Goal: Task Accomplishment & Management: Manage account settings

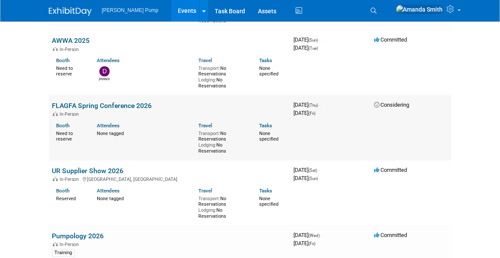
scroll to position [643, 0]
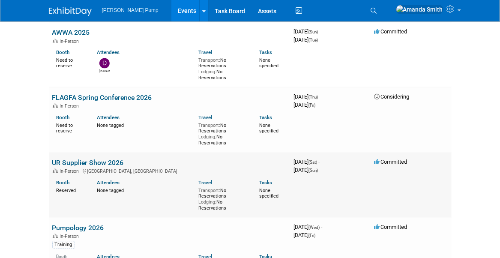
click at [86, 159] on link "UR Supplier Show 2026" at bounding box center [88, 163] width 72 height 8
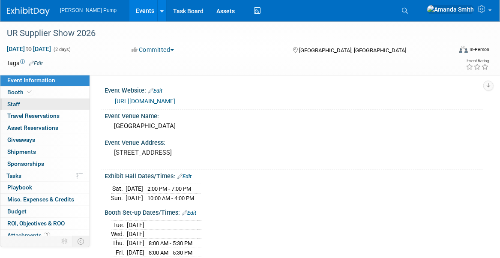
click at [51, 104] on link "0 Staff 0" at bounding box center [44, 105] width 89 height 12
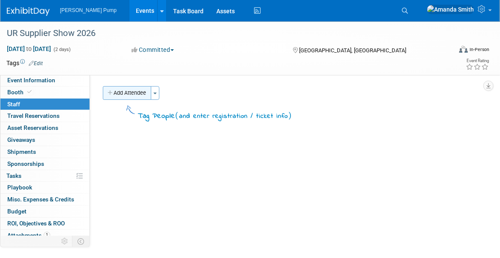
click at [137, 94] on button "Add Attendee" at bounding box center [127, 93] width 48 height 14
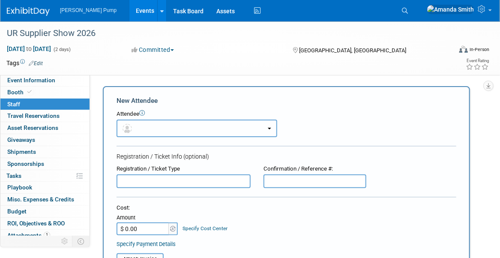
click at [160, 130] on button "button" at bounding box center [197, 129] width 161 height 18
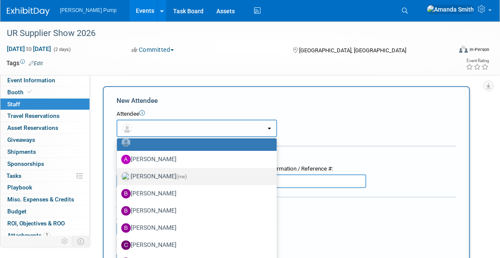
scroll to position [86, 0]
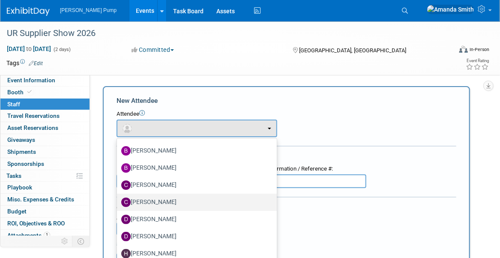
click at [161, 203] on label "Christopher Thompson" at bounding box center [194, 202] width 147 height 14
click at [118, 203] on input "Christopher Thompson" at bounding box center [116, 201] width 6 height 6
select select "d9f3c46f-5835-4ef3-8dc8-4cee1f058589"
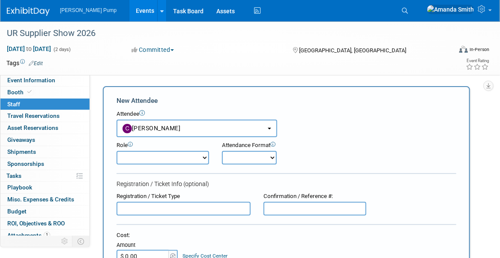
click at [176, 155] on select "Demonstrator Host Planner Presenter Sales Representative Set-up/Dismantle Crew …" at bounding box center [163, 158] width 93 height 14
select select "2"
click at [117, 151] on select "Demonstrator Host Planner Presenter Sales Representative Set-up/Dismantle Crew …" at bounding box center [163, 158] width 93 height 14
click at [255, 161] on select "Onsite Remote" at bounding box center [249, 158] width 55 height 14
select select "1"
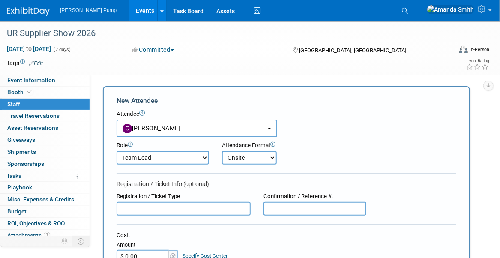
click at [222, 151] on select "Onsite Remote" at bounding box center [249, 158] width 55 height 14
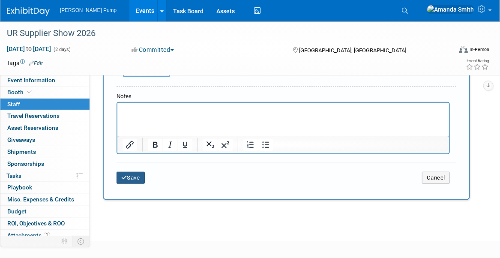
click at [137, 177] on button "Save" at bounding box center [131, 178] width 28 height 12
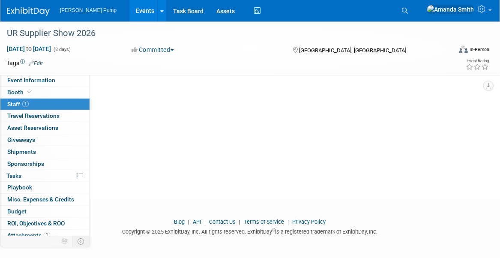
scroll to position [0, 0]
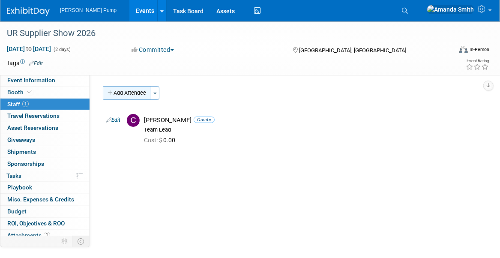
click at [123, 90] on button "Add Attendee" at bounding box center [127, 93] width 48 height 14
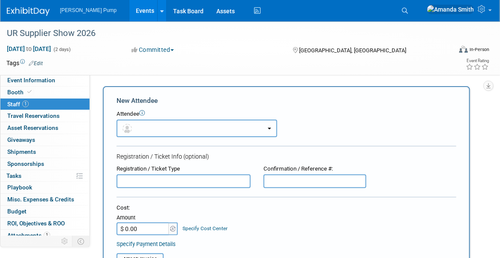
click at [153, 129] on button "button" at bounding box center [197, 129] width 161 height 18
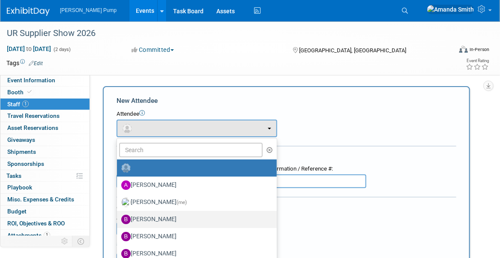
click at [168, 215] on label "Bobby Zitzka" at bounding box center [194, 219] width 147 height 14
click at [118, 215] on input "Bobby Zitzka" at bounding box center [116, 218] width 6 height 6
select select "c6377090-0479-432f-884c-13933d729982"
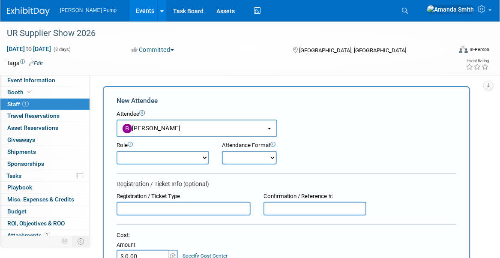
click at [164, 158] on select "Demonstrator Host Planner Presenter Sales Representative Set-up/Dismantle Crew …" at bounding box center [163, 158] width 93 height 14
select select "4"
click at [117, 151] on select "Demonstrator Host Planner Presenter Sales Representative Set-up/Dismantle Crew …" at bounding box center [163, 158] width 93 height 14
click at [256, 160] on select "Onsite Remote" at bounding box center [249, 158] width 55 height 14
select select "1"
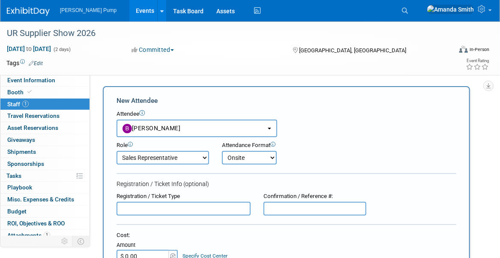
click at [222, 151] on select "Onsite Remote" at bounding box center [249, 158] width 55 height 14
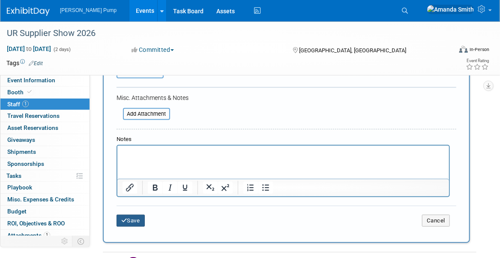
click at [134, 220] on button "Save" at bounding box center [131, 221] width 28 height 12
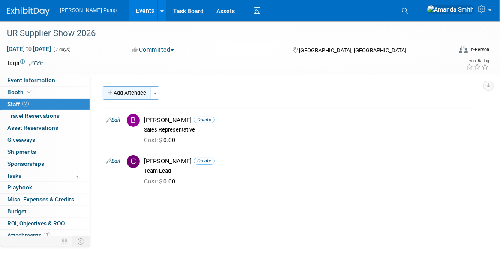
click at [131, 93] on button "Add Attendee" at bounding box center [127, 93] width 48 height 14
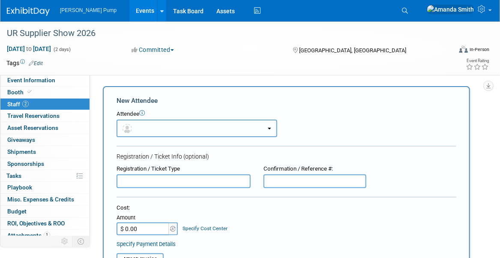
click at [152, 129] on button "button" at bounding box center [197, 129] width 161 height 18
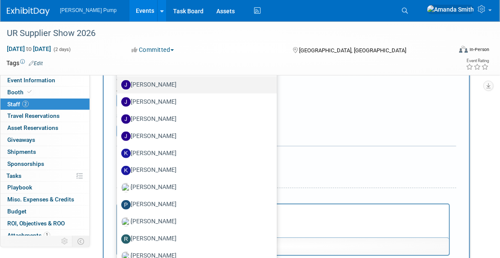
scroll to position [129, 0]
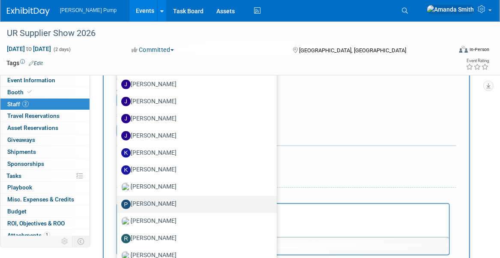
click at [168, 204] on label "[PERSON_NAME]" at bounding box center [194, 204] width 147 height 14
click at [118, 204] on input "[PERSON_NAME]" at bounding box center [116, 203] width 6 height 6
select select "0363b888-0321-46b9-914b-98f70a82bc50"
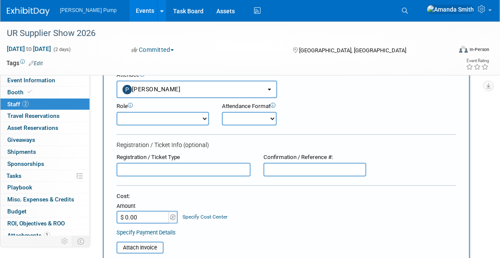
scroll to position [43, 0]
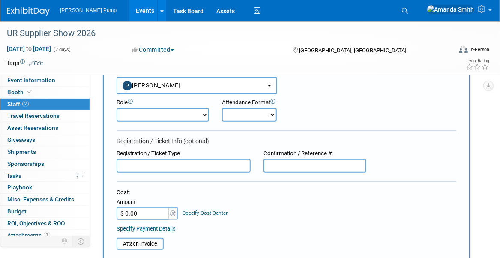
click at [158, 114] on select "Demonstrator Host Planner Presenter Sales Representative Set-up/Dismantle Crew …" at bounding box center [163, 115] width 93 height 14
select select "4"
click at [117, 108] on select "Demonstrator Host Planner Presenter Sales Representative Set-up/Dismantle Crew …" at bounding box center [163, 115] width 93 height 14
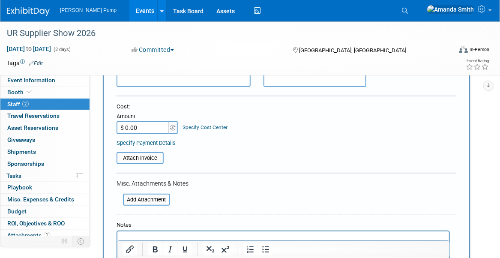
scroll to position [214, 0]
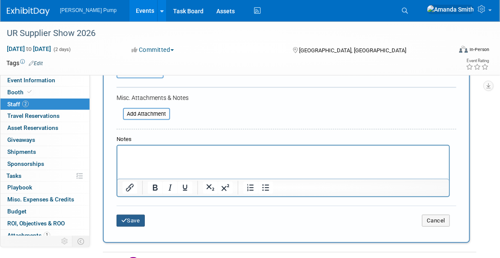
click at [139, 217] on button "Save" at bounding box center [131, 221] width 28 height 12
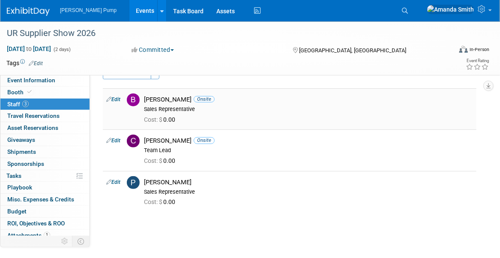
scroll to position [0, 0]
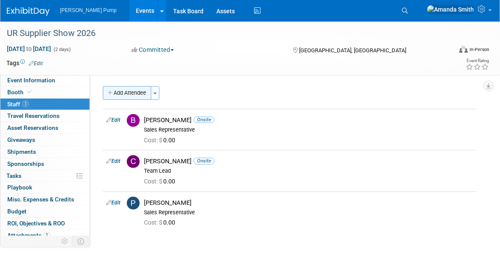
click at [129, 89] on button "Add Attendee" at bounding box center [127, 93] width 48 height 14
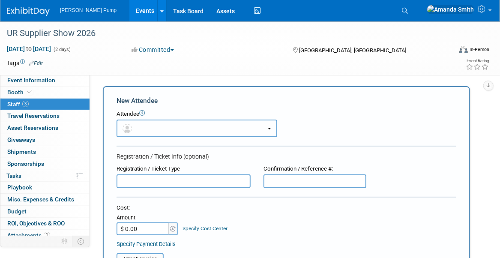
click at [159, 129] on button "button" at bounding box center [197, 129] width 161 height 18
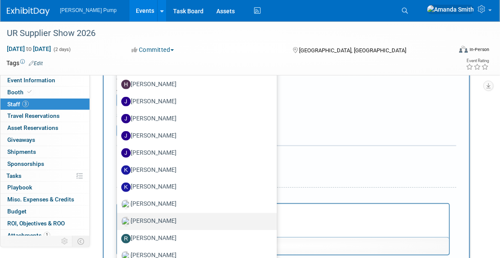
scroll to position [214, 0]
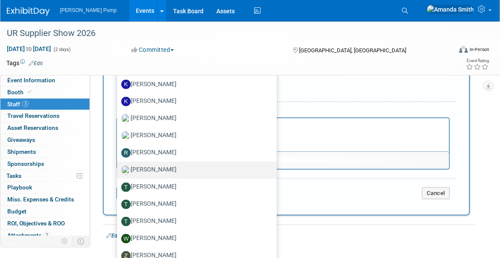
click at [162, 168] on label "Ryan McHugh" at bounding box center [194, 170] width 147 height 14
click at [118, 168] on input "Ryan McHugh" at bounding box center [116, 169] width 6 height 6
select select "87dd80c2-18a7-4b26-9444-8d325254dbc5"
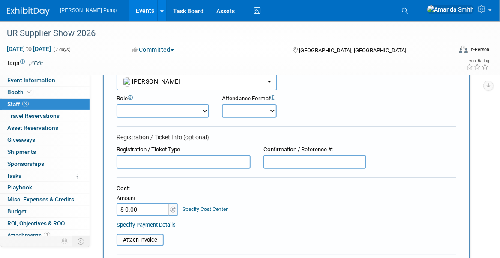
scroll to position [27, 0]
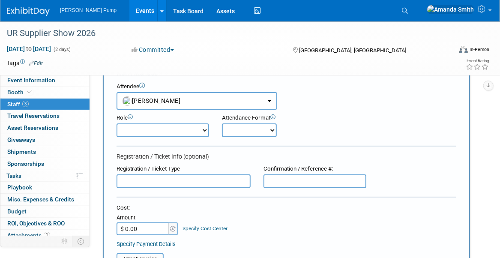
click at [161, 128] on select "Demonstrator Host Planner Presenter Sales Representative Set-up/Dismantle Crew …" at bounding box center [163, 130] width 93 height 14
select select "4"
click at [117, 123] on select "Demonstrator Host Planner Presenter Sales Representative Set-up/Dismantle Crew …" at bounding box center [163, 130] width 93 height 14
click at [259, 206] on div "Cost:" at bounding box center [287, 208] width 340 height 8
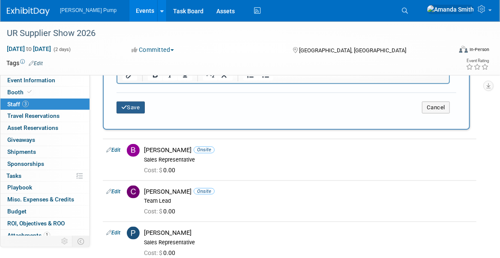
click at [130, 103] on button "Save" at bounding box center [131, 108] width 28 height 12
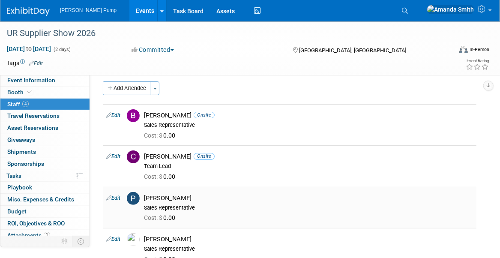
scroll to position [0, 0]
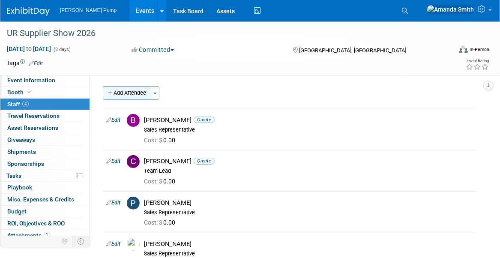
click at [125, 89] on button "Add Attendee" at bounding box center [127, 93] width 48 height 14
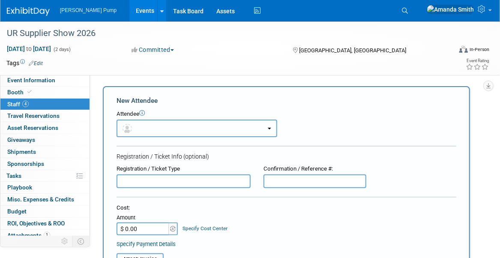
click at [158, 130] on button "button" at bounding box center [197, 129] width 161 height 18
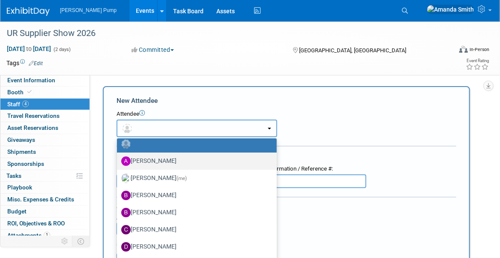
scroll to position [75, 0]
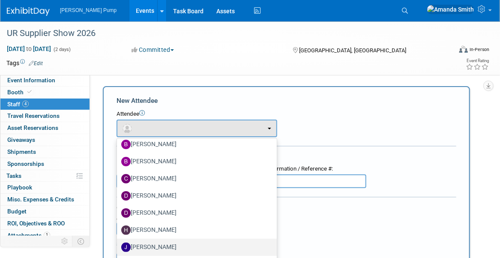
click at [165, 246] on label "[PERSON_NAME]" at bounding box center [194, 247] width 147 height 14
click at [118, 246] on input "[PERSON_NAME]" at bounding box center [116, 246] width 6 height 6
select select "08780ce9-a1ef-4b30-abbe-eca8081247fa"
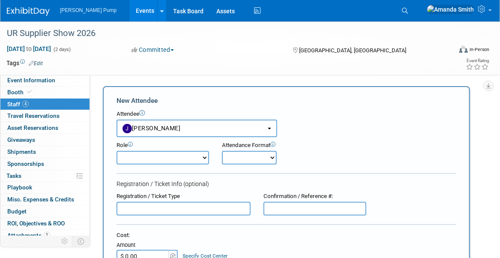
click at [170, 160] on select "Demonstrator Host Planner Presenter Sales Representative Set-up/Dismantle Crew …" at bounding box center [163, 158] width 93 height 14
select select "4"
click at [117, 151] on select "Demonstrator Host Planner Presenter Sales Representative Set-up/Dismantle Crew …" at bounding box center [163, 158] width 93 height 14
click at [223, 186] on div "Registration / Ticket Info (optional)" at bounding box center [287, 183] width 340 height 9
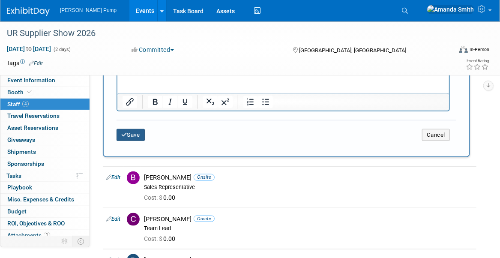
click at [138, 131] on button "Save" at bounding box center [131, 135] width 28 height 12
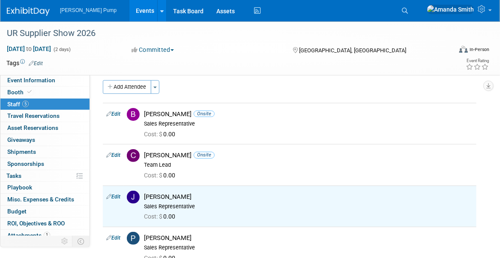
scroll to position [0, 0]
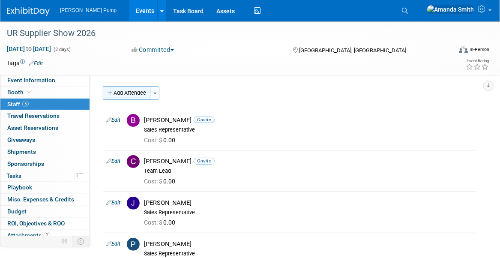
click at [136, 91] on button "Add Attendee" at bounding box center [127, 93] width 48 height 14
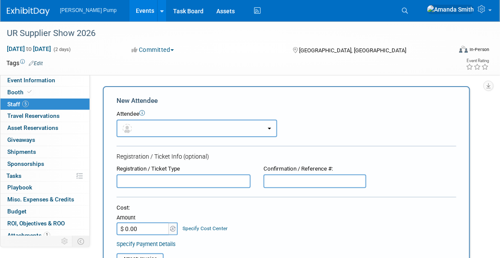
click at [158, 130] on button "button" at bounding box center [197, 129] width 161 height 18
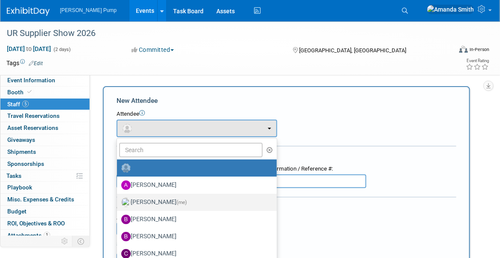
click at [165, 197] on label "Amanda Smith (me)" at bounding box center [194, 202] width 147 height 14
click at [118, 198] on input "Amanda Smith (me)" at bounding box center [116, 201] width 6 height 6
select select "498b8e7a-004b-40fd-bfca-d11e74525cf6"
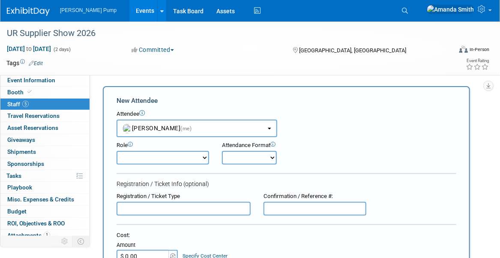
click at [158, 155] on select "Demonstrator Host Planner Presenter Sales Representative Set-up/Dismantle Crew …" at bounding box center [163, 158] width 93 height 14
select select "6"
click at [117, 151] on select "Demonstrator Host Planner Presenter Sales Representative Set-up/Dismantle Crew …" at bounding box center [163, 158] width 93 height 14
click at [255, 158] on select "Onsite Remote" at bounding box center [249, 158] width 55 height 14
select select "2"
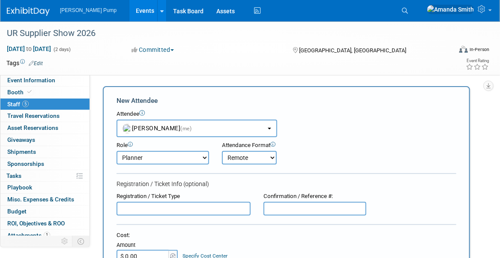
click at [222, 151] on select "Onsite Remote" at bounding box center [249, 158] width 55 height 14
click at [307, 145] on div "Role Demonstrator Host Planner Presenter Sales Representative" at bounding box center [286, 150] width 353 height 27
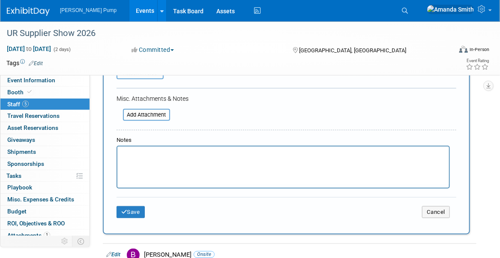
scroll to position [214, 0]
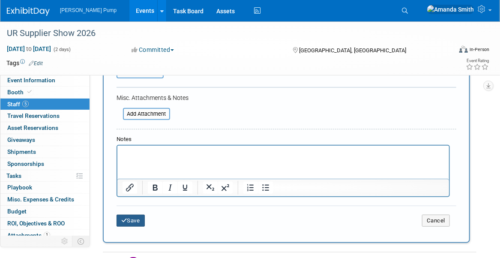
click at [142, 220] on button "Save" at bounding box center [131, 221] width 28 height 12
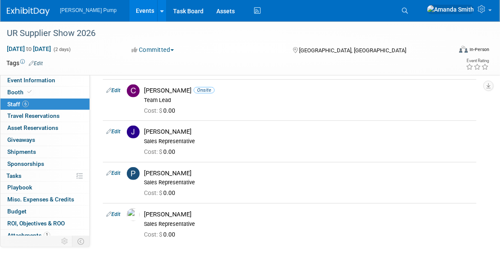
scroll to position [112, 0]
click at [115, 131] on link "Edit" at bounding box center [113, 132] width 14 height 6
select select "08780ce9-a1ef-4b30-abbe-eca8081247fa"
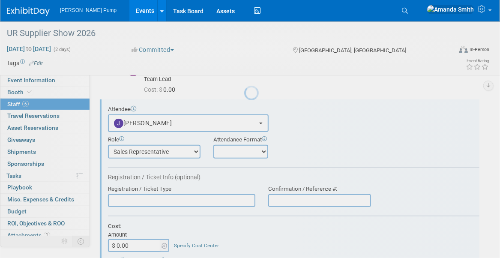
scroll to position [135, 0]
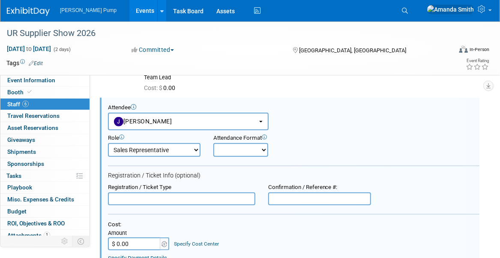
click at [228, 147] on select "Onsite Remote" at bounding box center [240, 150] width 55 height 14
select select "1"
click at [213, 143] on select "Onsite Remote" at bounding box center [240, 150] width 55 height 14
click at [319, 142] on div "Role Demonstrator Host Planner Presenter Sales Representative" at bounding box center [294, 143] width 384 height 27
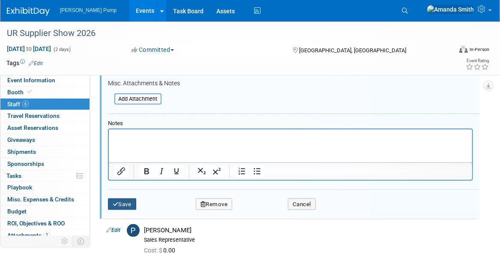
click at [120, 198] on button "Save" at bounding box center [122, 204] width 28 height 12
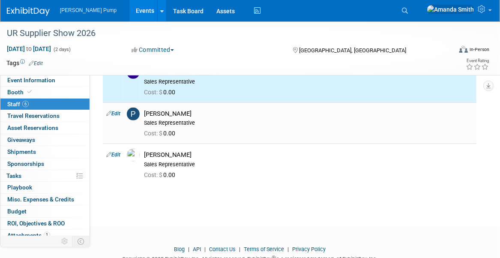
scroll to position [155, 0]
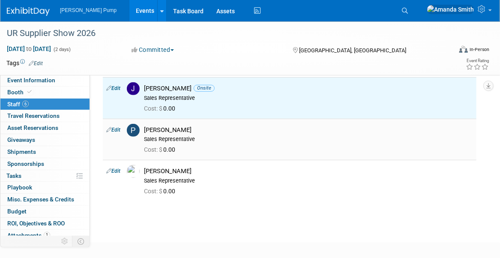
click at [118, 129] on link "Edit" at bounding box center [113, 130] width 14 height 6
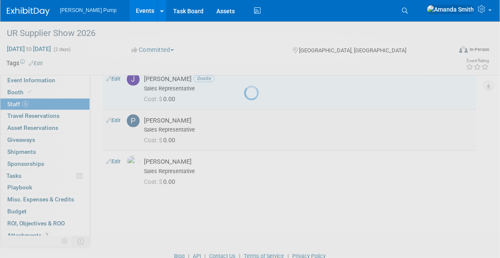
select select "0363b888-0321-46b9-914b-98f70a82bc50"
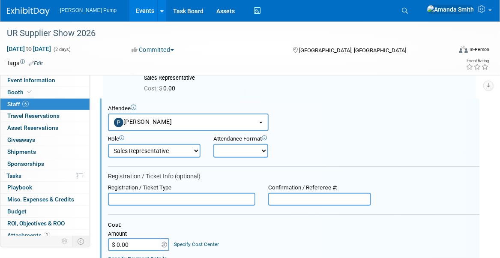
scroll to position [176, 0]
click at [235, 149] on select "Onsite Remote" at bounding box center [240, 150] width 55 height 14
select select "1"
click at [213, 143] on select "Onsite Remote" at bounding box center [240, 150] width 55 height 14
click at [227, 233] on div "Cost: Amount $ 0.00 Specify Cost Center Cost Center -- Not Specified --" at bounding box center [293, 236] width 371 height 30
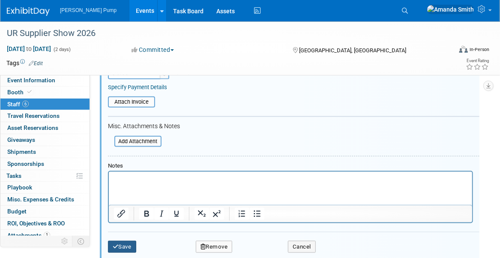
click at [117, 244] on icon "submit" at bounding box center [116, 247] width 6 height 6
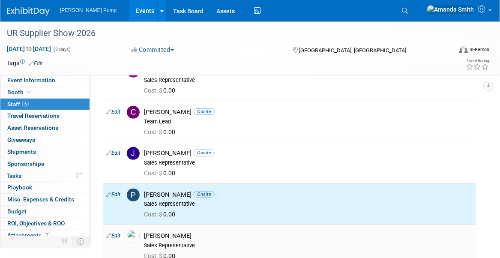
scroll to position [112, 0]
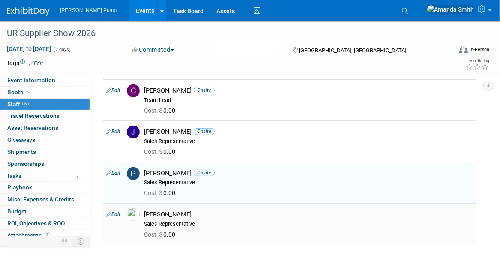
click at [118, 212] on link "Edit" at bounding box center [113, 214] width 14 height 6
select select "87dd80c2-18a7-4b26-9444-8d325254dbc5"
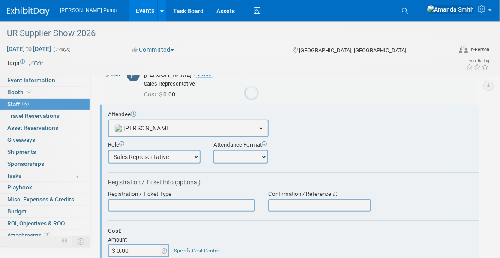
scroll to position [217, 0]
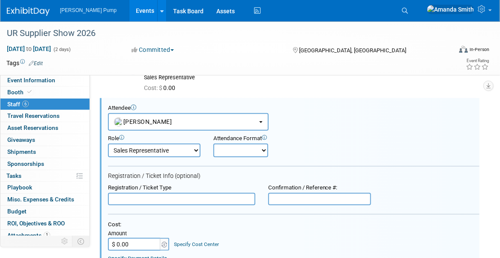
click at [248, 148] on select "Onsite Remote" at bounding box center [240, 150] width 55 height 14
select select "1"
click at [213, 143] on select "Onsite Remote" at bounding box center [240, 150] width 55 height 14
click at [236, 221] on div "Cost:" at bounding box center [293, 224] width 371 height 7
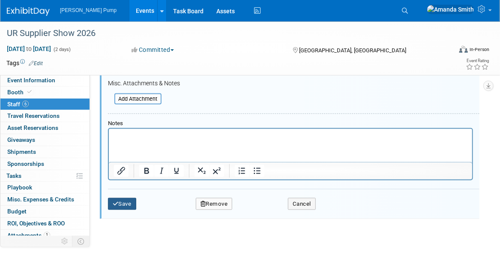
click at [121, 203] on button "Save" at bounding box center [122, 204] width 28 height 12
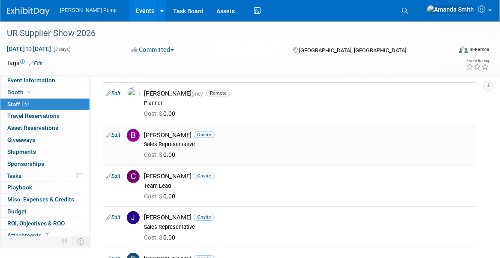
scroll to position [0, 0]
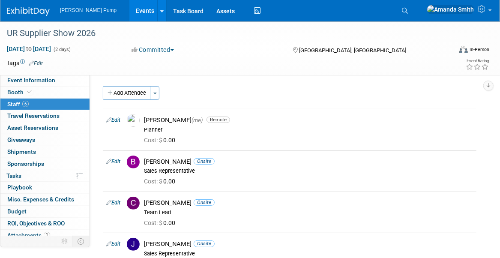
click at [129, 9] on link "Events" at bounding box center [144, 10] width 31 height 21
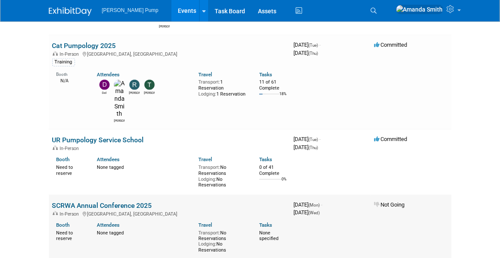
scroll to position [386, 0]
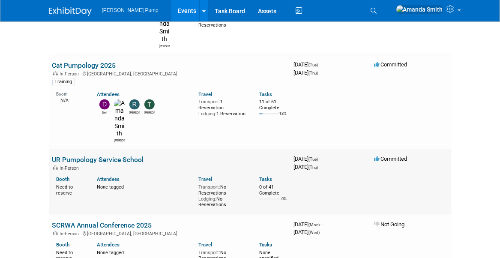
click at [110, 155] on link "UR Pumpology Service School" at bounding box center [98, 159] width 92 height 8
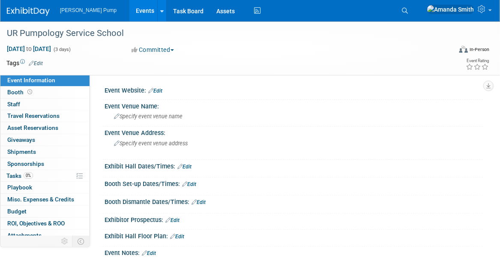
click at [165, 49] on button "Committed" at bounding box center [153, 49] width 48 height 9
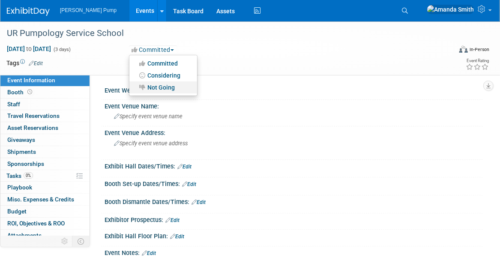
click at [173, 87] on link "Not Going" at bounding box center [163, 87] width 68 height 12
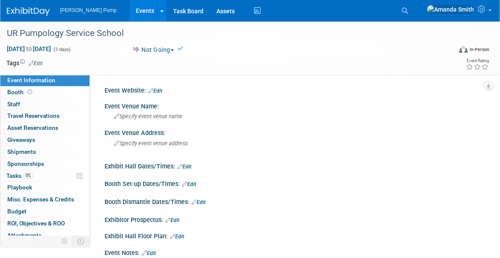
click at [129, 8] on link "Events" at bounding box center [144, 10] width 31 height 21
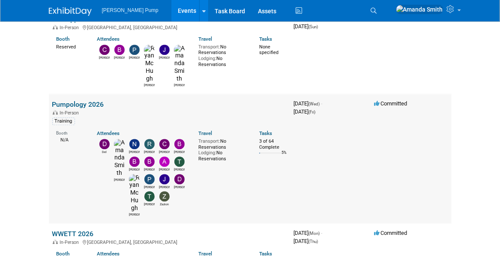
scroll to position [728, 0]
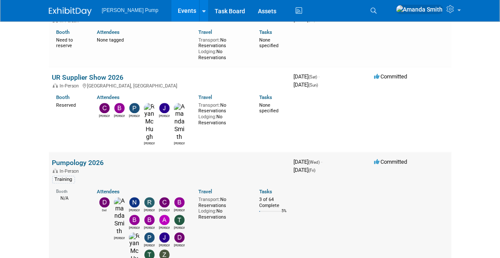
click at [76, 158] on link "Pumpology 2026" at bounding box center [78, 162] width 52 height 8
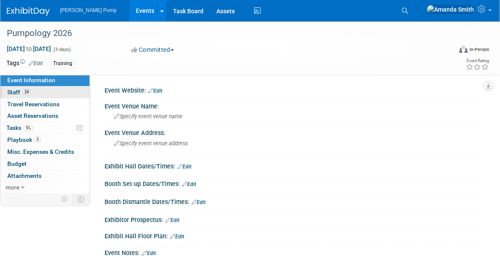
click at [60, 92] on link "24 Staff 24" at bounding box center [44, 93] width 89 height 12
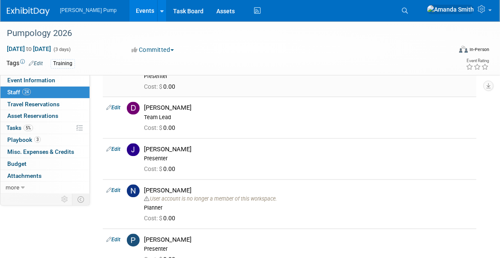
scroll to position [728, 0]
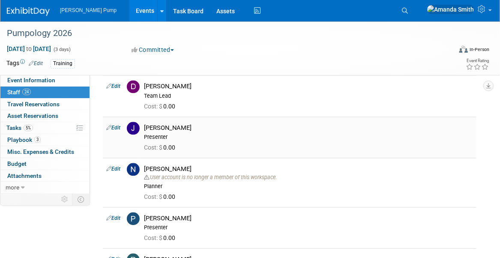
click at [112, 125] on link "Edit" at bounding box center [113, 128] width 14 height 6
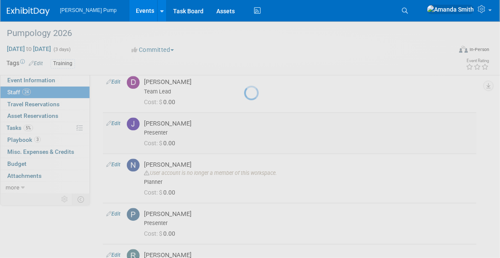
select select "96797398-9717-4903-b3b2-2ca3c25cae0a"
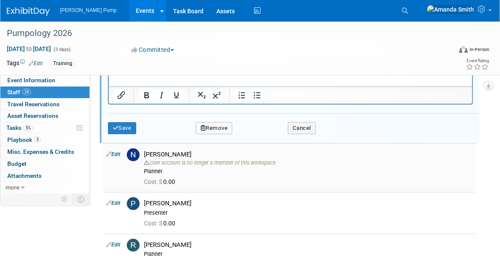
scroll to position [1044, 0]
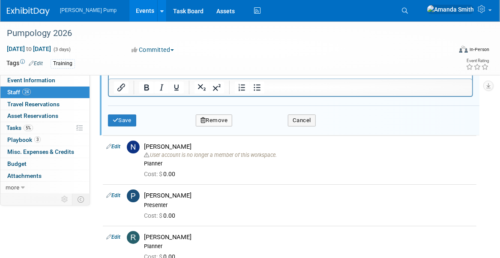
click at [221, 114] on button "Remove" at bounding box center [214, 120] width 37 height 12
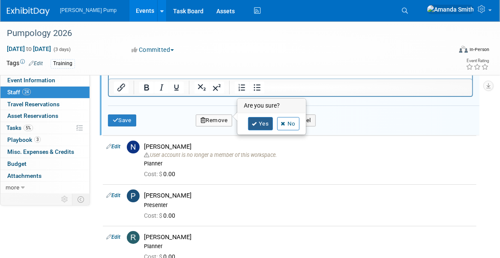
click at [254, 122] on icon at bounding box center [254, 124] width 5 height 5
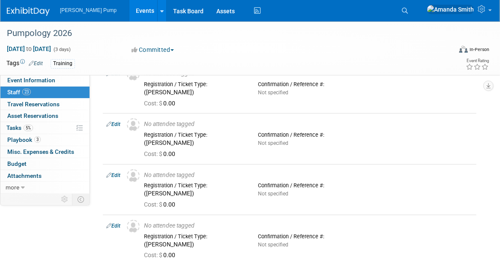
scroll to position [0, 0]
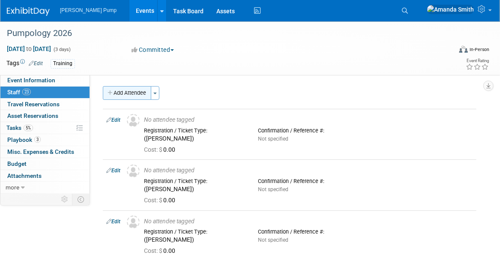
click at [131, 89] on button "Add Attendee" at bounding box center [127, 93] width 48 height 14
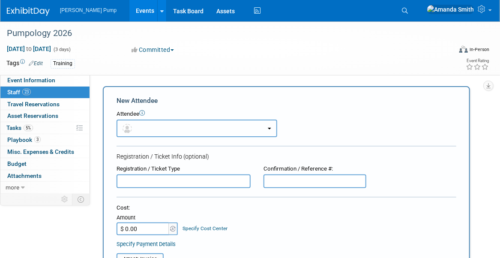
click at [161, 126] on button "button" at bounding box center [197, 129] width 161 height 18
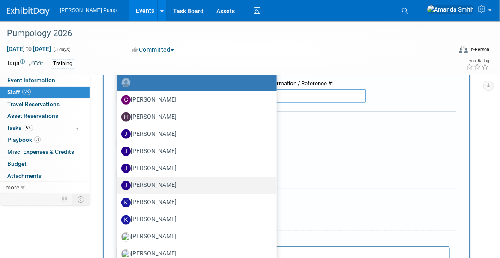
scroll to position [86, 0]
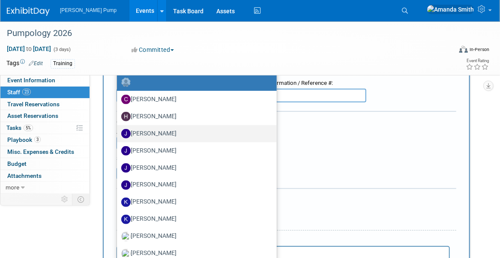
click at [157, 131] on label "Jake Sowders" at bounding box center [194, 134] width 147 height 14
click at [118, 131] on input "Jake Sowders" at bounding box center [116, 133] width 6 height 6
select select "08780ce9-a1ef-4b30-abbe-eca8081247fa"
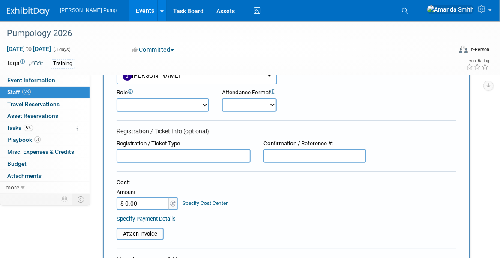
scroll to position [0, 0]
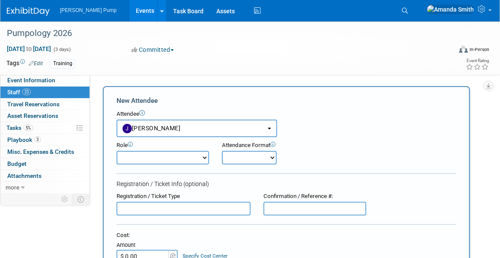
click at [139, 160] on select "Demonstrator Host Planner Presenter Sales Representative Set-up/Dismantle Crew …" at bounding box center [163, 158] width 93 height 14
select select "8"
click at [117, 151] on select "Demonstrator Host Planner Presenter Sales Representative Set-up/Dismantle Crew …" at bounding box center [163, 158] width 93 height 14
click at [251, 159] on select "Onsite Remote" at bounding box center [249, 158] width 55 height 14
select select "1"
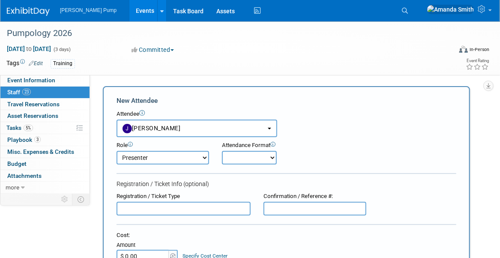
click at [222, 151] on select "Onsite Remote" at bounding box center [249, 158] width 55 height 14
click at [321, 145] on div "Role Demonstrator Host Planner Presenter Sales Representative" at bounding box center [286, 150] width 353 height 27
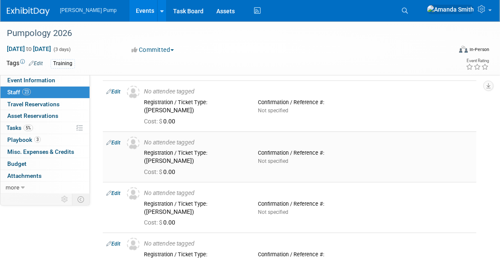
scroll to position [300, 0]
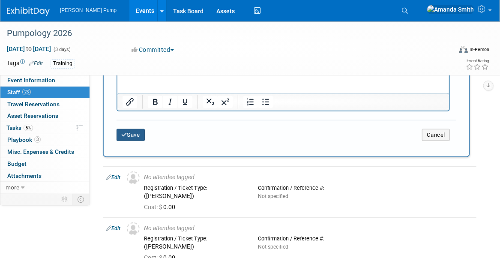
click at [137, 136] on button "Save" at bounding box center [131, 135] width 28 height 12
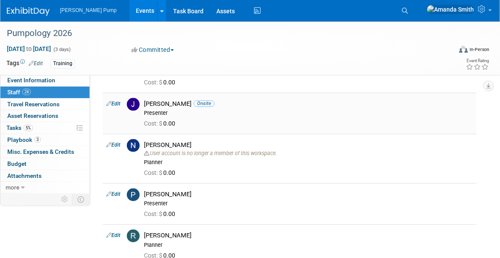
scroll to position [771, 0]
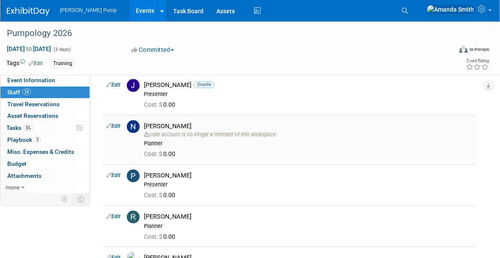
click at [120, 123] on link "Edit" at bounding box center [113, 126] width 14 height 6
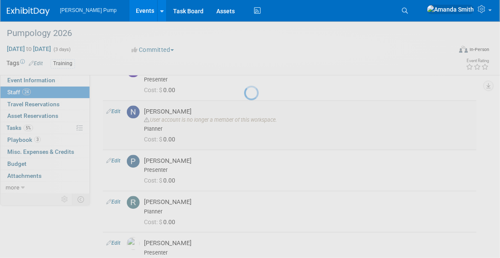
select select "a691aac9-b973-40f0-9c85-e1d9a1fe0278"
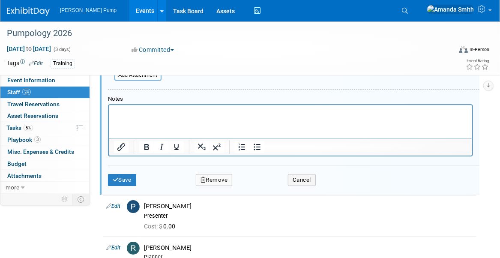
scroll to position [1043, 0]
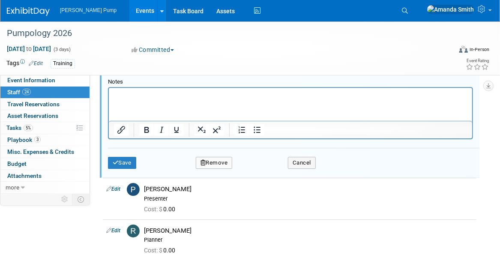
click at [211, 157] on button "Remove" at bounding box center [214, 163] width 37 height 12
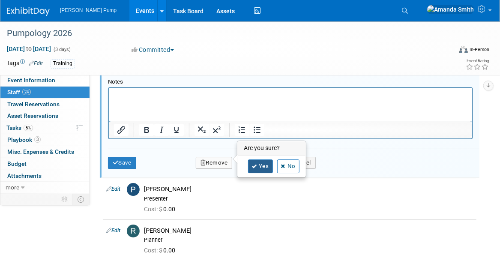
click at [257, 163] on link "Yes" at bounding box center [260, 166] width 25 height 14
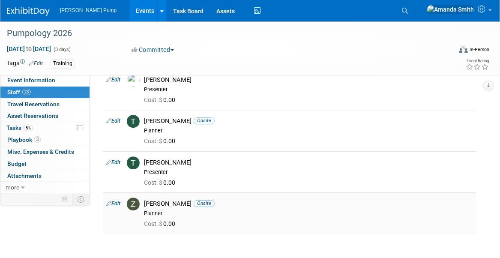
scroll to position [885, 0]
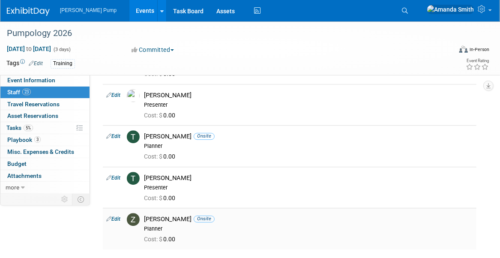
click at [117, 216] on link "Edit" at bounding box center [113, 219] width 14 height 6
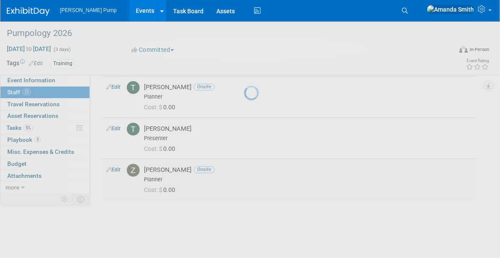
select select "af37889b-9eef-4dc8-8683-fd0654838baf"
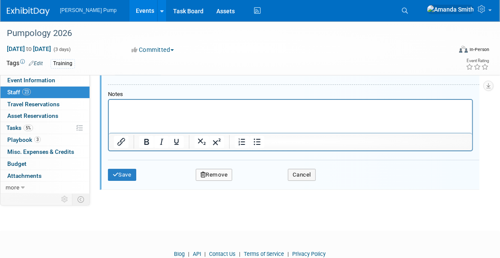
scroll to position [1249, 0]
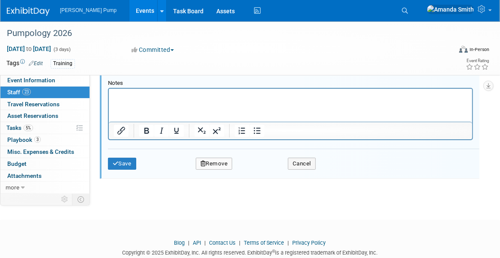
click at [227, 158] on button "Remove" at bounding box center [214, 164] width 37 height 12
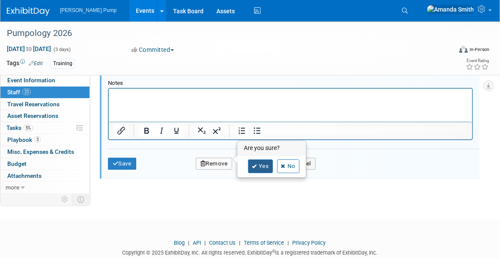
click at [258, 164] on link "Yes" at bounding box center [260, 166] width 25 height 14
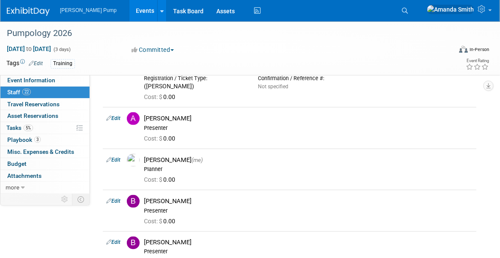
scroll to position [413, 0]
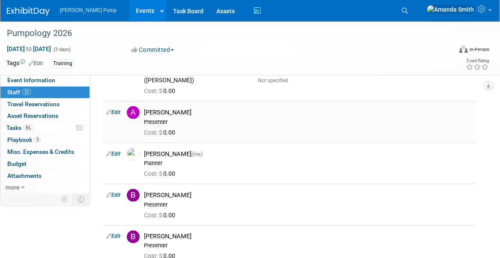
click at [115, 110] on link "Edit" at bounding box center [113, 112] width 14 height 6
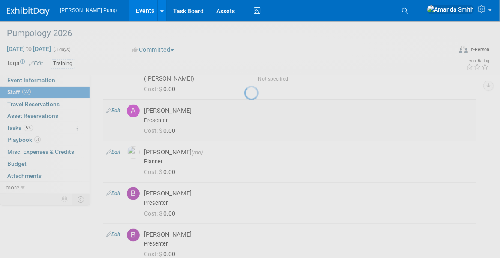
select select "84bd009a-a714-44de-b262-d6c6aceddba9"
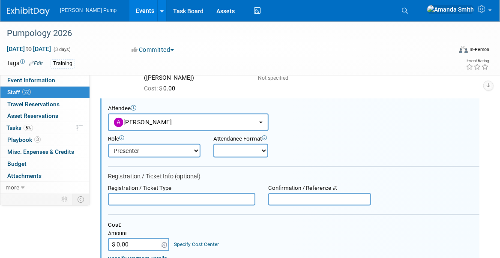
scroll to position [0, 0]
click at [233, 146] on select "Onsite Remote" at bounding box center [240, 151] width 55 height 14
select select "1"
click at [213, 144] on select "Onsite Remote" at bounding box center [240, 151] width 55 height 14
click at [312, 143] on div "Role Demonstrator Host Planner Presenter Sales Representative" at bounding box center [294, 144] width 384 height 27
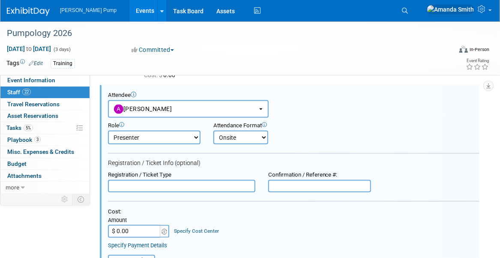
scroll to position [587, 0]
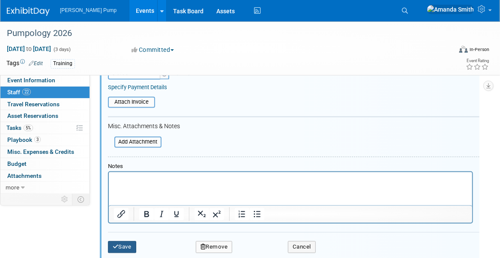
click at [134, 243] on button "Save" at bounding box center [122, 247] width 28 height 12
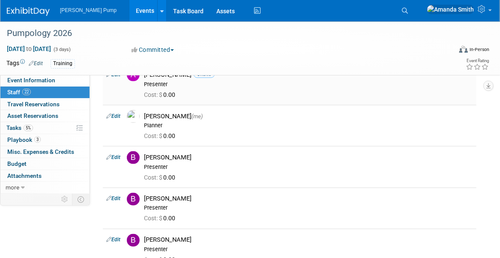
scroll to position [458, 0]
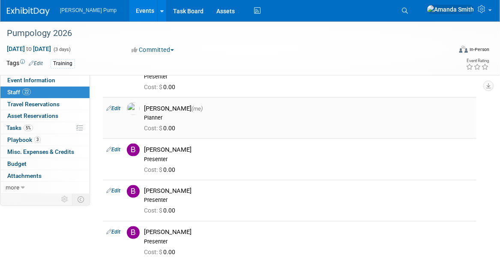
click at [117, 105] on link "Edit" at bounding box center [113, 108] width 14 height 6
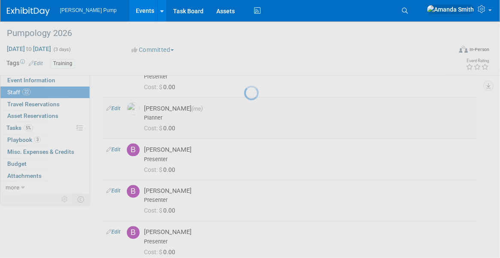
select select "498b8e7a-004b-40fd-bfca-d11e74525cf6"
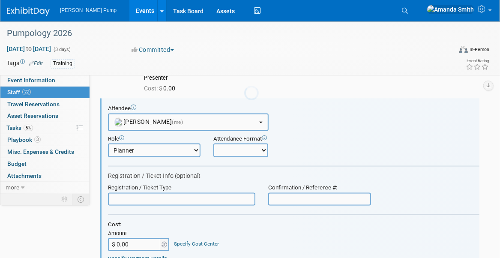
scroll to position [0, 0]
click at [239, 146] on select "Onsite Remote" at bounding box center [240, 150] width 55 height 14
select select "1"
click at [213, 143] on select "Onsite Remote" at bounding box center [240, 150] width 55 height 14
click at [321, 141] on div "Role Demonstrator Host Planner Presenter Sales Representative" at bounding box center [294, 144] width 384 height 27
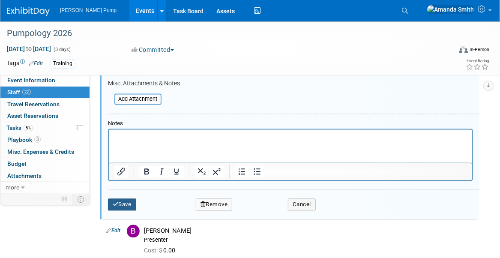
click at [123, 203] on button "Save" at bounding box center [122, 204] width 28 height 12
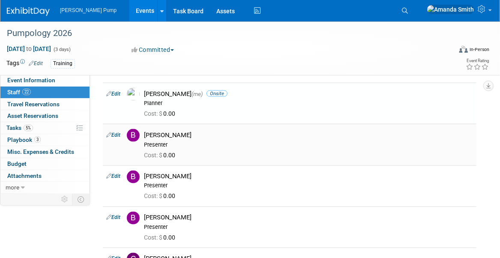
scroll to position [414, 0]
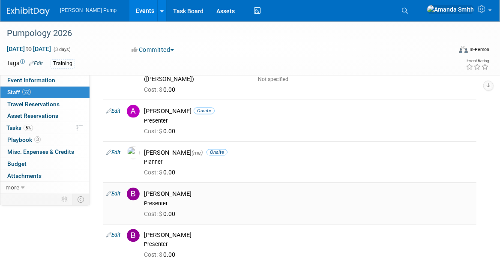
click at [114, 191] on link "Edit" at bounding box center [113, 194] width 14 height 6
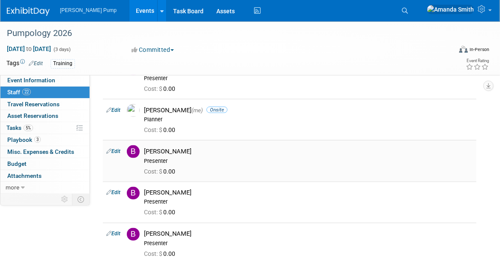
select select "c6377090-0479-432f-884c-13933d729982"
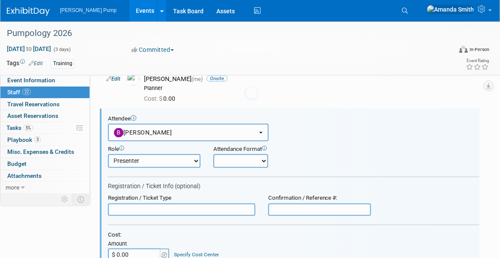
scroll to position [498, 0]
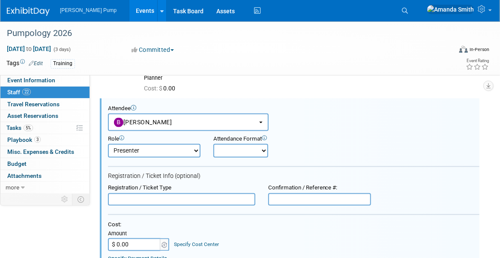
click at [235, 148] on select "Onsite Remote" at bounding box center [240, 151] width 55 height 14
select select "1"
click at [213, 144] on select "Onsite Remote" at bounding box center [240, 151] width 55 height 14
click at [248, 217] on form "Attendee <img src="https://www.exhibitday.com/Images/Unassigned-User-Icon.png" …" at bounding box center [293, 263] width 371 height 317
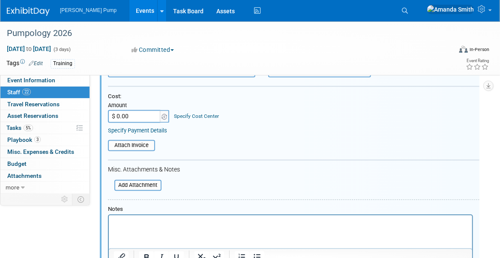
scroll to position [755, 0]
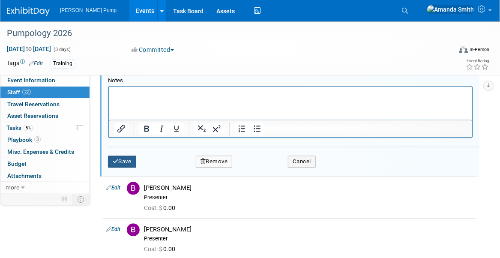
click at [120, 159] on button "Save" at bounding box center [122, 161] width 28 height 12
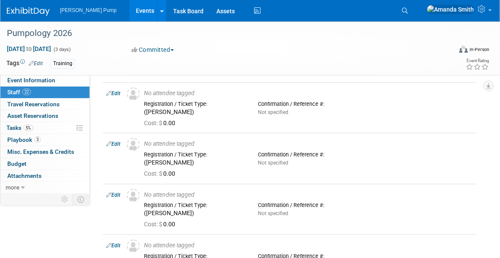
scroll to position [0, 0]
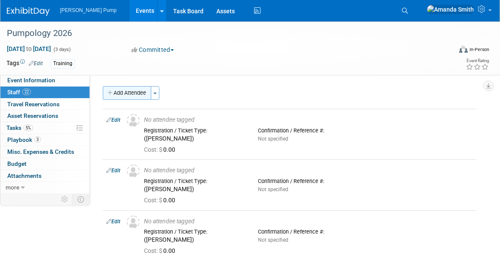
click at [123, 90] on button "Add Attendee" at bounding box center [127, 93] width 48 height 14
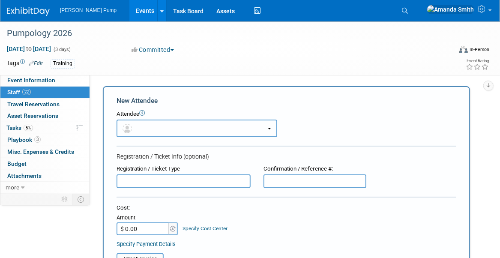
click at [173, 128] on button "button" at bounding box center [197, 129] width 161 height 18
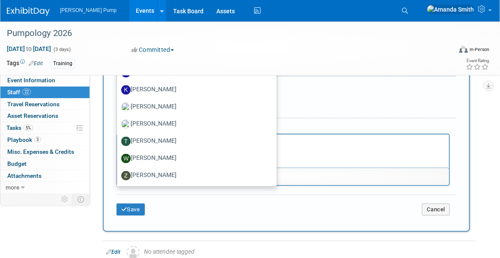
scroll to position [214, 0]
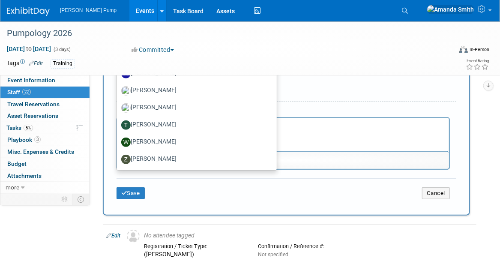
click at [341, 83] on form "New Attendee Attendee <img src="https://www.exhibitday.com/Images/Unassigned-Us…" at bounding box center [287, 44] width 340 height 324
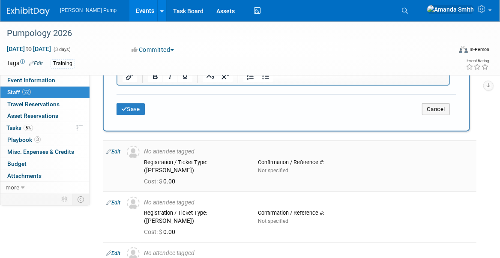
scroll to position [300, 0]
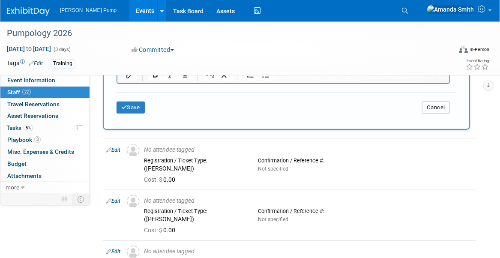
click at [440, 106] on button "Cancel" at bounding box center [436, 108] width 28 height 12
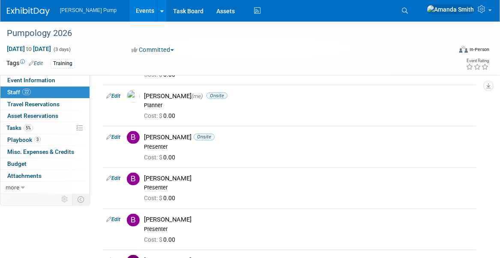
scroll to position [471, 0]
click at [118, 175] on link "Edit" at bounding box center [113, 178] width 14 height 6
select select "02627190-0cf3-4a39-a42b-2a46e22abdcd"
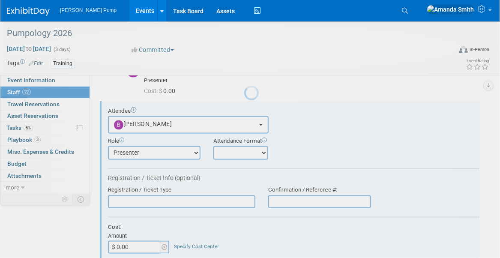
scroll to position [539, 0]
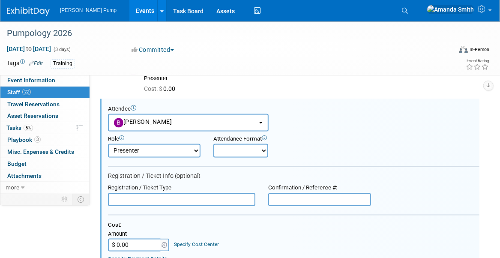
click at [226, 149] on select "Onsite Remote" at bounding box center [240, 151] width 55 height 14
select select "1"
click at [213, 144] on select "Onsite Remote" at bounding box center [240, 151] width 55 height 14
click at [299, 138] on div "Attendance Format Onsite Remote" at bounding box center [255, 147] width 96 height 22
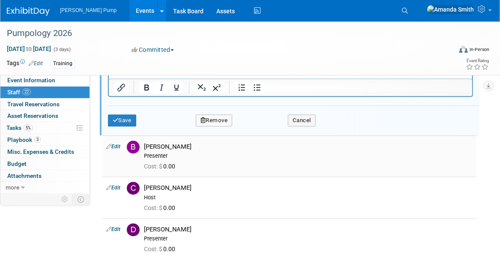
scroll to position [839, 0]
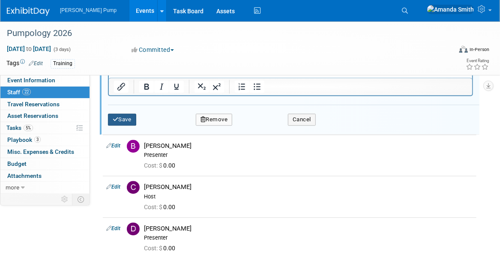
click at [128, 114] on button "Save" at bounding box center [122, 120] width 28 height 12
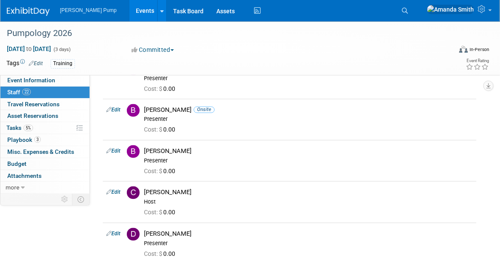
scroll to position [496, 0]
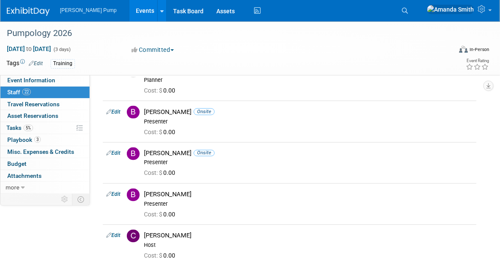
drag, startPoint x: 117, startPoint y: 191, endPoint x: 124, endPoint y: 190, distance: 7.8
click at [117, 191] on link "Edit" at bounding box center [113, 194] width 14 height 6
select select "a83c599d-42bc-4eba-83d7-7c1f4eea9920"
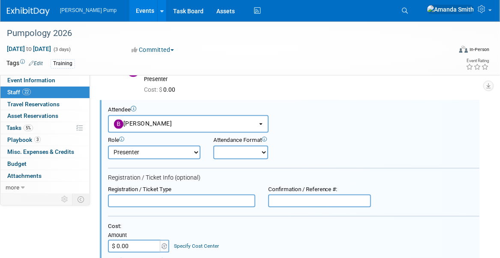
scroll to position [580, 0]
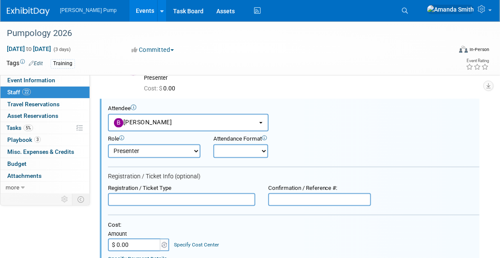
click at [224, 149] on select "Onsite Remote" at bounding box center [240, 151] width 55 height 14
select select "1"
click at [213, 144] on select "Onsite Remote" at bounding box center [240, 151] width 55 height 14
click at [312, 145] on div "Role Demonstrator Host Planner Presenter Sales Representative" at bounding box center [294, 145] width 384 height 27
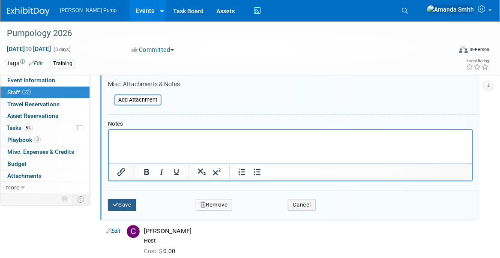
click at [123, 203] on button "Save" at bounding box center [122, 205] width 28 height 12
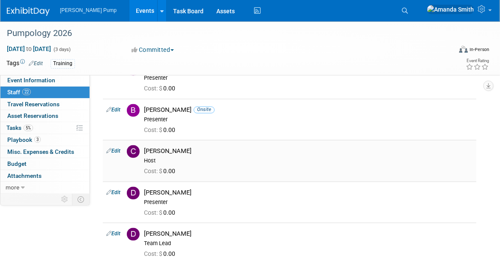
click at [120, 149] on link "Edit" at bounding box center [113, 151] width 14 height 6
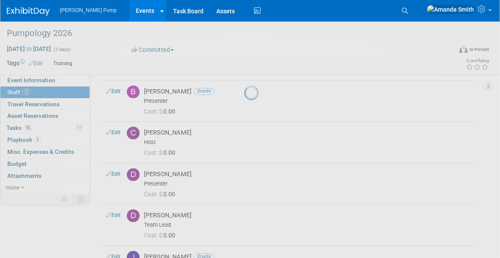
select select "d9f3c46f-5835-4ef3-8dc8-4cee1f058589"
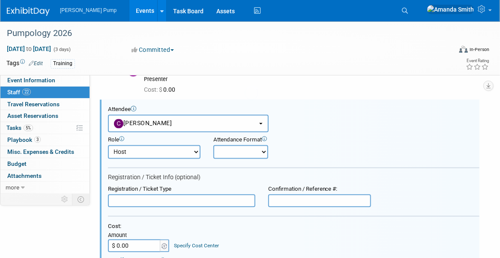
scroll to position [0, 0]
click at [232, 148] on select "Onsite Remote" at bounding box center [240, 151] width 55 height 14
select select "1"
click at [213, 144] on select "Onsite Remote" at bounding box center [240, 151] width 55 height 14
click at [283, 145] on div "Attendance Format Onsite Remote" at bounding box center [254, 147] width 83 height 22
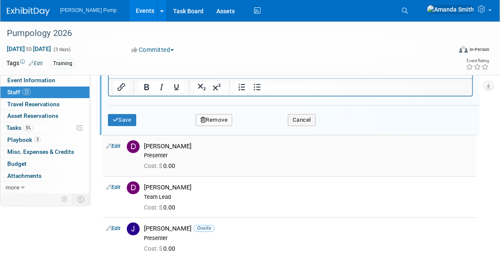
scroll to position [921, 0]
click at [132, 114] on button "Save" at bounding box center [122, 120] width 28 height 12
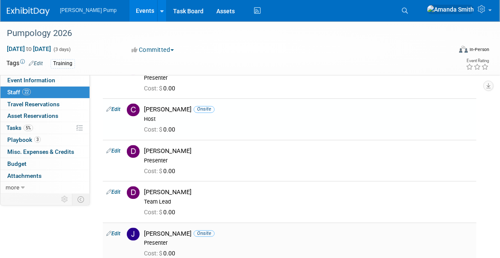
scroll to position [622, 0]
click at [117, 150] on link "Edit" at bounding box center [113, 152] width 14 height 6
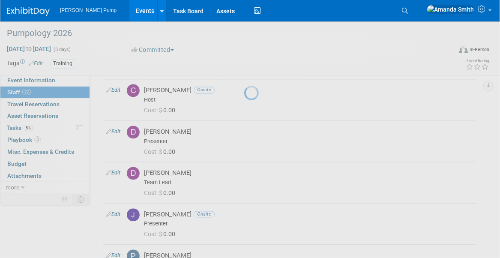
select select "b713f332-9393-483c-a8f0-cfecc99e9683"
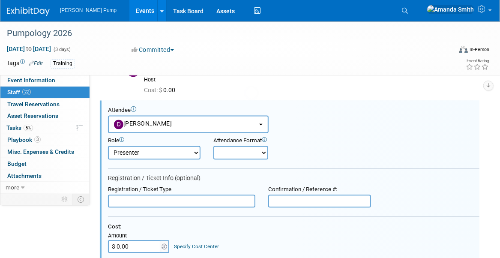
scroll to position [663, 0]
click at [228, 152] on select "Onsite Remote" at bounding box center [240, 152] width 55 height 14
select select "1"
click at [213, 145] on select "Onsite Remote" at bounding box center [240, 152] width 55 height 14
click at [294, 140] on div "Attendance Format Onsite Remote" at bounding box center [254, 147] width 83 height 22
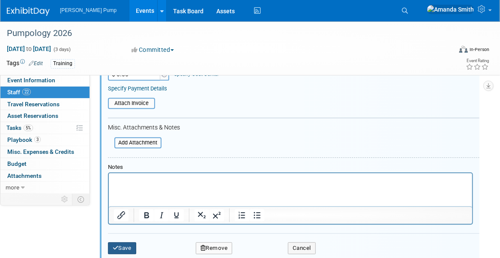
click at [124, 242] on button "Save" at bounding box center [122, 248] width 28 height 12
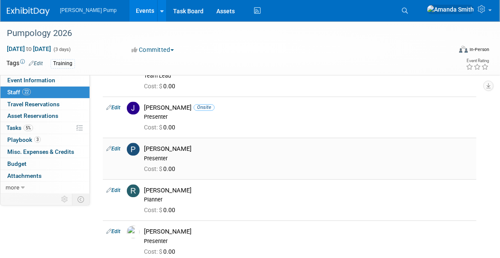
click at [114, 146] on link "Edit" at bounding box center [113, 149] width 14 height 6
select select "0363b888-0321-46b9-914b-98f70a82bc50"
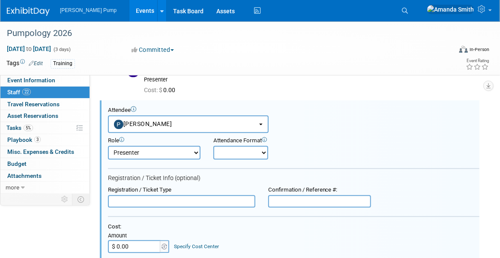
scroll to position [786, 0]
click at [245, 148] on select "Onsite Remote" at bounding box center [240, 152] width 55 height 14
select select "1"
click at [213, 145] on select "Onsite Remote" at bounding box center [240, 152] width 55 height 14
click at [290, 151] on div "Attendance Format Onsite Remote" at bounding box center [254, 148] width 83 height 22
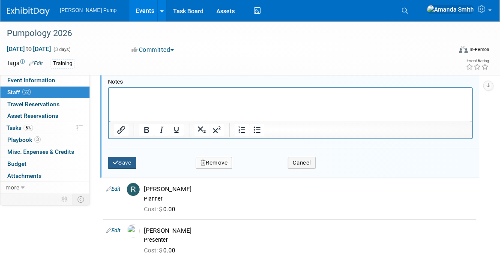
click at [121, 159] on button "Save" at bounding box center [122, 163] width 28 height 12
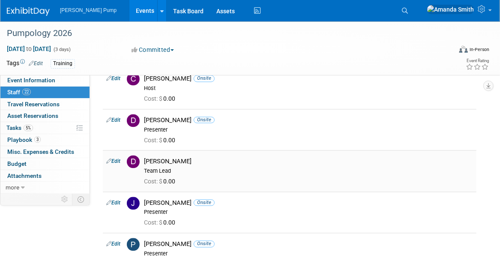
scroll to position [670, 0]
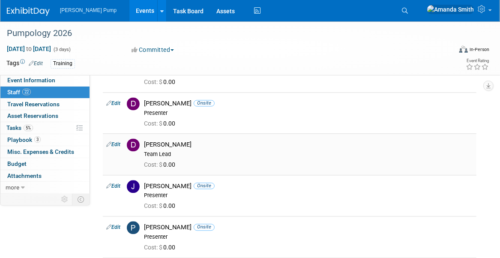
click at [116, 141] on link "Edit" at bounding box center [113, 144] width 14 height 6
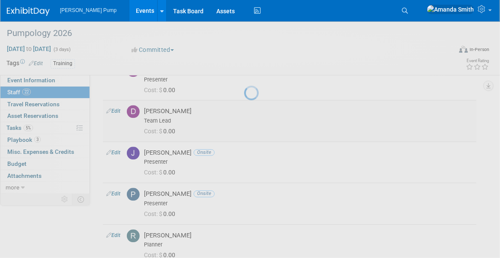
select select "a6617870-a61b-498e-8e8d-88cf9793287c"
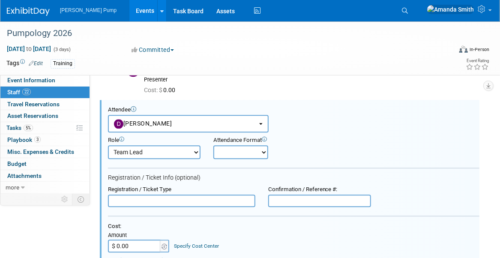
scroll to position [704, 0]
click at [244, 150] on select "Onsite Remote" at bounding box center [240, 152] width 55 height 14
select select "1"
click at [213, 145] on select "Onsite Remote" at bounding box center [240, 152] width 55 height 14
click at [292, 144] on div "Attendance Format Onsite Remote" at bounding box center [254, 147] width 83 height 22
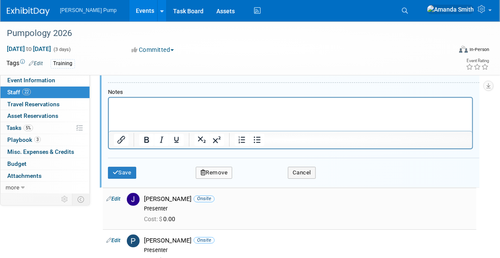
scroll to position [961, 0]
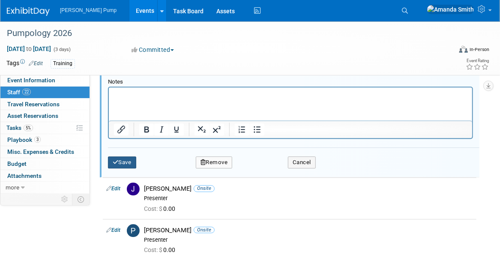
click at [124, 160] on button "Save" at bounding box center [122, 162] width 28 height 12
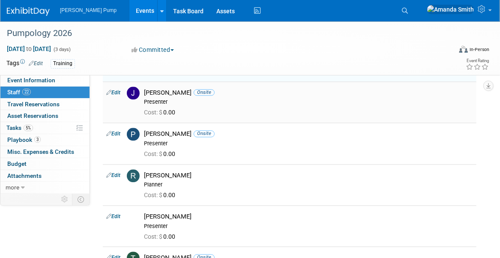
scroll to position [789, 0]
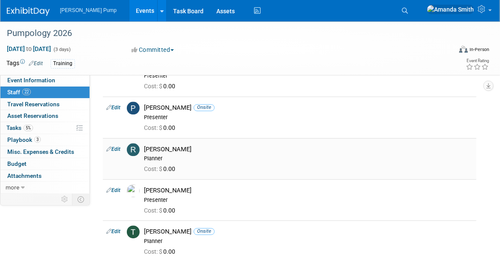
click at [118, 146] on link "Edit" at bounding box center [113, 149] width 14 height 6
select select "692cc508-6126-42a2-8db1-a4700429aaa8"
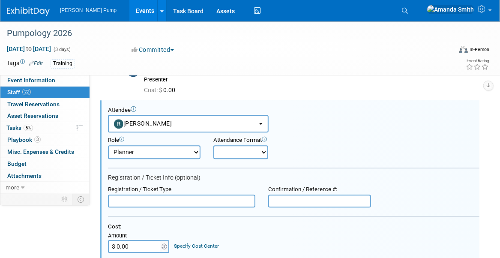
click at [234, 145] on select "Onsite Remote" at bounding box center [240, 152] width 55 height 14
select select "1"
click at [213, 145] on select "Onsite Remote" at bounding box center [240, 152] width 55 height 14
click at [300, 149] on div "Attendance Format Onsite Remote" at bounding box center [255, 148] width 96 height 22
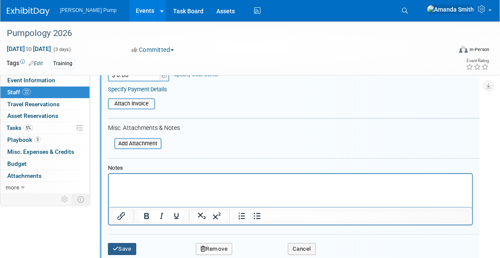
click at [128, 243] on button "Save" at bounding box center [122, 249] width 28 height 12
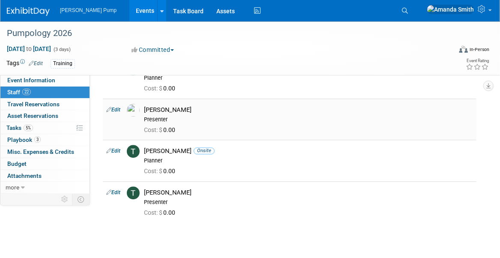
click at [118, 107] on link "Edit" at bounding box center [113, 110] width 14 height 6
select select "87dd80c2-18a7-4b26-9444-8d325254dbc5"
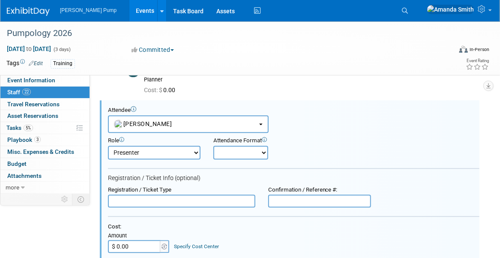
click at [245, 146] on select "Onsite Remote" at bounding box center [240, 153] width 55 height 14
select select "1"
click at [213, 146] on select "Onsite Remote" at bounding box center [240, 153] width 55 height 14
click at [289, 139] on div "Attendance Format" at bounding box center [254, 140] width 83 height 7
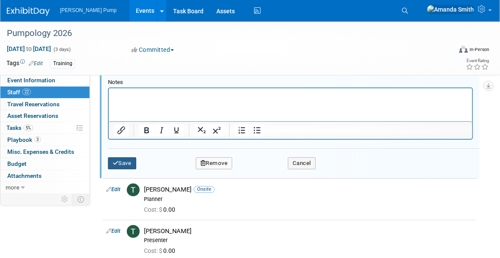
click at [125, 159] on button "Save" at bounding box center [122, 163] width 28 height 12
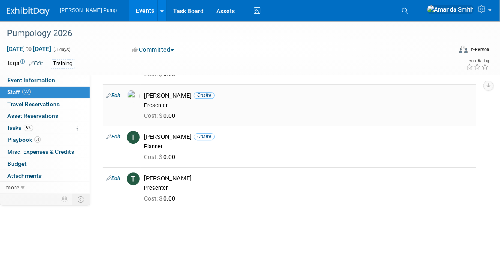
scroll to position [927, 0]
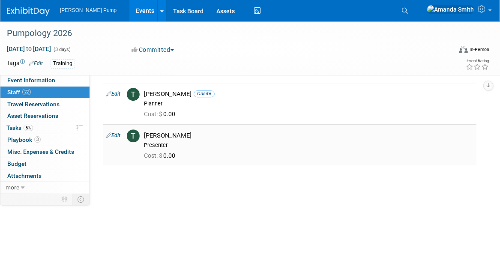
click at [117, 132] on link "Edit" at bounding box center [113, 135] width 14 height 6
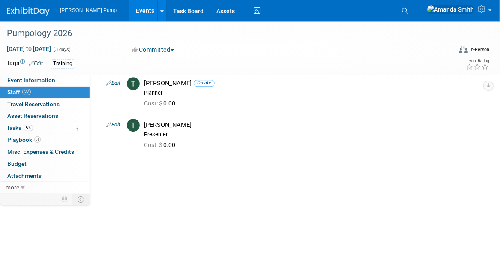
select select "a11571ea-4879-4ca6-b160-4b0e55536fb4"
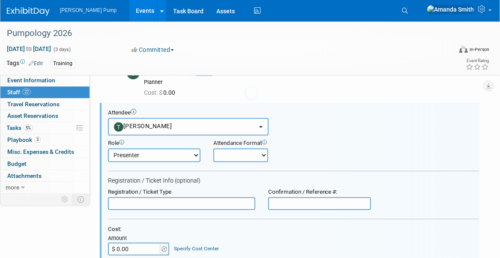
scroll to position [951, 0]
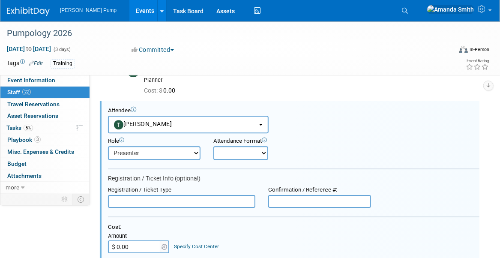
click at [233, 146] on select "Onsite Remote" at bounding box center [240, 153] width 55 height 14
select select "1"
click at [213, 146] on select "Onsite Remote" at bounding box center [240, 153] width 55 height 14
click at [277, 151] on div "Attendance Format Onsite Remote" at bounding box center [254, 148] width 83 height 22
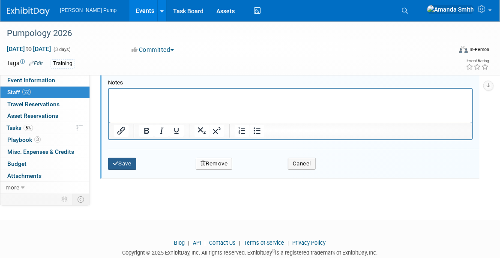
click at [132, 158] on button "Save" at bounding box center [122, 164] width 28 height 12
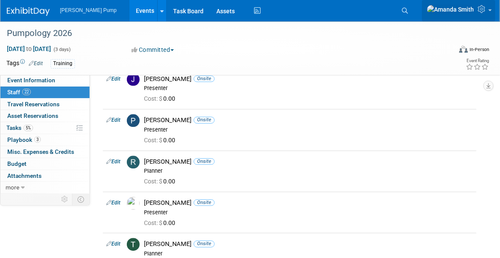
scroll to position [670, 0]
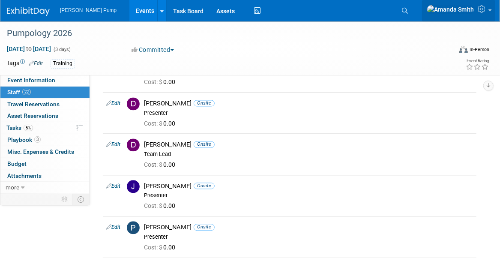
click at [485, 11] on icon at bounding box center [483, 9] width 10 height 8
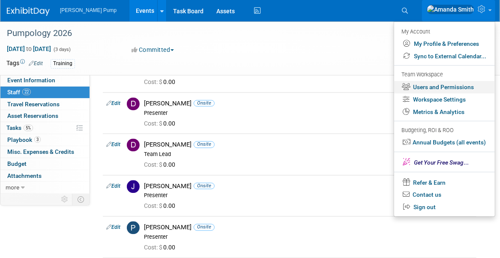
click at [431, 87] on link "Users and Permissions" at bounding box center [444, 87] width 101 height 12
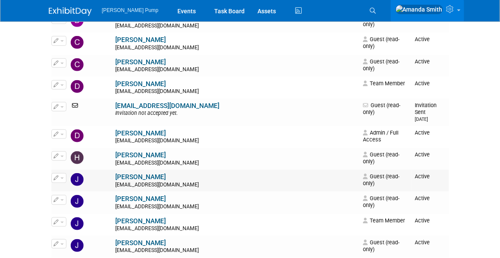
scroll to position [257, 0]
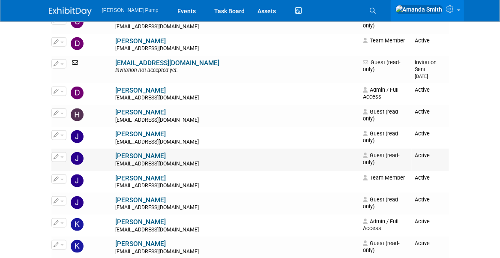
click at [57, 154] on icon "button" at bounding box center [56, 156] width 5 height 5
click at [76, 165] on link "Edit" at bounding box center [86, 171] width 68 height 12
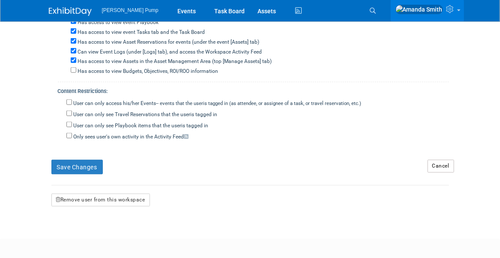
scroll to position [428, 0]
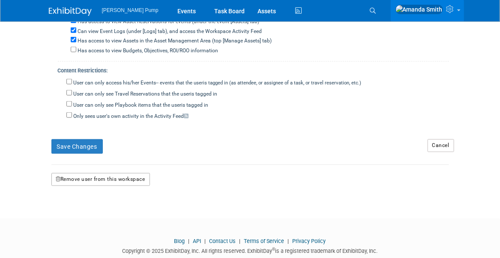
click at [87, 173] on button "Remove user from this workspace" at bounding box center [100, 179] width 99 height 13
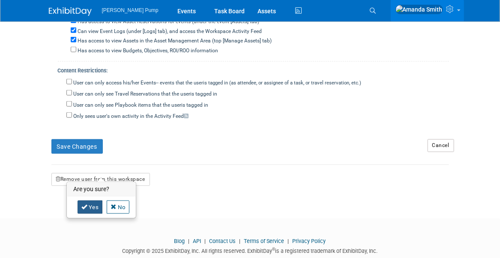
click at [87, 205] on link "Yes" at bounding box center [90, 207] width 25 height 14
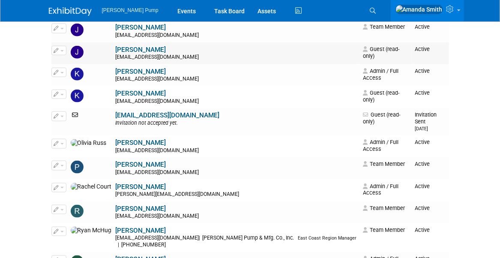
scroll to position [428, 0]
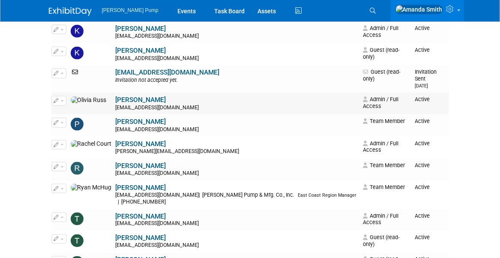
click at [56, 98] on icon "button" at bounding box center [56, 100] width 5 height 5
click at [72, 109] on link "Edit" at bounding box center [86, 115] width 68 height 12
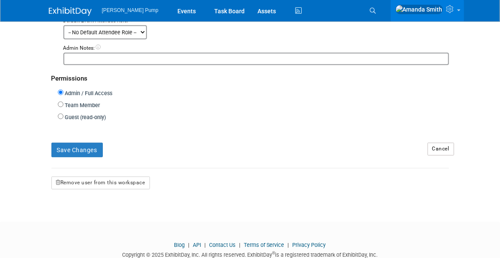
scroll to position [194, 0]
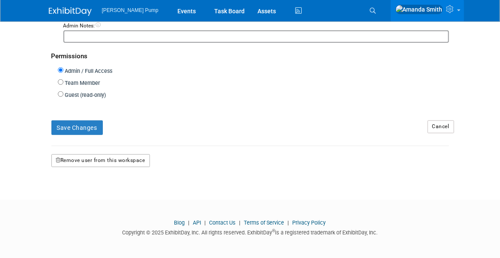
click at [99, 158] on button "Remove user from this workspace" at bounding box center [100, 160] width 99 height 13
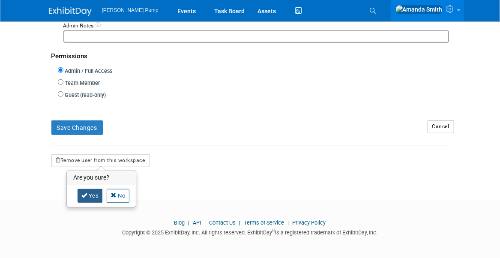
click at [90, 197] on link "Yes" at bounding box center [90, 196] width 25 height 14
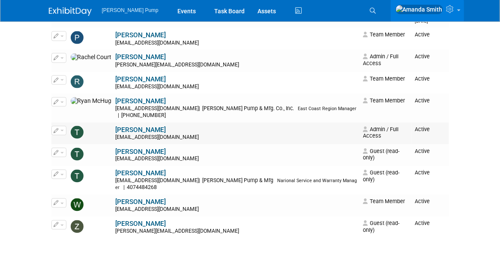
scroll to position [514, 0]
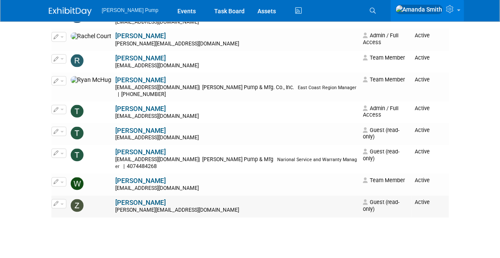
click at [57, 201] on icon "button" at bounding box center [56, 203] width 5 height 5
click at [78, 212] on link "Edit" at bounding box center [86, 218] width 68 height 12
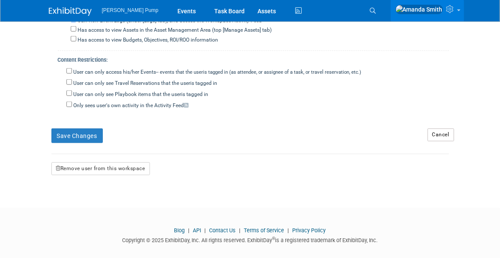
scroll to position [440, 0]
click at [109, 161] on button "Remove user from this workspace" at bounding box center [100, 167] width 99 height 13
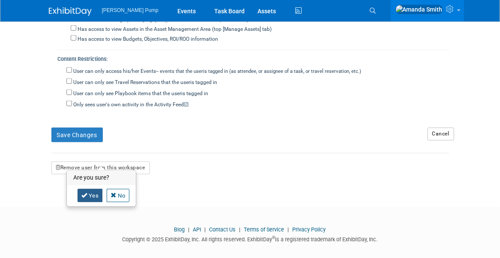
click at [91, 191] on link "Yes" at bounding box center [90, 196] width 25 height 14
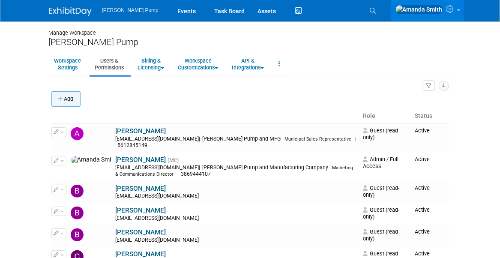
click at [63, 98] on icon "button" at bounding box center [61, 99] width 6 height 6
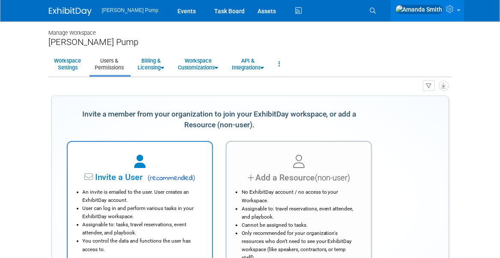
click at [152, 170] on div at bounding box center [139, 161] width 123 height 19
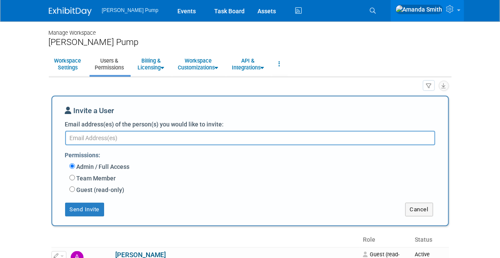
type textarea "a"
type textarea "[EMAIL_ADDRESS][DOMAIN_NAME]"
click at [69, 188] on div "Admin / Full Access Team Member Event Management General Can add and remove eve…" at bounding box center [253, 178] width 377 height 35
click at [72, 188] on input "Guest (read-only)" at bounding box center [72, 189] width 6 height 6
radio input "true"
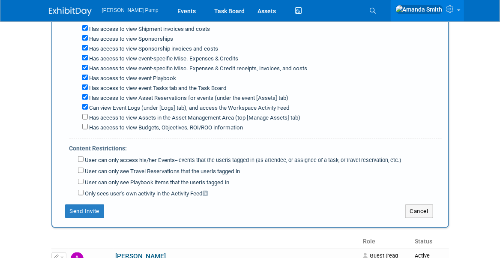
scroll to position [257, 0]
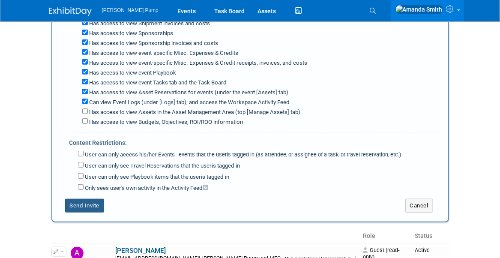
click at [81, 201] on button "Send Invite" at bounding box center [84, 206] width 39 height 14
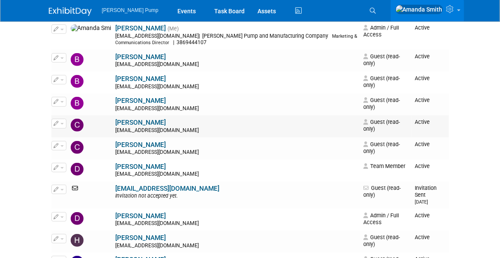
scroll to position [0, 0]
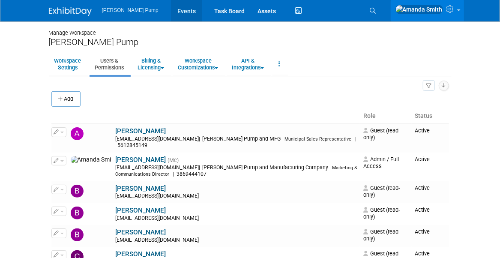
click at [171, 9] on link "Events" at bounding box center [186, 10] width 31 height 21
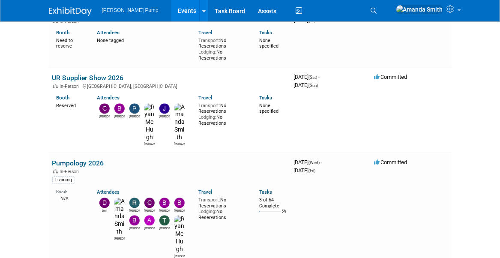
scroll to position [728, 0]
click at [73, 158] on link "Pumpology 2026" at bounding box center [78, 162] width 52 height 8
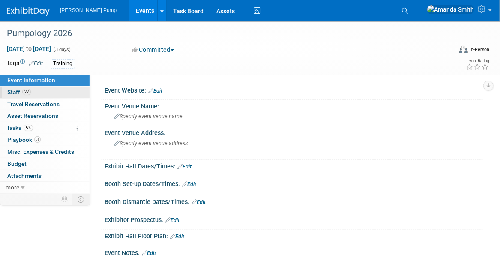
click at [51, 93] on link "22 Staff 22" at bounding box center [44, 93] width 89 height 12
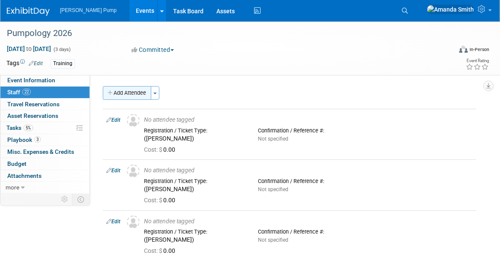
click at [129, 93] on button "Add Attendee" at bounding box center [127, 93] width 48 height 14
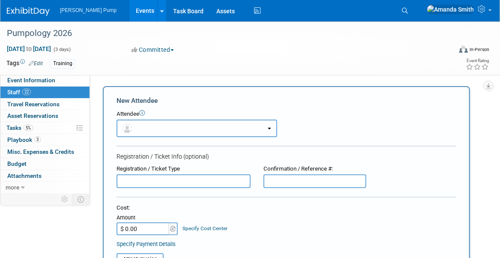
click at [168, 125] on button "button" at bounding box center [197, 129] width 161 height 18
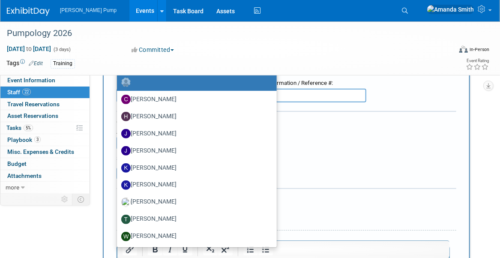
scroll to position [86, 0]
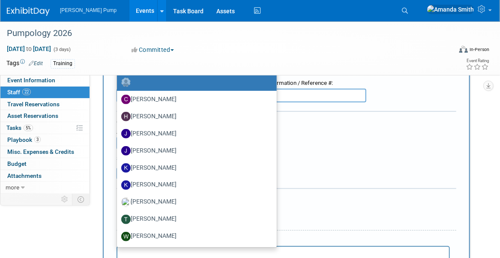
click at [326, 147] on div "Cost: Amount $ 0.00 Specify Cost Center Cost Center -- Not Specified --" at bounding box center [287, 133] width 340 height 31
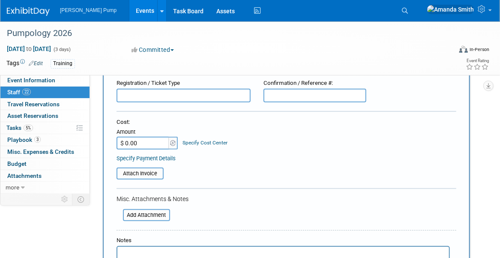
click at [129, 10] on link "Events" at bounding box center [144, 10] width 31 height 21
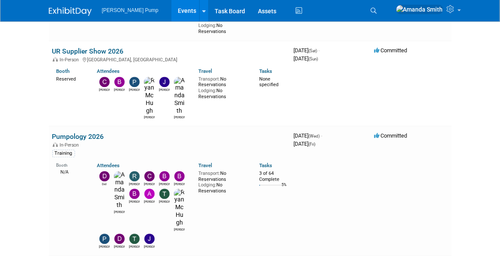
scroll to position [771, 0]
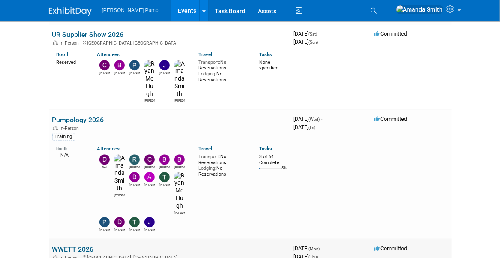
click at [66, 245] on link "WWETT 2026" at bounding box center [73, 249] width 42 height 8
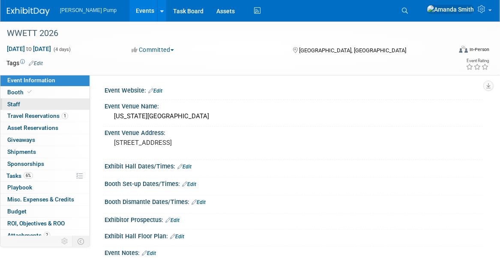
click at [18, 105] on span "Staff 0" at bounding box center [13, 104] width 13 height 7
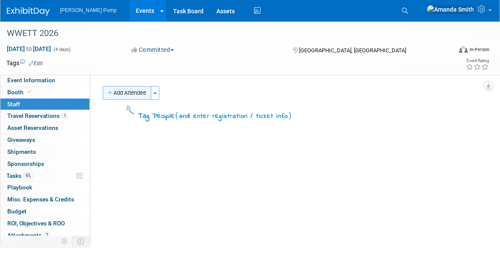
click at [129, 94] on button "Add Attendee" at bounding box center [127, 93] width 48 height 14
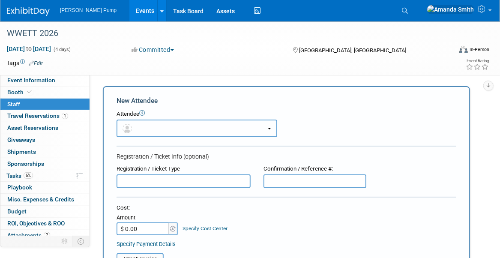
click at [151, 130] on button "button" at bounding box center [197, 129] width 161 height 18
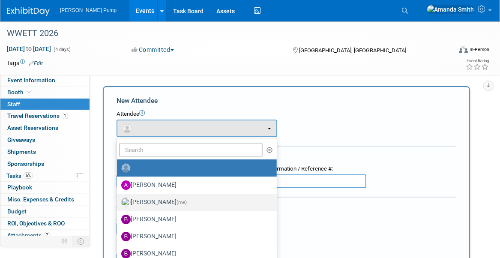
click at [156, 202] on label "Amanda Smith (me)" at bounding box center [194, 202] width 147 height 14
click at [118, 202] on input "Amanda Smith (me)" at bounding box center [116, 201] width 6 height 6
select select "498b8e7a-004b-40fd-bfca-d11e74525cf6"
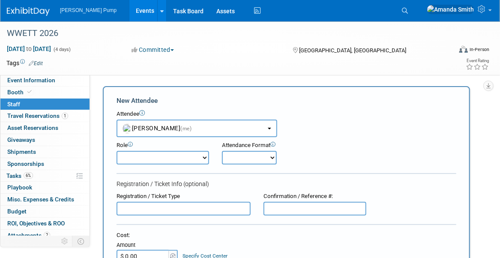
click at [166, 158] on select "Demonstrator Host Planner Presenter Sales Representative Set-up/Dismantle Crew …" at bounding box center [163, 158] width 93 height 14
select select "6"
click at [117, 151] on select "Demonstrator Host Planner Presenter Sales Representative Set-up/Dismantle Crew …" at bounding box center [163, 158] width 93 height 14
click at [236, 158] on select "Onsite Remote" at bounding box center [249, 158] width 55 height 14
select select "2"
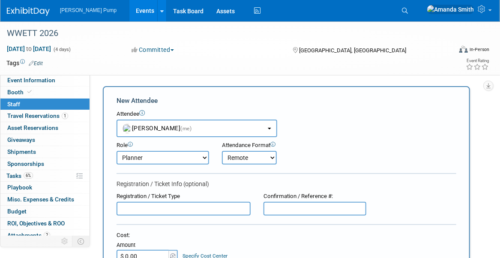
click at [222, 151] on select "Onsite Remote" at bounding box center [249, 158] width 55 height 14
click at [321, 150] on div "Role Demonstrator Host Planner Presenter Sales Representative" at bounding box center [286, 150] width 353 height 27
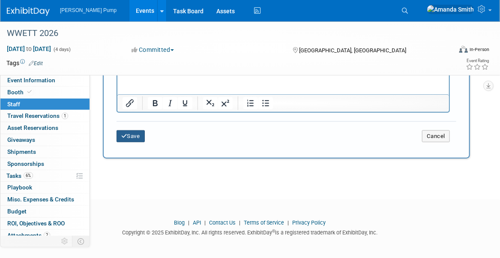
click at [134, 132] on button "Save" at bounding box center [131, 136] width 28 height 12
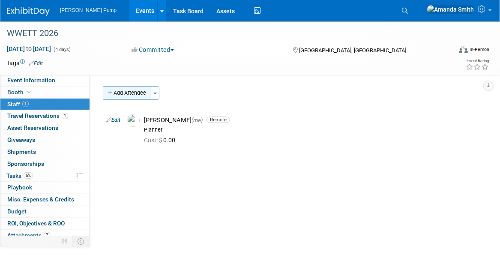
click at [126, 90] on button "Add Attendee" at bounding box center [127, 93] width 48 height 14
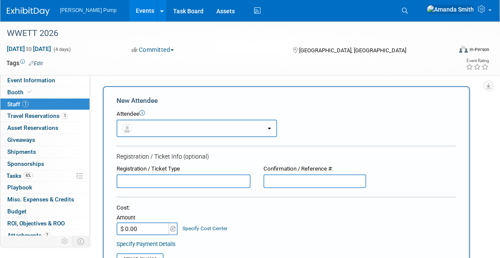
click at [154, 122] on button "button" at bounding box center [197, 129] width 161 height 18
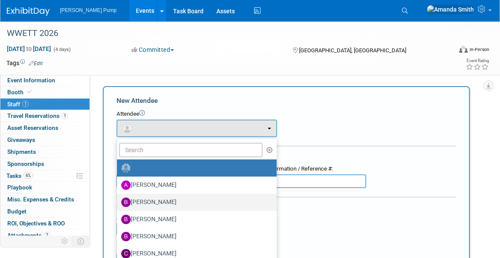
click at [159, 200] on label "Bobby Zitzka" at bounding box center [194, 202] width 147 height 14
click at [118, 200] on input "Bobby Zitzka" at bounding box center [116, 201] width 6 height 6
select select "c6377090-0479-432f-884c-13933d729982"
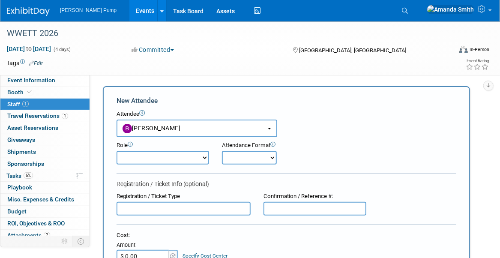
click at [167, 155] on select "Demonstrator Host Planner Presenter Sales Representative Set-up/Dismantle Crew …" at bounding box center [163, 158] width 93 height 14
select select "2"
click at [117, 151] on select "Demonstrator Host Planner Presenter Sales Representative Set-up/Dismantle Crew …" at bounding box center [163, 158] width 93 height 14
click at [243, 157] on select "Onsite Remote" at bounding box center [249, 158] width 55 height 14
select select "1"
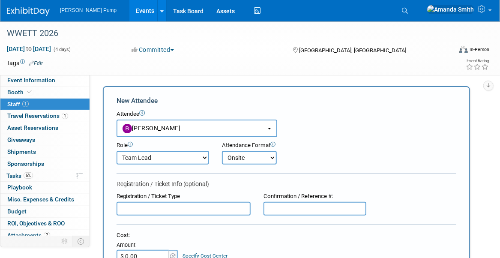
click at [222, 151] on select "Onsite Remote" at bounding box center [249, 158] width 55 height 14
click at [331, 142] on div "Role Demonstrator Host Planner Presenter Sales Representative" at bounding box center [286, 150] width 353 height 27
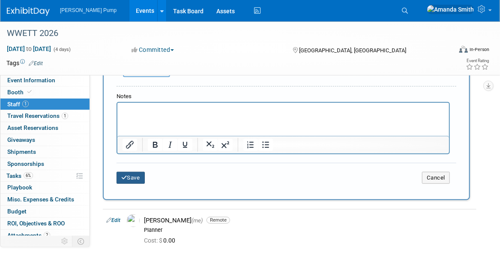
click at [135, 177] on button "Save" at bounding box center [131, 178] width 28 height 12
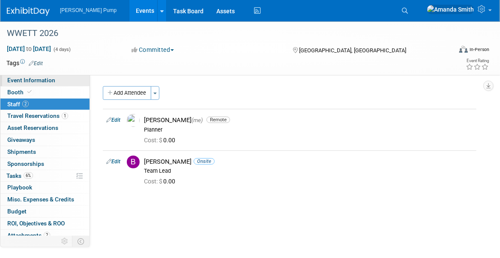
click at [36, 81] on span "Event Information" at bounding box center [31, 80] width 48 height 7
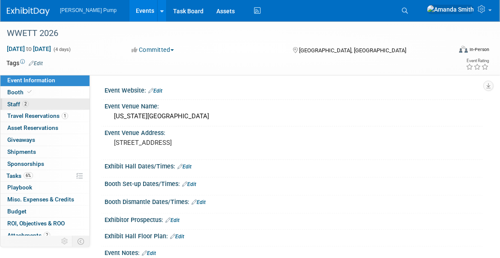
scroll to position [43, 0]
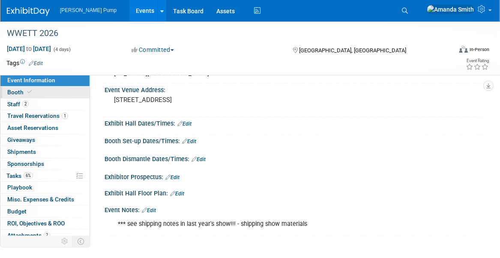
click at [21, 91] on span "Booth" at bounding box center [20, 92] width 26 height 7
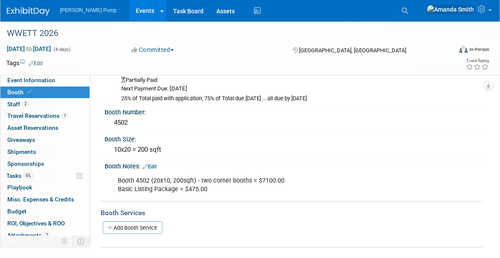
scroll to position [3, 0]
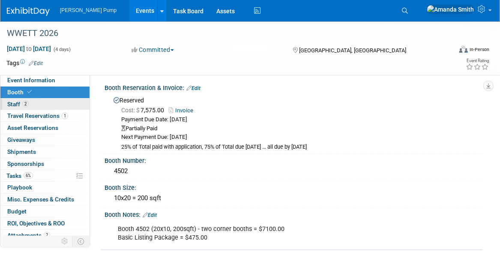
click at [20, 105] on span "Staff 2" at bounding box center [17, 104] width 21 height 7
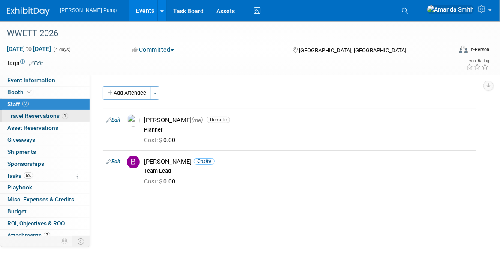
click at [31, 113] on span "Travel Reservations 1" at bounding box center [37, 115] width 61 height 7
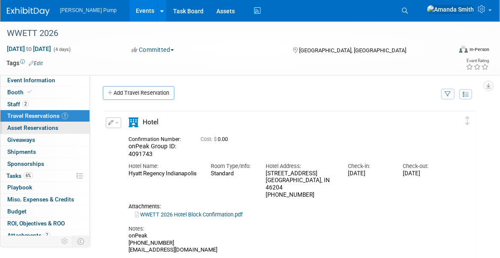
click at [39, 128] on span "Asset Reservations 0" at bounding box center [32, 127] width 51 height 7
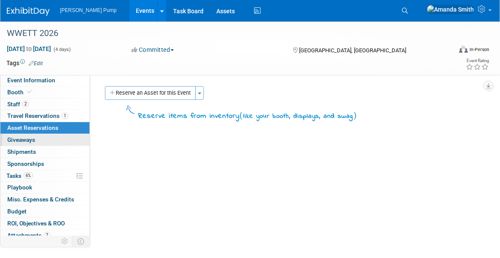
click at [18, 141] on span "Giveaways 0" at bounding box center [21, 139] width 28 height 7
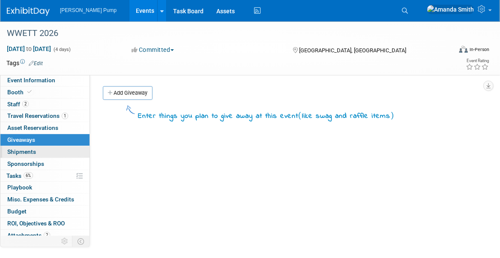
click at [22, 149] on span "Shipments 0" at bounding box center [21, 151] width 29 height 7
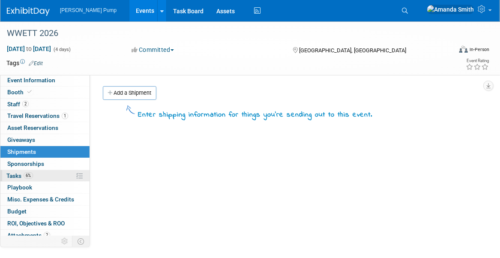
click at [19, 175] on span "Tasks 6%" at bounding box center [19, 175] width 27 height 7
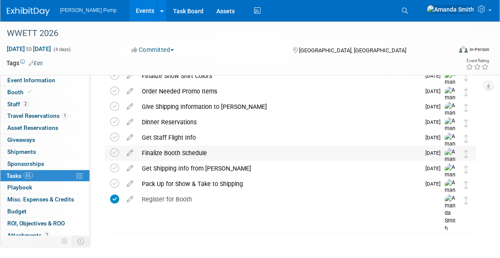
scroll to position [413, 0]
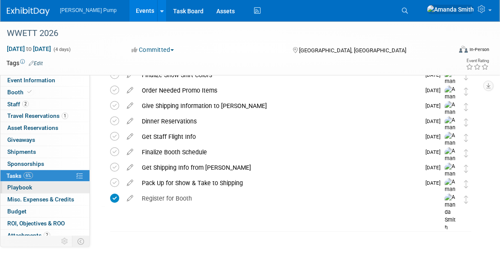
click at [33, 189] on link "0 Playbook 0" at bounding box center [44, 188] width 89 height 12
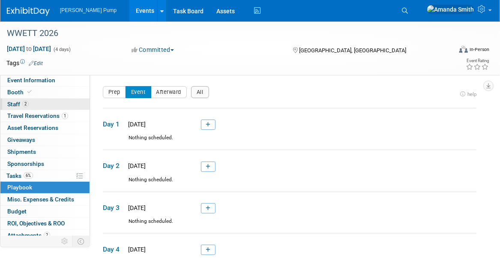
click at [17, 102] on span "Staff 2" at bounding box center [17, 104] width 21 height 7
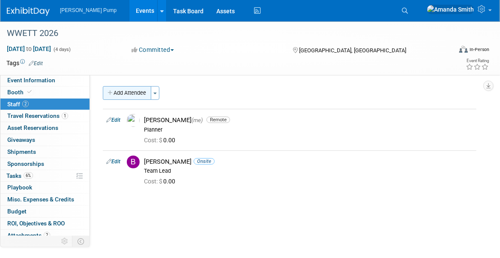
click at [125, 93] on button "Add Attendee" at bounding box center [127, 93] width 48 height 14
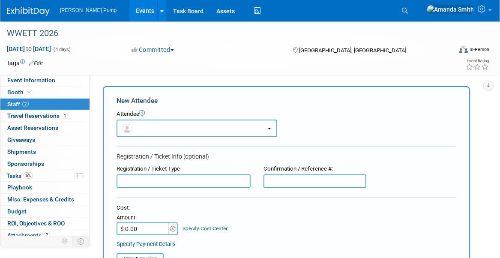
click at [144, 127] on button "button" at bounding box center [197, 129] width 161 height 18
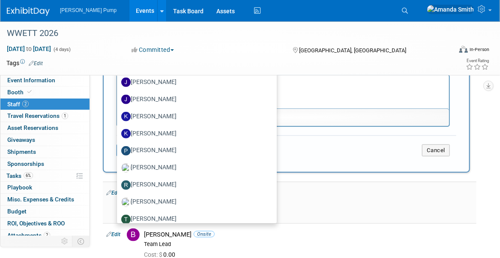
click at [356, 191] on div "Amanda Smith (me) Remote" at bounding box center [308, 193] width 329 height 8
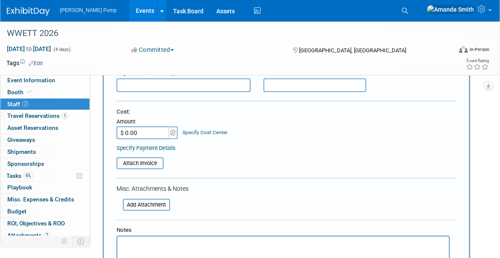
scroll to position [86, 0]
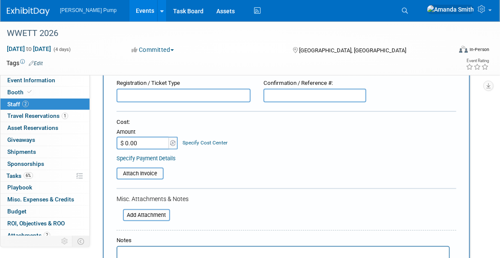
click at [141, 97] on input "text" at bounding box center [184, 96] width 134 height 14
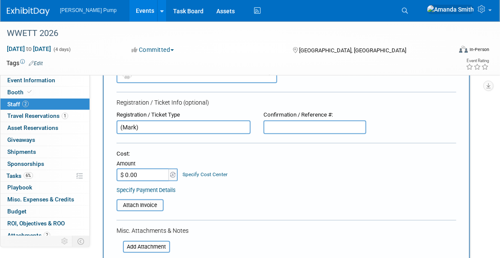
scroll to position [171, 0]
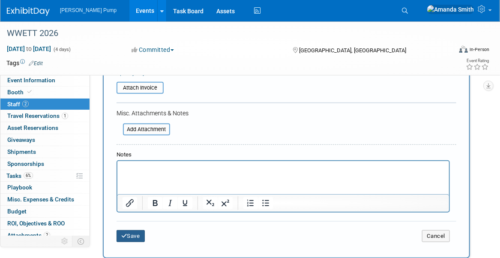
type input "(Mark)"
click at [126, 236] on icon "submit" at bounding box center [124, 236] width 6 height 6
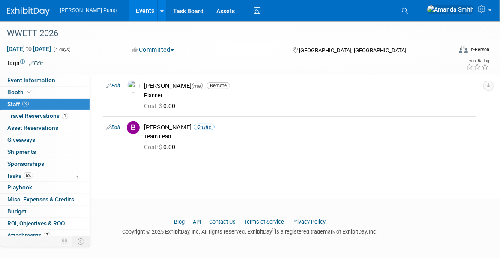
scroll to position [0, 0]
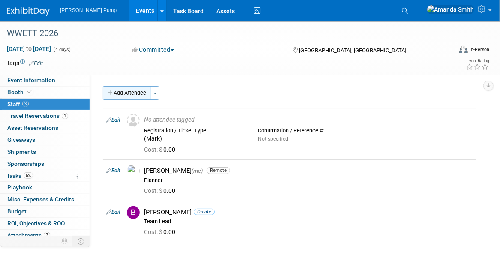
click at [125, 96] on button "Add Attendee" at bounding box center [127, 93] width 48 height 14
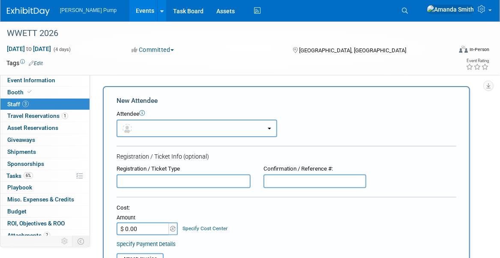
click at [153, 133] on button "button" at bounding box center [197, 129] width 161 height 18
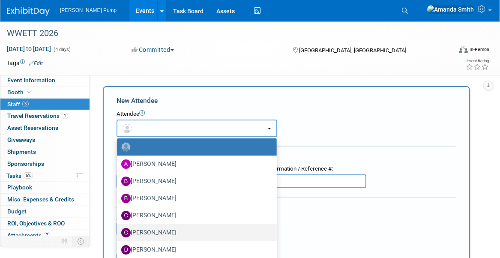
scroll to position [58, 0]
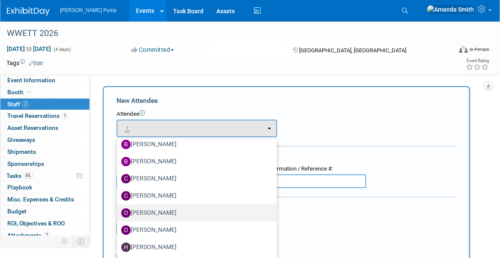
click at [137, 209] on label "[PERSON_NAME]" at bounding box center [194, 213] width 147 height 14
click at [118, 209] on input "[PERSON_NAME]" at bounding box center [116, 212] width 6 height 6
select select "b713f332-9393-483c-a8f0-cfecc99e9683"
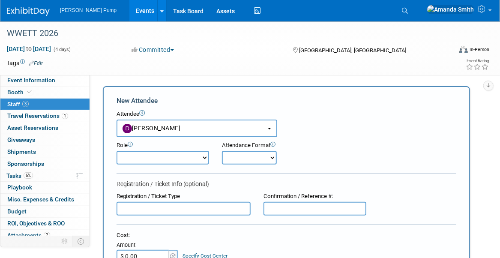
click at [167, 159] on select "Demonstrator Host Planner Presenter Sales Representative Set-up/Dismantle Crew …" at bounding box center [163, 158] width 93 height 14
select select "4"
click at [117, 151] on select "Demonstrator Host Planner Presenter Sales Representative Set-up/Dismantle Crew …" at bounding box center [163, 158] width 93 height 14
click at [247, 163] on select "Onsite Remote" at bounding box center [249, 158] width 55 height 14
select select "1"
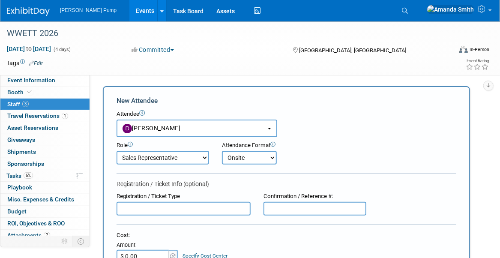
click at [222, 151] on select "Onsite Remote" at bounding box center [249, 158] width 55 height 14
click at [319, 154] on div "Role Demonstrator Host Planner Presenter Sales Representative" at bounding box center [286, 150] width 353 height 27
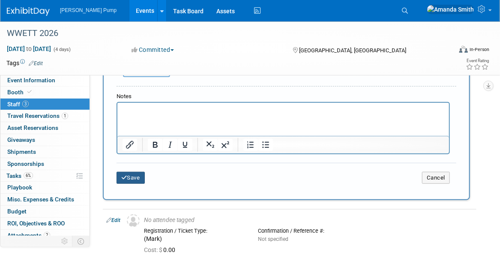
click at [132, 175] on button "Save" at bounding box center [131, 178] width 28 height 12
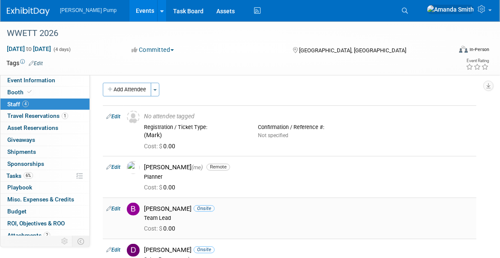
scroll to position [0, 0]
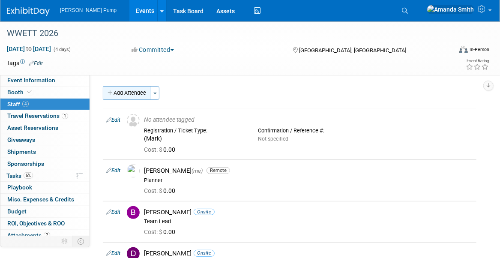
click at [117, 92] on button "Add Attendee" at bounding box center [127, 93] width 48 height 14
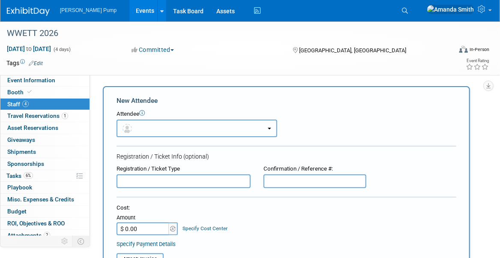
click at [152, 125] on button "button" at bounding box center [197, 129] width 161 height 18
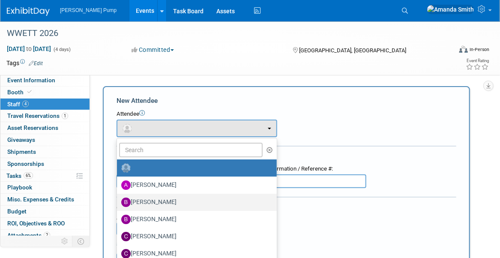
click at [151, 200] on label "[PERSON_NAME]" at bounding box center [194, 202] width 147 height 14
click at [118, 200] on input "[PERSON_NAME]" at bounding box center [116, 201] width 6 height 6
select select "02627190-0cf3-4a39-a42b-2a46e22abdcd"
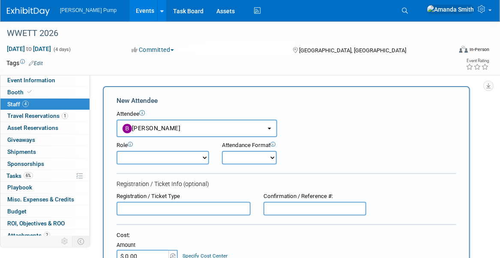
click at [179, 157] on select "Demonstrator Host Planner Presenter Sales Representative Set-up/Dismantle Crew …" at bounding box center [163, 158] width 93 height 14
select select "4"
click at [117, 151] on select "Demonstrator Host Planner Presenter Sales Representative Set-up/Dismantle Crew …" at bounding box center [163, 158] width 93 height 14
click at [246, 161] on select "Onsite Remote" at bounding box center [249, 158] width 55 height 14
select select "1"
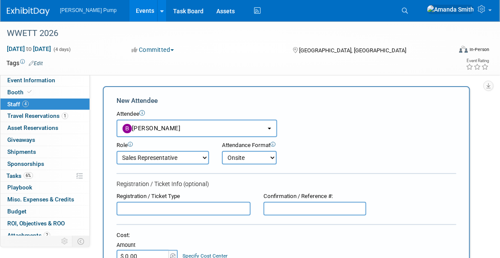
click at [222, 151] on select "Onsite Remote" at bounding box center [249, 158] width 55 height 14
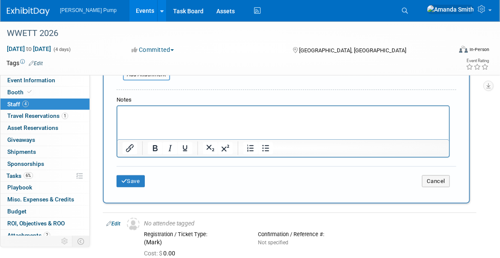
scroll to position [257, 0]
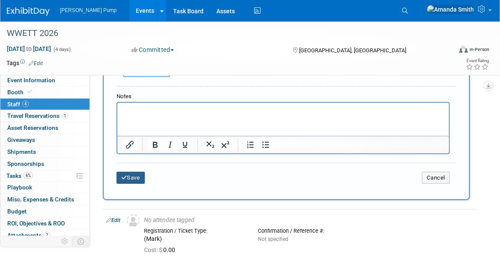
click at [136, 179] on button "Save" at bounding box center [131, 178] width 28 height 12
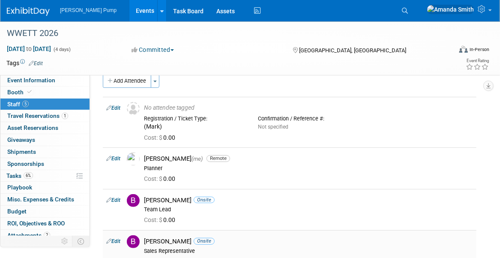
scroll to position [0, 0]
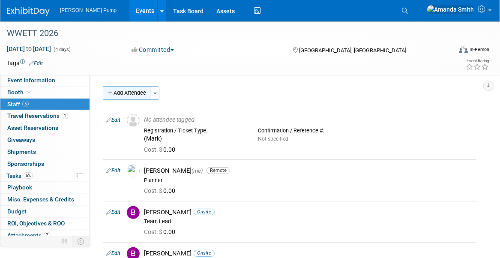
click at [127, 93] on button "Add Attendee" at bounding box center [127, 93] width 48 height 14
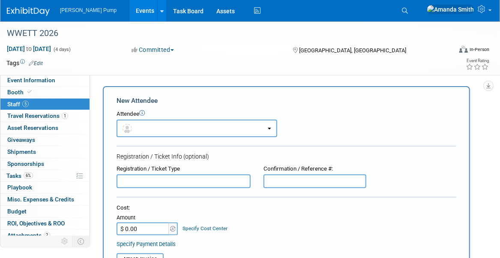
click at [156, 179] on input "text" at bounding box center [184, 181] width 134 height 14
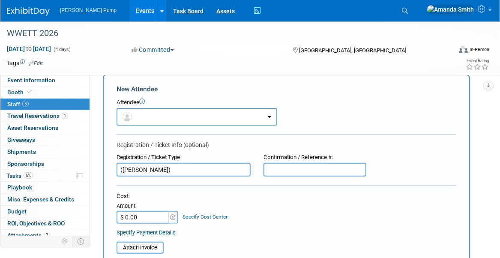
scroll to position [171, 0]
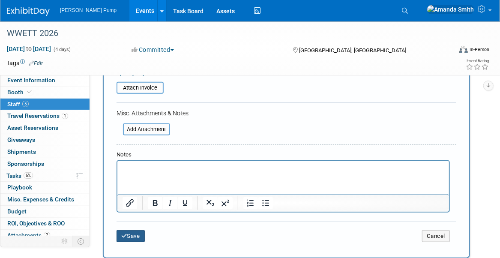
type input "(Martin)"
click at [137, 236] on button "Save" at bounding box center [131, 236] width 28 height 12
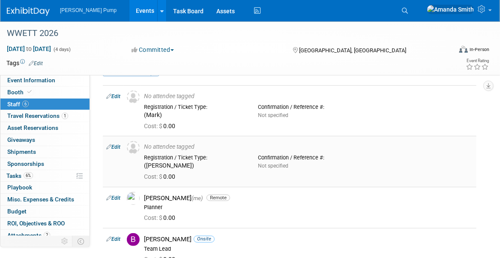
scroll to position [129, 0]
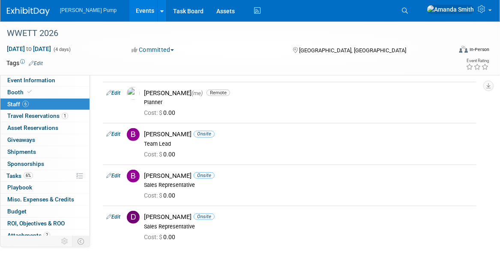
click at [129, 9] on link "Events" at bounding box center [144, 10] width 31 height 21
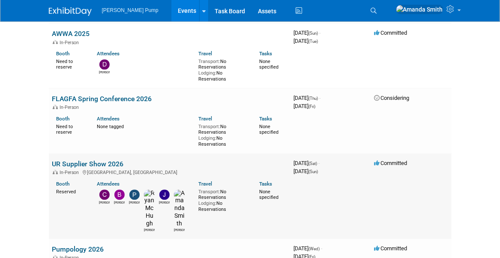
scroll to position [643, 0]
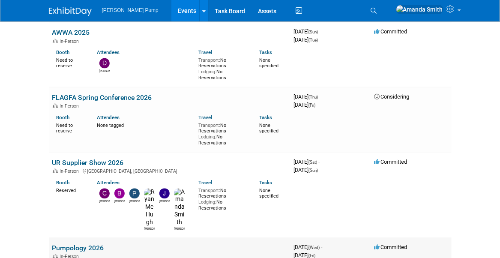
click at [75, 244] on link "Pumpology 2026" at bounding box center [78, 248] width 52 height 8
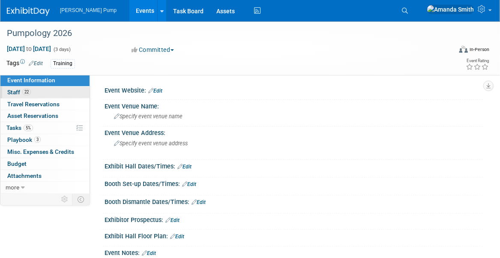
click at [48, 96] on link "22 Staff 22" at bounding box center [44, 93] width 89 height 12
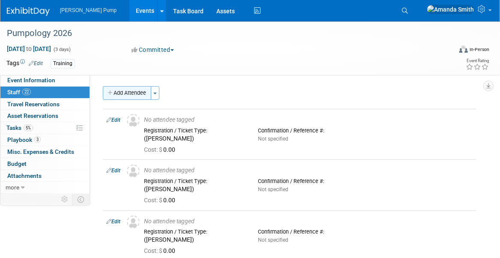
click at [135, 93] on button "Add Attendee" at bounding box center [127, 93] width 48 height 14
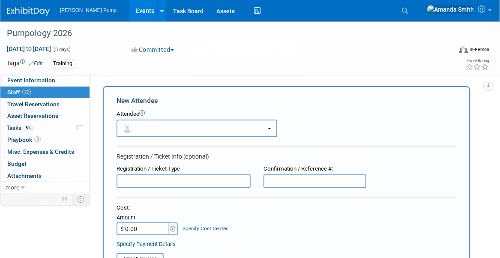
click at [171, 182] on input "text" at bounding box center [184, 181] width 134 height 14
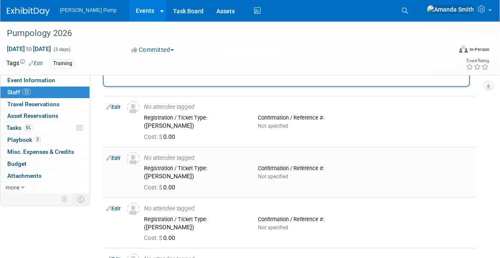
scroll to position [257, 0]
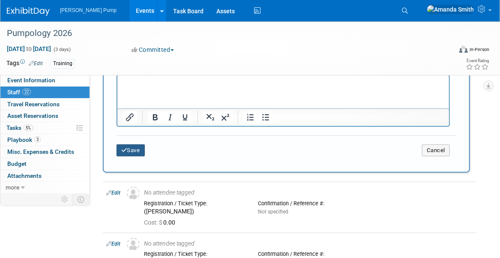
type input "(Martin)"
click at [137, 150] on button "Save" at bounding box center [131, 150] width 28 height 12
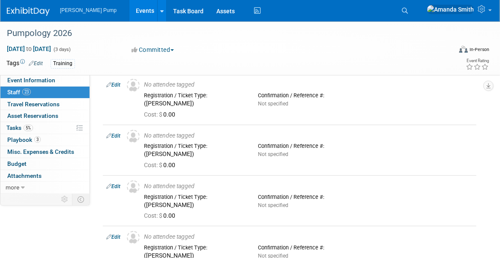
scroll to position [0, 0]
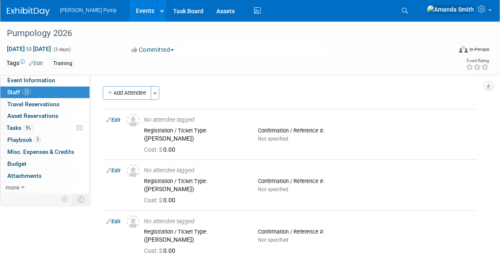
click at [129, 9] on link "Events" at bounding box center [144, 10] width 31 height 21
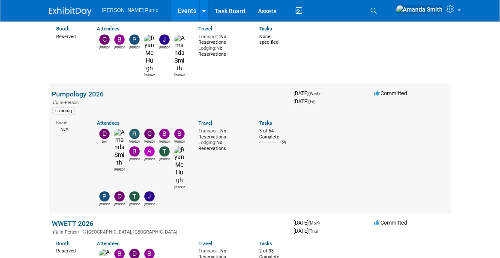
scroll to position [814, 0]
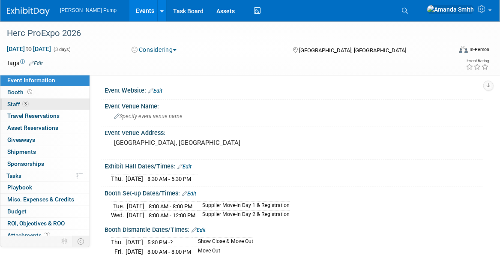
click at [21, 105] on span "Staff 3" at bounding box center [17, 104] width 21 height 7
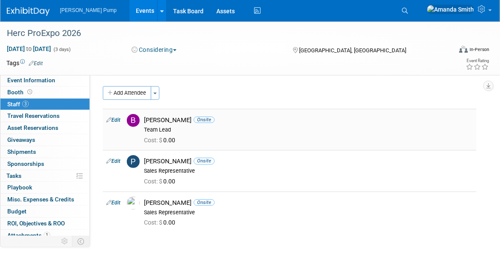
click at [118, 119] on link "Edit" at bounding box center [113, 120] width 14 height 6
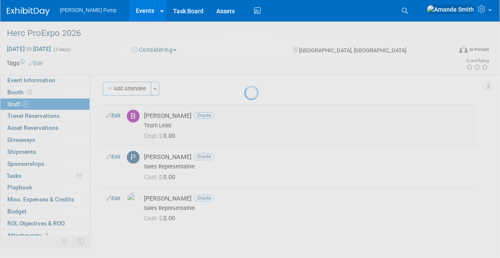
select select "c6377090-0479-432f-884c-13933d729982"
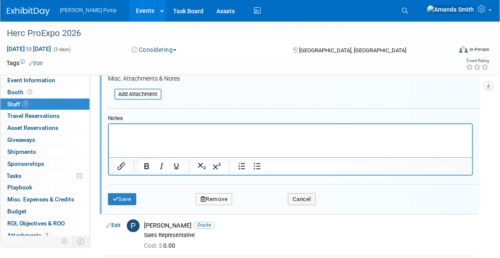
scroll to position [269, 0]
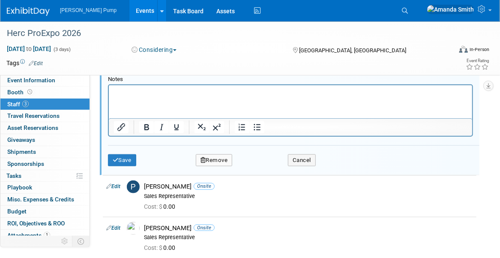
click at [207, 158] on button "Remove" at bounding box center [214, 160] width 37 height 12
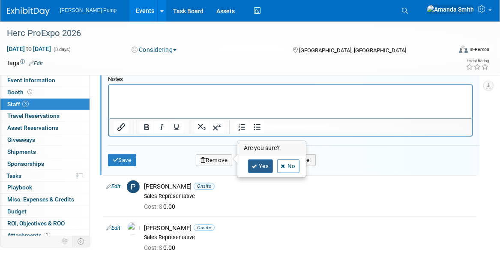
click at [260, 161] on link "Yes" at bounding box center [260, 166] width 25 height 14
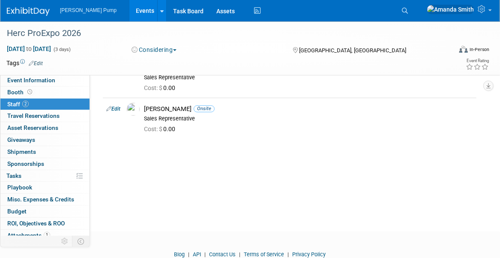
scroll to position [0, 0]
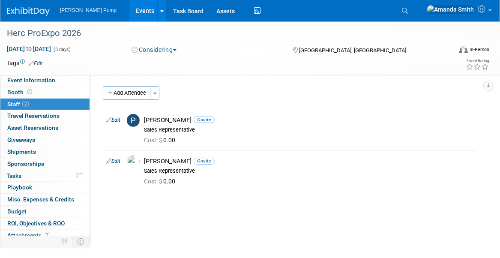
click at [129, 10] on link "Events" at bounding box center [144, 10] width 31 height 21
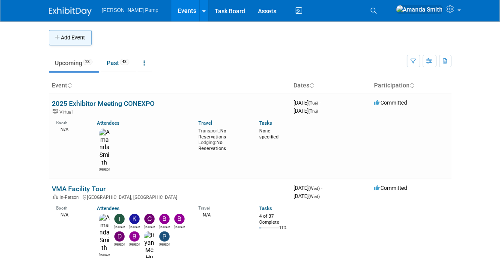
click at [78, 42] on button "Add Event" at bounding box center [70, 37] width 43 height 15
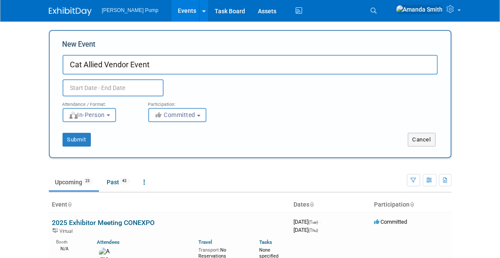
type input "Cat Allied Vendor Event"
click at [111, 90] on input "text" at bounding box center [113, 87] width 101 height 17
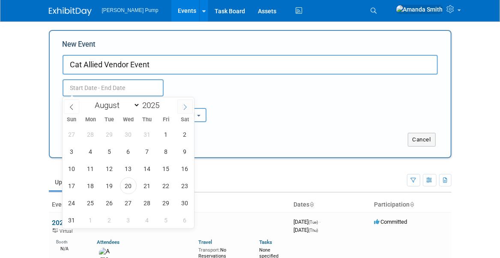
click at [185, 106] on icon at bounding box center [185, 107] width 6 height 6
select select "11"
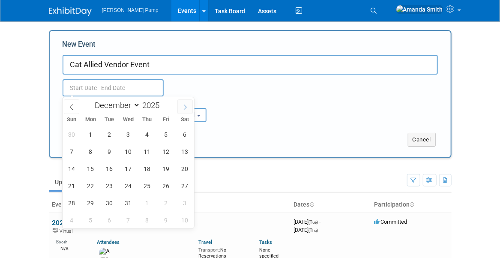
click at [185, 106] on icon at bounding box center [185, 107] width 6 height 6
type input "2026"
click at [185, 106] on icon at bounding box center [185, 107] width 6 height 6
select select "1"
click at [149, 184] on span "26" at bounding box center [147, 185] width 17 height 17
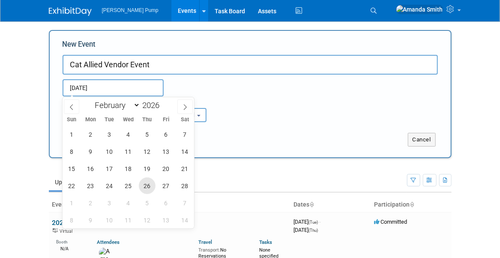
type input "[DATE] to [DATE]"
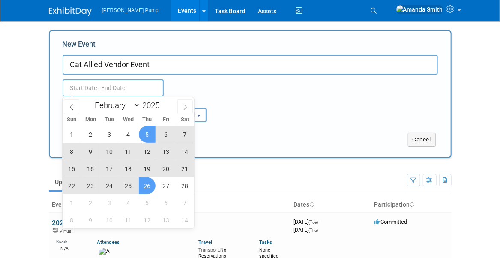
type input "[DATE] to [DATE]"
click at [219, 91] on div "[DATE] to [DATE] Duplicate Event Warning" at bounding box center [250, 86] width 388 height 22
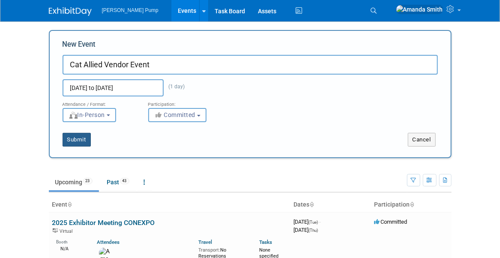
click at [87, 141] on button "Submit" at bounding box center [77, 140] width 28 height 14
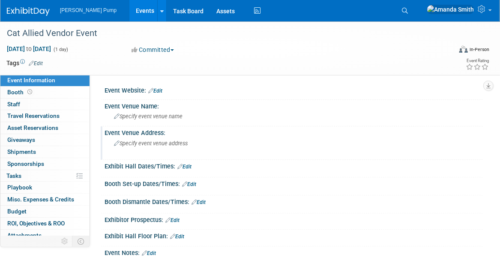
click at [155, 142] on span "Specify event venue address" at bounding box center [151, 143] width 74 height 6
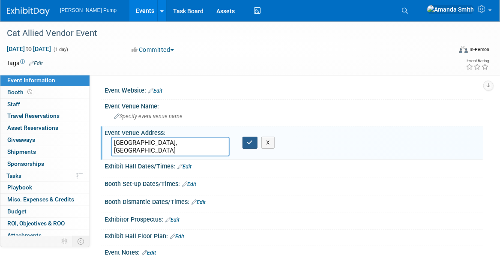
type textarea "[GEOGRAPHIC_DATA], [GEOGRAPHIC_DATA]"
click at [247, 143] on icon "button" at bounding box center [250, 143] width 6 height 6
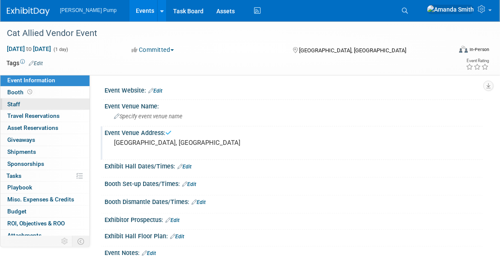
click at [25, 105] on link "0 Staff 0" at bounding box center [44, 105] width 89 height 12
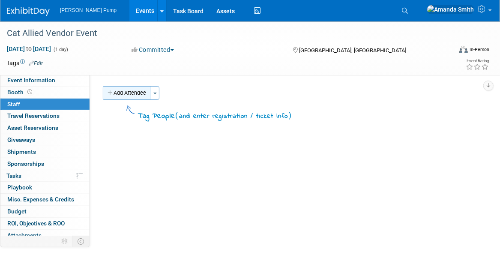
click at [131, 90] on button "Add Attendee" at bounding box center [127, 93] width 48 height 14
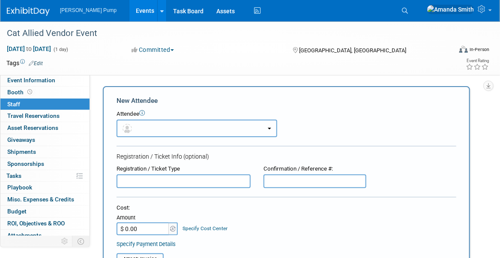
click at [154, 129] on button "button" at bounding box center [197, 129] width 161 height 18
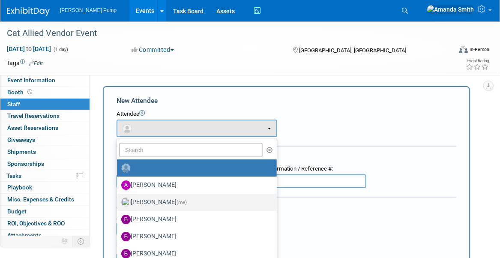
drag, startPoint x: 164, startPoint y: 200, endPoint x: 171, endPoint y: 174, distance: 27.2
click at [164, 200] on label "[PERSON_NAME] (me)" at bounding box center [194, 202] width 147 height 14
click at [118, 200] on input "[PERSON_NAME] (me)" at bounding box center [116, 201] width 6 height 6
select select "498b8e7a-004b-40fd-bfca-d11e74525cf6"
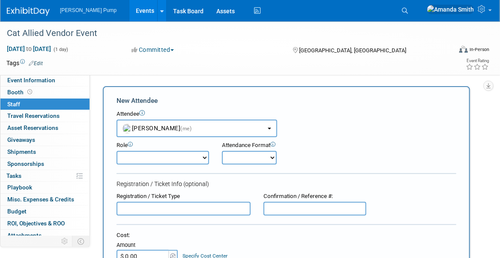
click at [179, 162] on select "Demonstrator Host Planner Presenter Sales Representative Set-up/Dismantle Crew …" at bounding box center [163, 158] width 93 height 14
select select "6"
click at [117, 151] on select "Demonstrator Host Planner Presenter Sales Representative Set-up/Dismantle Crew …" at bounding box center [163, 158] width 93 height 14
click at [244, 161] on select "Onsite Remote" at bounding box center [249, 158] width 55 height 14
select select "2"
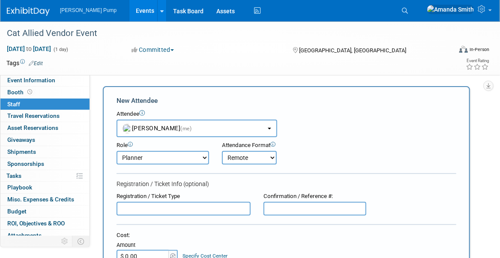
click at [222, 151] on select "Onsite Remote" at bounding box center [249, 158] width 55 height 14
click at [307, 161] on div "Role Demonstrator Host Planner Presenter Sales Representative" at bounding box center [286, 150] width 353 height 27
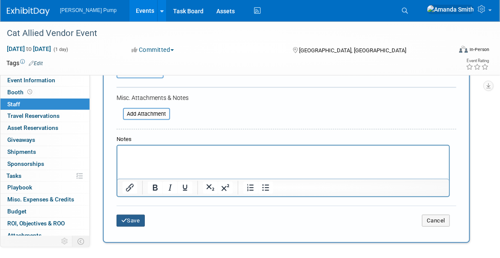
click at [140, 218] on button "Save" at bounding box center [131, 221] width 28 height 12
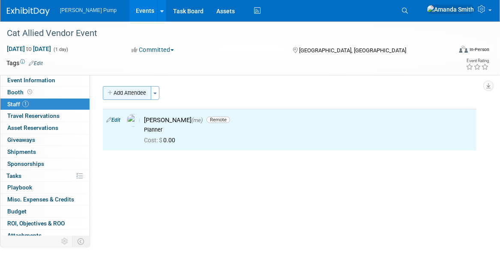
click at [133, 90] on button "Add Attendee" at bounding box center [127, 93] width 48 height 14
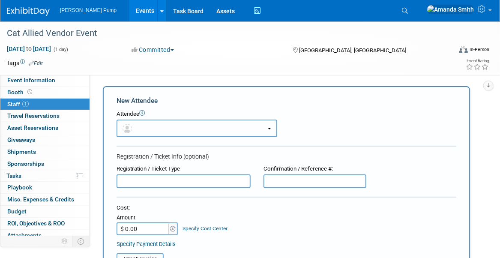
click at [179, 129] on button "button" at bounding box center [197, 129] width 161 height 18
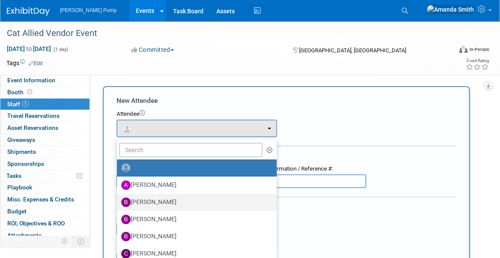
click at [155, 200] on label "Bobby Zitzka" at bounding box center [194, 202] width 147 height 14
click at [118, 200] on input "Bobby Zitzka" at bounding box center [116, 201] width 6 height 6
select select "c6377090-0479-432f-884c-13933d729982"
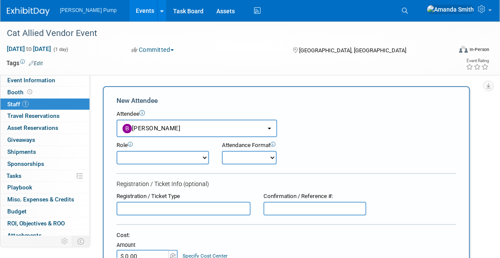
click at [156, 157] on select "Demonstrator Host Planner Presenter Sales Representative Set-up/Dismantle Crew …" at bounding box center [163, 158] width 93 height 14
select select "2"
click at [117, 151] on select "Demonstrator Host Planner Presenter Sales Representative Set-up/Dismantle Crew …" at bounding box center [163, 158] width 93 height 14
click at [247, 157] on select "Onsite Remote" at bounding box center [249, 158] width 55 height 14
select select "1"
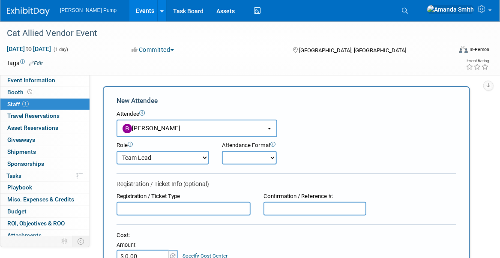
click at [222, 151] on select "Onsite Remote" at bounding box center [249, 158] width 55 height 14
click at [318, 145] on div "Role Demonstrator Host Planner Presenter Sales Representative" at bounding box center [286, 150] width 353 height 27
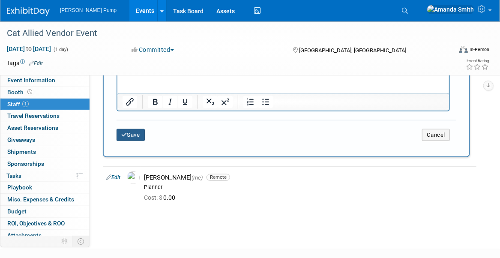
click at [136, 133] on button "Save" at bounding box center [131, 135] width 28 height 12
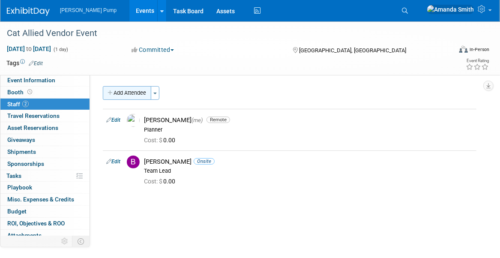
click at [131, 93] on button "Add Attendee" at bounding box center [127, 93] width 48 height 14
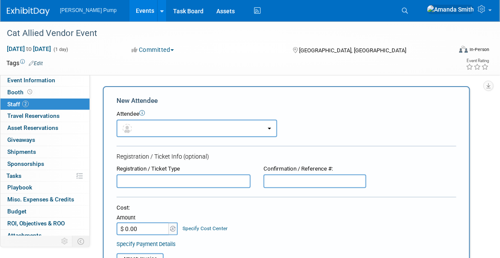
click at [158, 183] on input "text" at bounding box center [184, 181] width 134 height 14
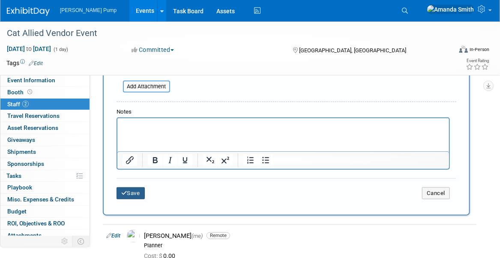
type input "(tbd)"
click at [129, 190] on button "Save" at bounding box center [131, 193] width 28 height 12
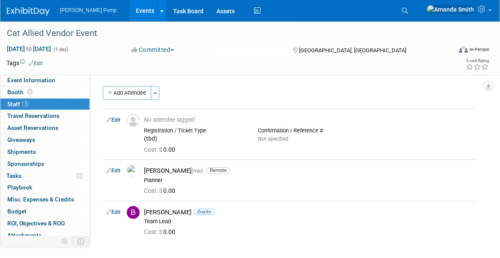
click at [129, 10] on link "Events" at bounding box center [144, 10] width 31 height 21
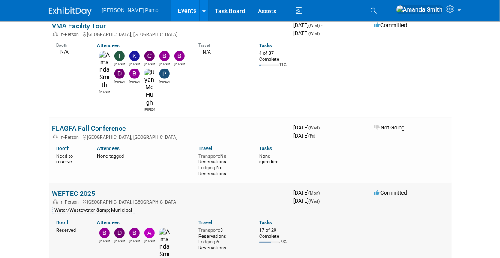
scroll to position [171, 0]
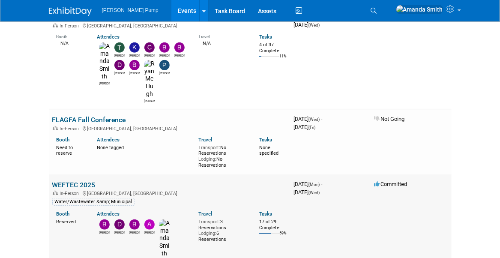
click at [371, 178] on td "Committed" at bounding box center [411, 221] width 81 height 94
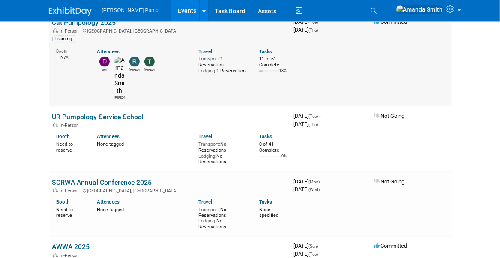
scroll to position [471, 0]
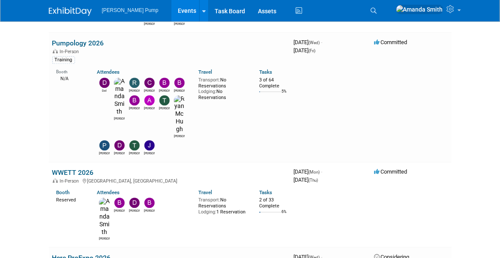
scroll to position [857, 0]
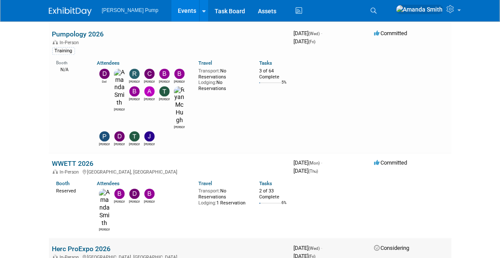
click at [84, 245] on link "Herc ProExpo 2026" at bounding box center [81, 249] width 59 height 8
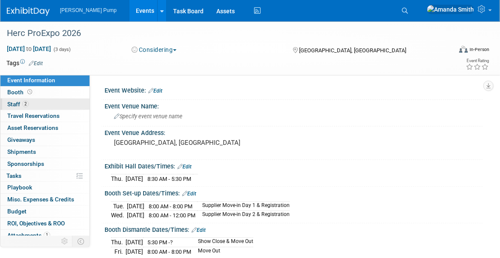
click at [43, 106] on link "2 Staff 2" at bounding box center [44, 105] width 89 height 12
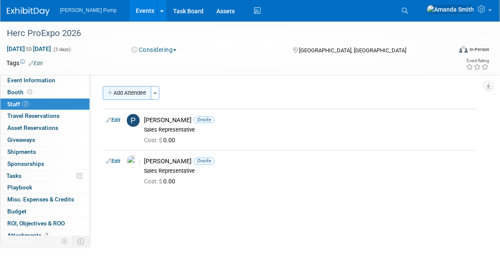
click at [135, 89] on button "Add Attendee" at bounding box center [127, 93] width 48 height 14
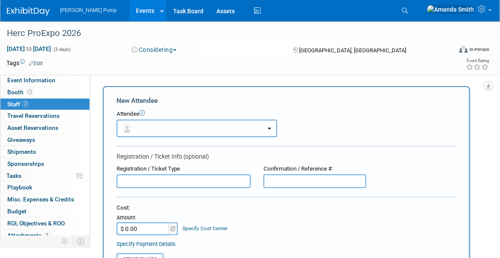
click at [163, 126] on button "button" at bounding box center [197, 129] width 161 height 18
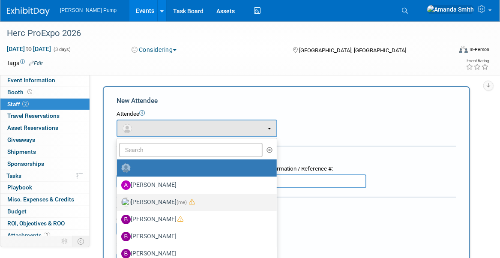
click at [166, 200] on label "Amanda Smith (me)" at bounding box center [194, 202] width 147 height 14
click at [118, 200] on input "Amanda Smith (me)" at bounding box center [116, 201] width 6 height 6
select select "498b8e7a-004b-40fd-bfca-d11e74525cf6"
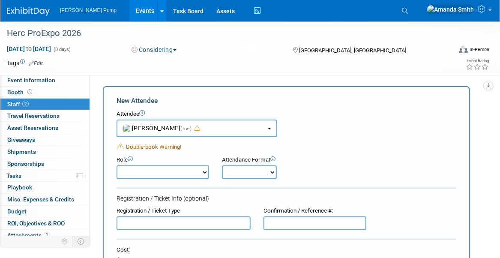
click at [150, 173] on select "Demonstrator Host Planner Presenter Sales Representative Set-up/Dismantle Crew …" at bounding box center [163, 172] width 93 height 14
click at [117, 165] on select "Demonstrator Host Planner Presenter Sales Representative Set-up/Dismantle Crew …" at bounding box center [163, 172] width 93 height 14
click at [154, 175] on select "Demonstrator Host Planner Presenter Sales Representative Set-up/Dismantle Crew …" at bounding box center [163, 172] width 93 height 14
select select "6"
click at [117, 165] on select "Demonstrator Host Planner Presenter Sales Representative Set-up/Dismantle Crew …" at bounding box center [163, 172] width 93 height 14
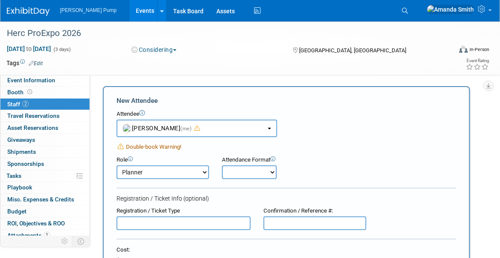
click at [255, 172] on select "Onsite Remote" at bounding box center [249, 172] width 55 height 14
select select "2"
click at [222, 165] on select "Onsite Remote" at bounding box center [249, 172] width 55 height 14
click at [338, 164] on div "Role Demonstrator Host Planner Presenter Sales Representative" at bounding box center [286, 165] width 353 height 27
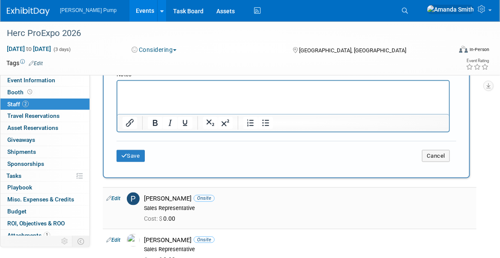
scroll to position [300, 0]
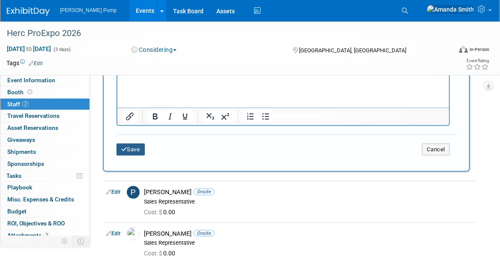
click at [137, 150] on button "Save" at bounding box center [131, 149] width 28 height 12
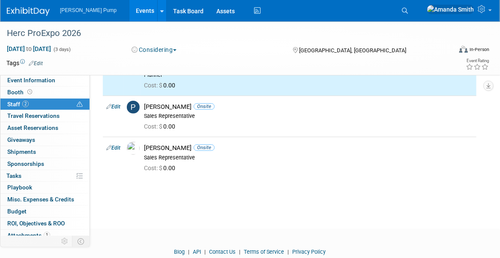
scroll to position [0, 0]
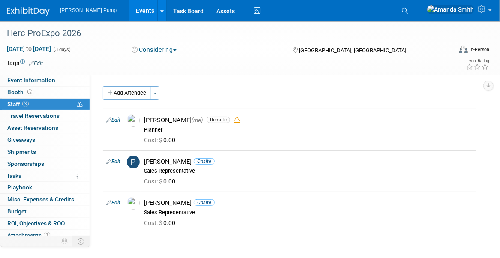
click at [131, 14] on link "Events" at bounding box center [144, 10] width 31 height 21
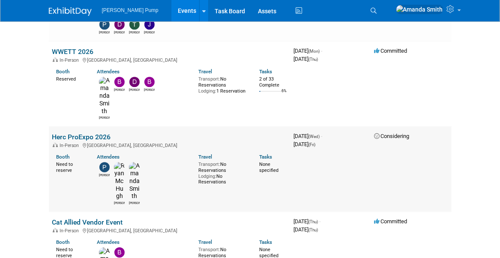
scroll to position [985, 0]
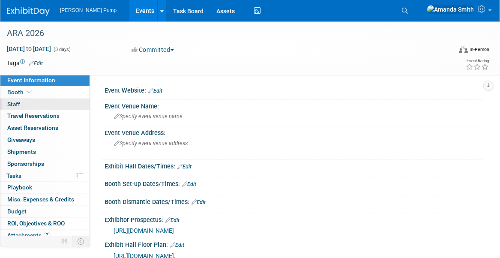
click at [9, 101] on span "Staff 0" at bounding box center [13, 104] width 13 height 7
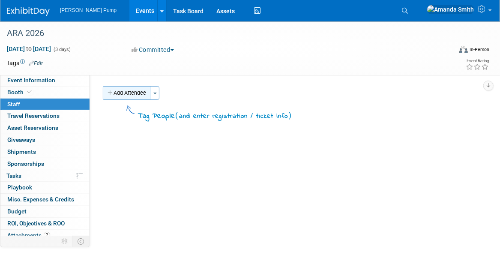
click at [122, 94] on button "Add Attendee" at bounding box center [127, 93] width 48 height 14
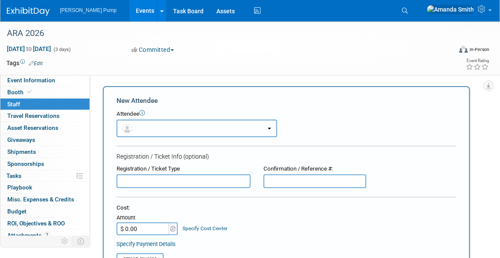
click at [155, 132] on button "button" at bounding box center [197, 129] width 161 height 18
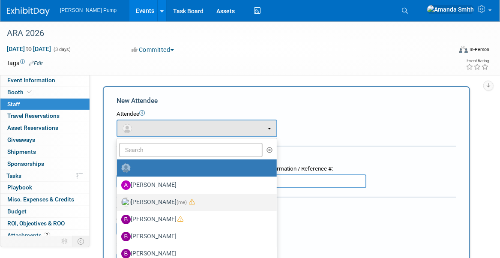
click at [161, 201] on label "[PERSON_NAME] (me)" at bounding box center [194, 202] width 147 height 14
click at [118, 201] on input "[PERSON_NAME] (me)" at bounding box center [116, 201] width 6 height 6
select select "498b8e7a-004b-40fd-bfca-d11e74525cf6"
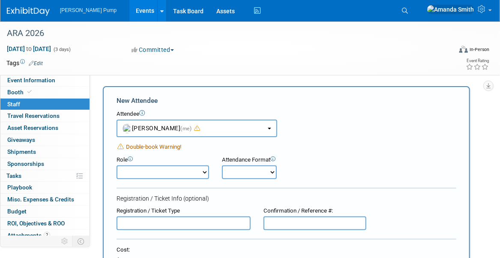
click at [155, 173] on select "Demonstrator Host Planner Presenter Sales Representative Set-up/Dismantle Crew …" at bounding box center [163, 172] width 93 height 14
select select "6"
click at [117, 165] on select "Demonstrator Host Planner Presenter Sales Representative Set-up/Dismantle Crew …" at bounding box center [163, 172] width 93 height 14
click at [230, 170] on select "Onsite Remote" at bounding box center [249, 172] width 55 height 14
select select "2"
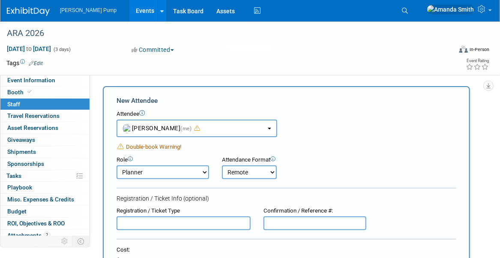
click at [222, 165] on select "Onsite Remote" at bounding box center [249, 172] width 55 height 14
click at [310, 167] on div "Role Demonstrator Host Planner Presenter Sales Representative" at bounding box center [286, 165] width 353 height 27
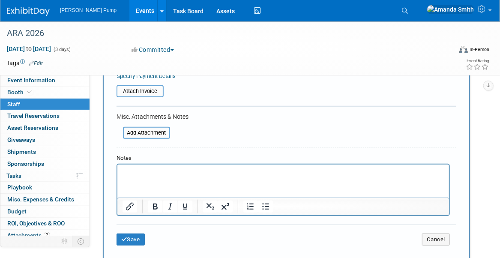
scroll to position [214, 0]
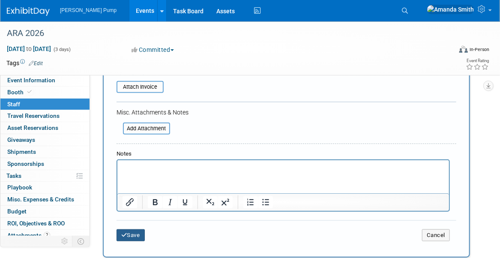
click at [129, 234] on button "Save" at bounding box center [131, 235] width 28 height 12
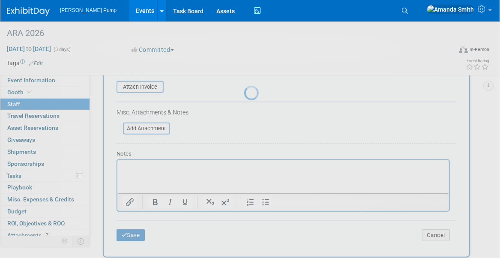
scroll to position [85, 0]
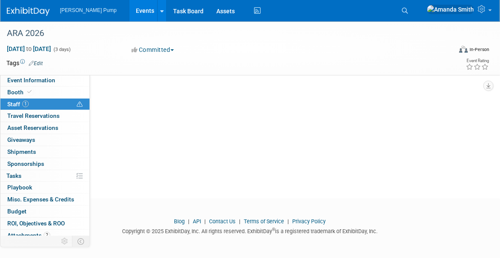
click at [11, 103] on span "Staff 1" at bounding box center [17, 104] width 21 height 7
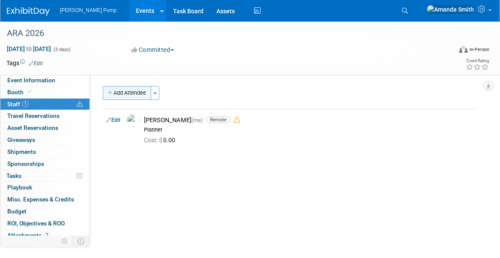
click at [118, 93] on button "Add Attendee" at bounding box center [127, 93] width 48 height 14
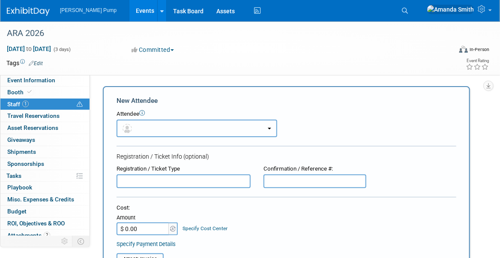
click at [154, 129] on button "button" at bounding box center [197, 129] width 161 height 18
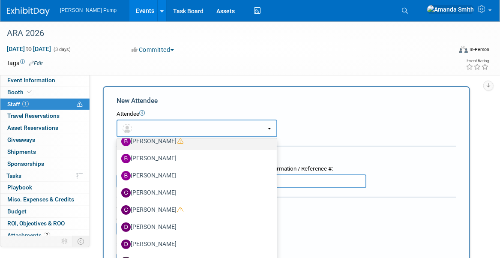
scroll to position [75, 0]
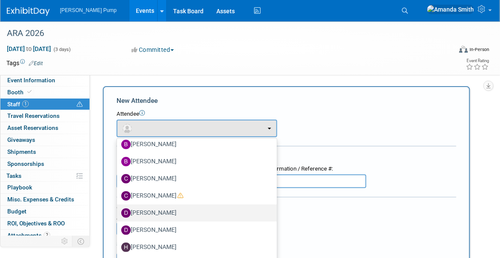
click at [151, 208] on label "[PERSON_NAME]" at bounding box center [194, 213] width 147 height 14
click at [118, 209] on input "[PERSON_NAME]" at bounding box center [116, 212] width 6 height 6
select select "b713f332-9393-483c-a8f0-cfecc99e9683"
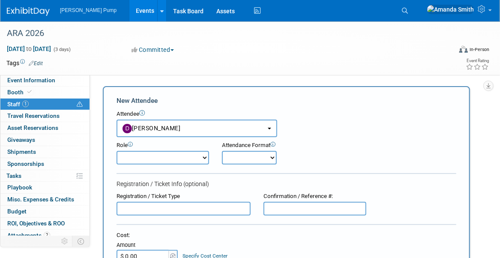
click at [164, 160] on select "Demonstrator Host Planner Presenter Sales Representative Set-up/Dismantle Crew …" at bounding box center [163, 158] width 93 height 14
select select "4"
click at [117, 151] on select "Demonstrator Host Planner Presenter Sales Representative Set-up/Dismantle Crew …" at bounding box center [163, 158] width 93 height 14
click at [243, 158] on select "Onsite Remote" at bounding box center [249, 158] width 55 height 14
select select "1"
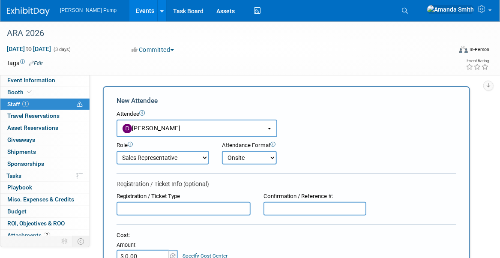
click at [222, 151] on select "Onsite Remote" at bounding box center [249, 158] width 55 height 14
click at [310, 158] on div "Role Demonstrator Host Planner Presenter Sales Representative" at bounding box center [286, 150] width 353 height 27
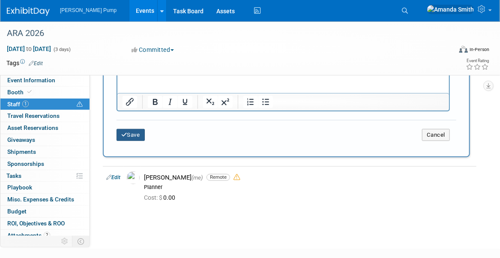
click at [131, 135] on button "Save" at bounding box center [131, 135] width 28 height 12
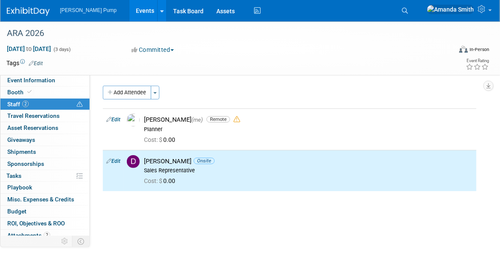
scroll to position [0, 0]
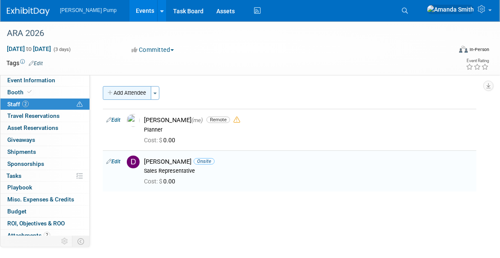
click at [127, 92] on button "Add Attendee" at bounding box center [127, 93] width 48 height 14
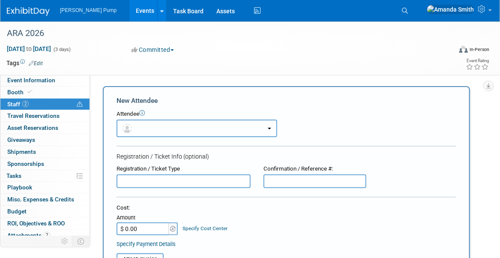
click at [176, 131] on button "button" at bounding box center [197, 129] width 161 height 18
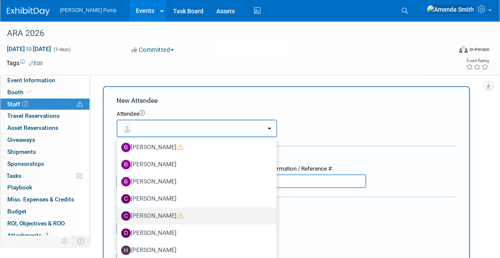
scroll to position [58, 0]
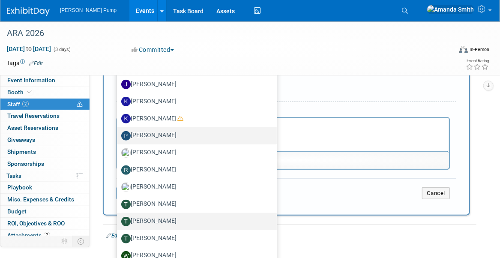
click at [155, 216] on label "[PERSON_NAME]" at bounding box center [194, 222] width 147 height 14
click at [118, 218] on input "[PERSON_NAME]" at bounding box center [116, 221] width 6 height 6
select select "e3643b5a-a2d7-4b3f-abc3-d8a10b73d7f9"
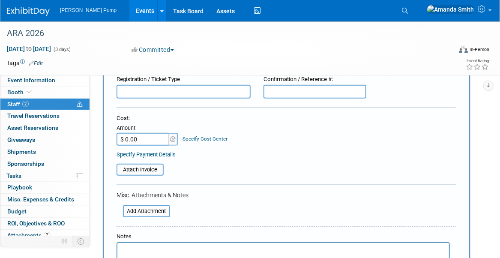
scroll to position [113, 0]
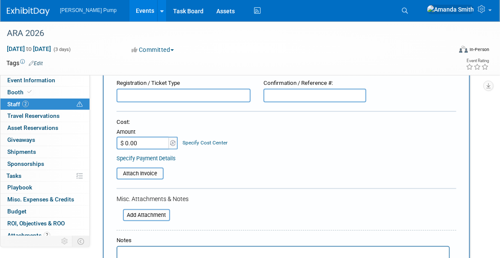
click at [166, 97] on input "text" at bounding box center [184, 96] width 134 height 14
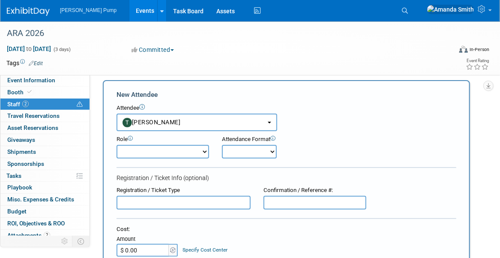
scroll to position [0, 0]
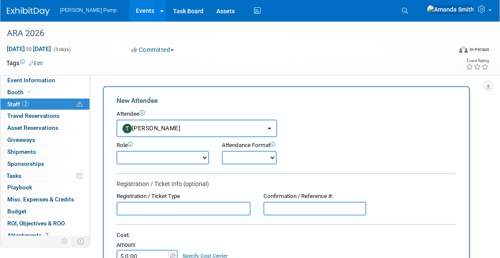
click at [155, 155] on select "Demonstrator Host Planner Presenter Sales Representative Set-up/Dismantle Crew …" at bounding box center [163, 158] width 93 height 14
select select "4"
click at [117, 151] on select "Demonstrator Host Planner Presenter Sales Representative Set-up/Dismantle Crew …" at bounding box center [163, 158] width 93 height 14
click at [254, 157] on select "Onsite Remote" at bounding box center [249, 158] width 55 height 14
select select "1"
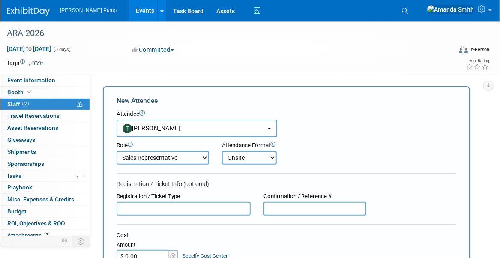
click at [222, 151] on select "Onsite Remote" at bounding box center [249, 158] width 55 height 14
click at [311, 157] on div "Role Demonstrator Host Planner Presenter Sales Representative" at bounding box center [286, 150] width 353 height 27
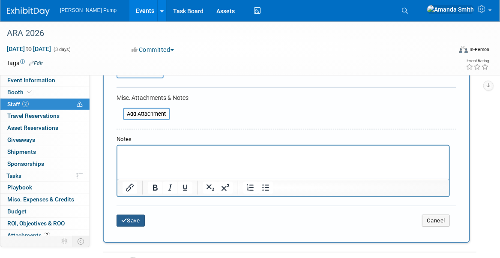
click at [130, 216] on button "Save" at bounding box center [131, 221] width 28 height 12
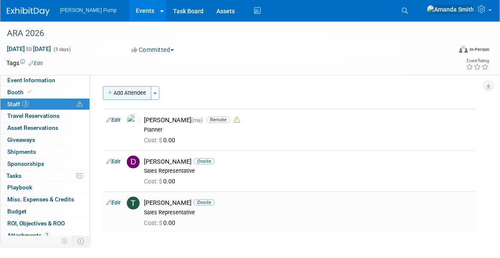
click at [142, 90] on button "Add Attendee" at bounding box center [127, 93] width 48 height 14
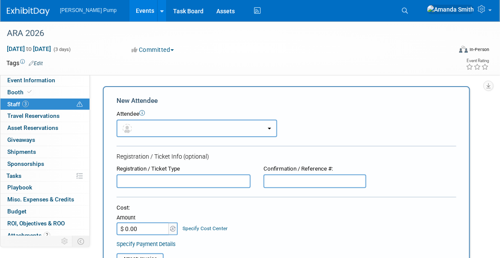
click at [157, 127] on button "button" at bounding box center [197, 129] width 161 height 18
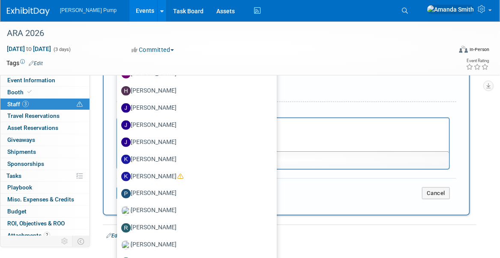
click at [321, 85] on form "New Attendee Attendee <img src="https://www.exhibitday.com/Images/Unassigned-Us…" at bounding box center [287, 44] width 340 height 324
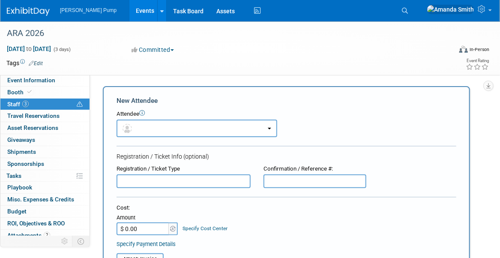
click at [150, 181] on input "text" at bounding box center [184, 181] width 134 height 14
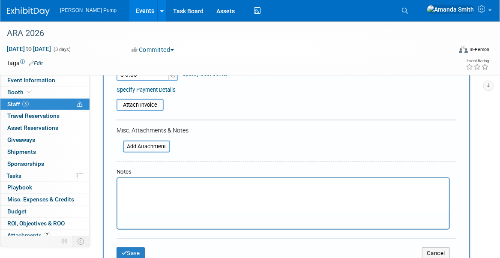
scroll to position [171, 0]
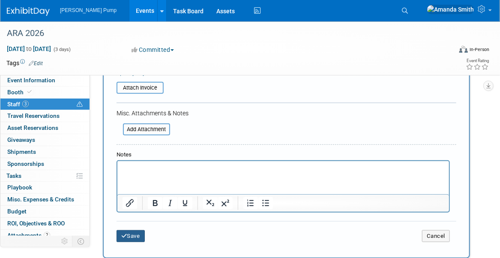
type input "([PERSON_NAME])"
click at [132, 232] on button "Save" at bounding box center [131, 236] width 28 height 12
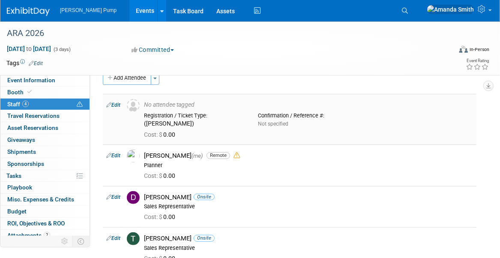
scroll to position [0, 0]
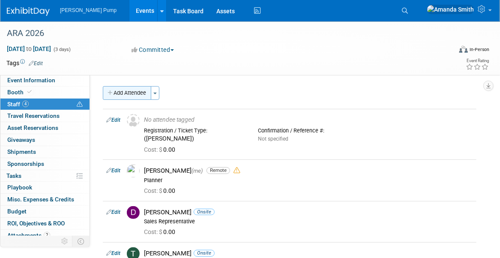
click at [124, 91] on button "Add Attendee" at bounding box center [127, 93] width 48 height 14
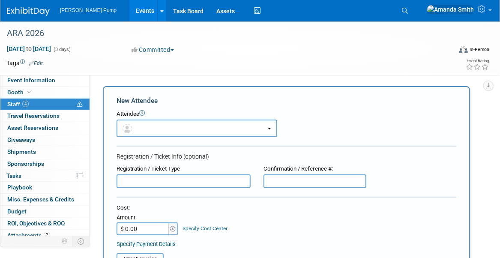
click at [161, 183] on input "text" at bounding box center [184, 181] width 134 height 14
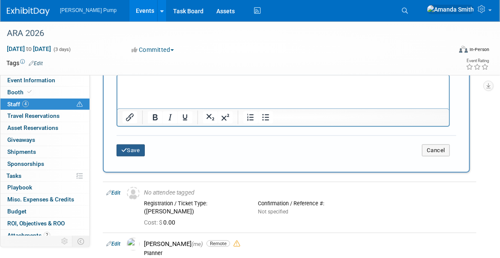
type input "(tbd)"
click at [137, 148] on button "Save" at bounding box center [131, 150] width 28 height 12
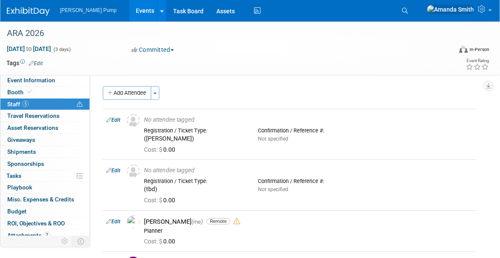
click at [129, 11] on link "Events" at bounding box center [144, 10] width 31 height 21
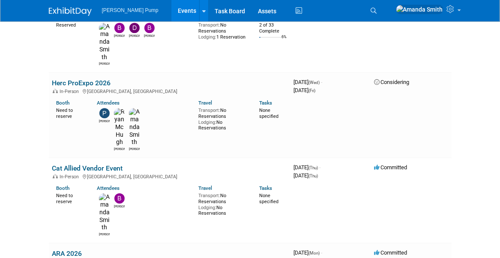
scroll to position [1028, 0]
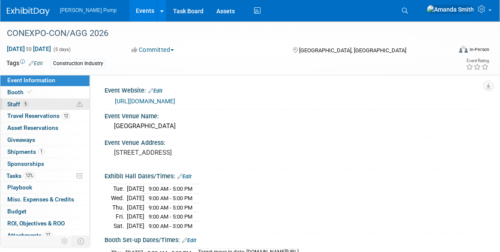
click at [29, 107] on link "5 Staff 5" at bounding box center [44, 105] width 89 height 12
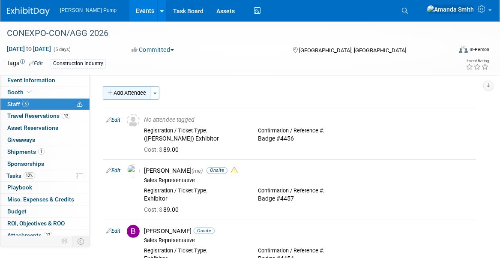
click at [129, 90] on button "Add Attendee" at bounding box center [127, 93] width 48 height 14
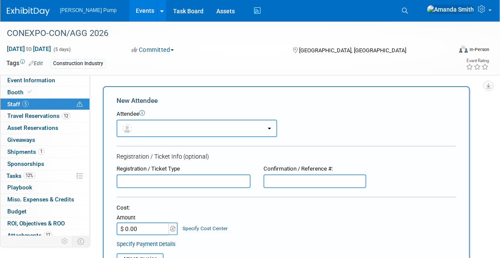
click at [145, 130] on button "button" at bounding box center [197, 129] width 161 height 18
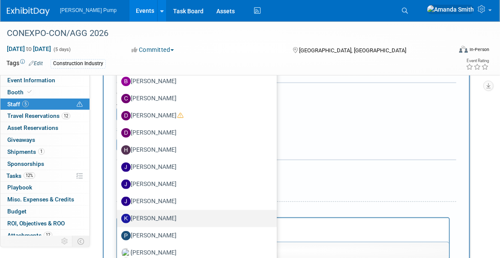
scroll to position [129, 0]
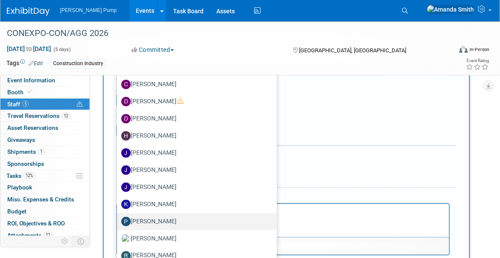
drag, startPoint x: 178, startPoint y: 221, endPoint x: 75, endPoint y: 7, distance: 237.9
click at [178, 221] on label "[PERSON_NAME]" at bounding box center [194, 222] width 147 height 14
click at [118, 221] on input "[PERSON_NAME]" at bounding box center [116, 221] width 6 height 6
select select "0363b888-0321-46b9-914b-98f70a82bc50"
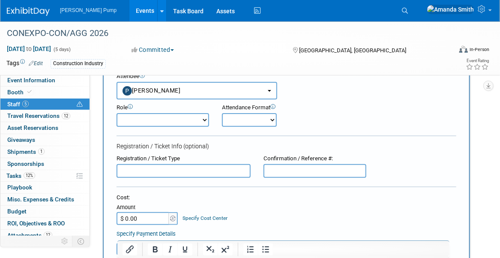
scroll to position [0, 0]
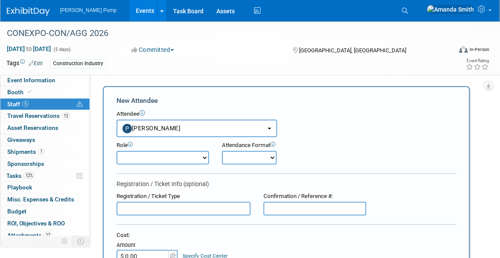
click at [146, 157] on select "Demonstrator Host Planner Presenter Sales Representative Set-up/Dismantle Crew …" at bounding box center [163, 158] width 93 height 14
select select "4"
click at [117, 151] on select "Demonstrator Host Planner Presenter Sales Representative Set-up/Dismantle Crew …" at bounding box center [163, 158] width 93 height 14
click at [236, 163] on select "Onsite Remote" at bounding box center [249, 158] width 55 height 14
select select "1"
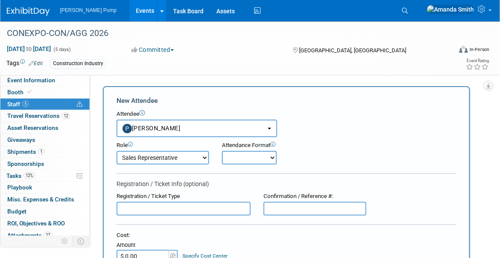
click at [222, 151] on select "Onsite Remote" at bounding box center [249, 158] width 55 height 14
click at [312, 158] on div "Role Demonstrator Host Planner Presenter Sales Representative" at bounding box center [286, 150] width 353 height 27
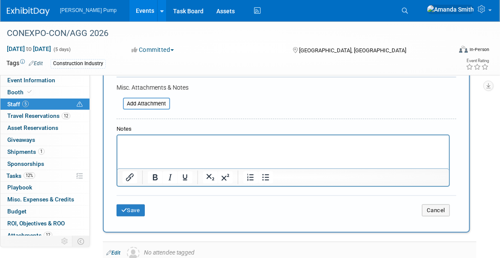
scroll to position [300, 0]
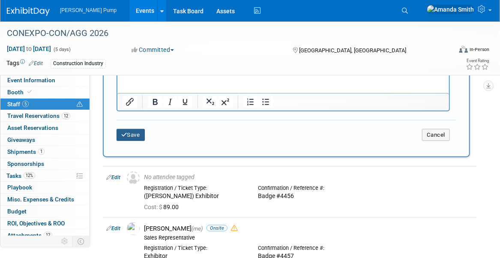
click at [131, 133] on button "Save" at bounding box center [131, 135] width 28 height 12
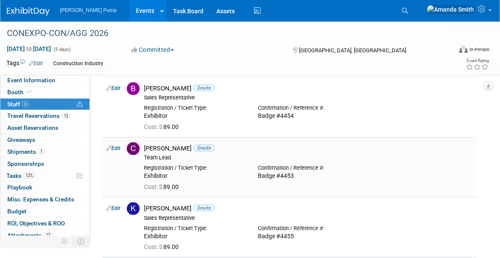
scroll to position [69, 0]
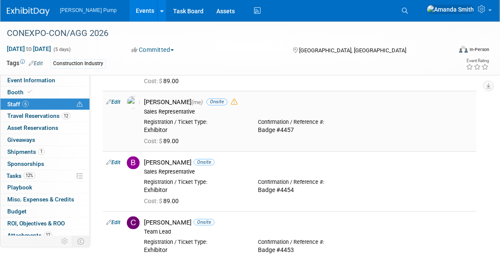
click at [115, 102] on link "Edit" at bounding box center [113, 102] width 14 height 6
select select "498b8e7a-004b-40fd-bfca-d11e74525cf6"
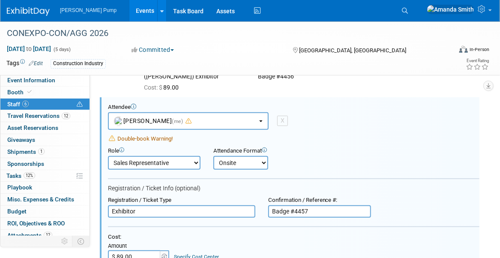
scroll to position [0, 0]
click at [148, 158] on select "Demonstrator Host Planner Presenter Sales Representative Set-up/Dismantle Crew …" at bounding box center [154, 163] width 93 height 14
select select "6"
click at [108, 156] on select "Demonstrator Host Planner Presenter Sales Representative Set-up/Dismantle Crew …" at bounding box center [154, 163] width 93 height 14
click at [345, 138] on div "Double-book Warning!" at bounding box center [293, 139] width 371 height 8
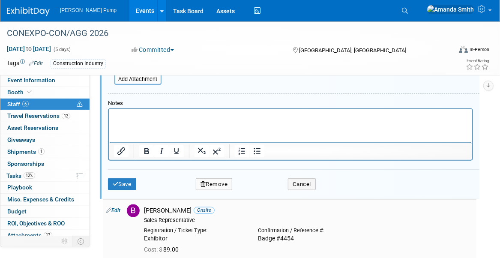
scroll to position [319, 0]
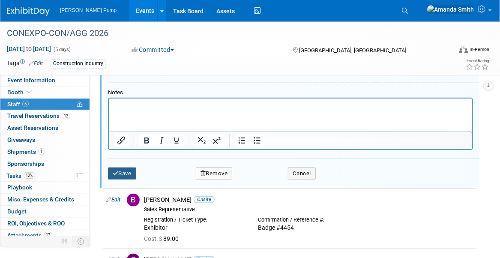
click at [120, 173] on button "Save" at bounding box center [122, 173] width 28 height 12
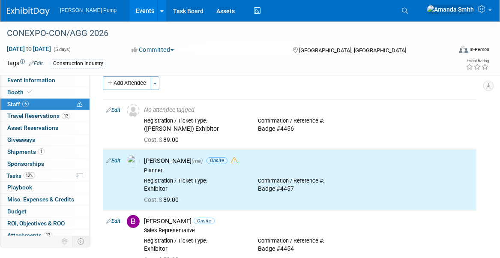
scroll to position [0, 0]
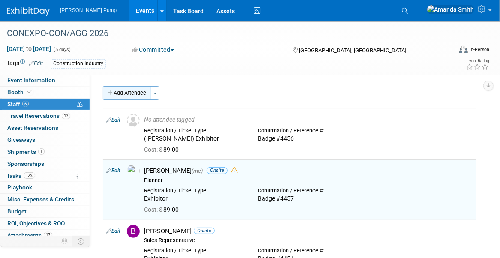
click at [133, 93] on button "Add Attendee" at bounding box center [127, 93] width 48 height 14
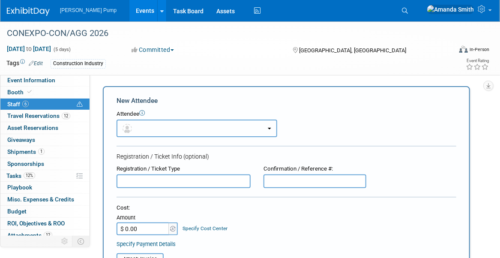
click at [149, 125] on button "button" at bounding box center [197, 129] width 161 height 18
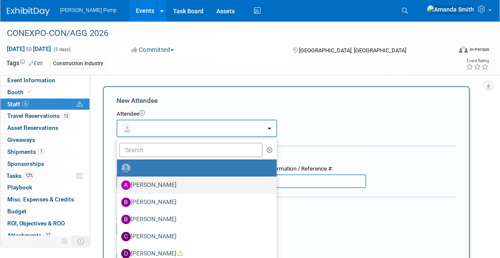
scroll to position [6, 0]
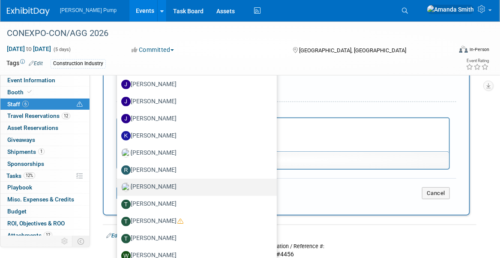
click at [167, 187] on label "Ryan McHugh" at bounding box center [194, 187] width 147 height 14
click at [118, 187] on input "Ryan McHugh" at bounding box center [116, 186] width 6 height 6
select select "87dd80c2-18a7-4b26-9444-8d325254dbc5"
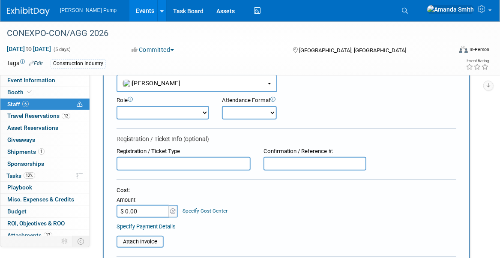
scroll to position [0, 0]
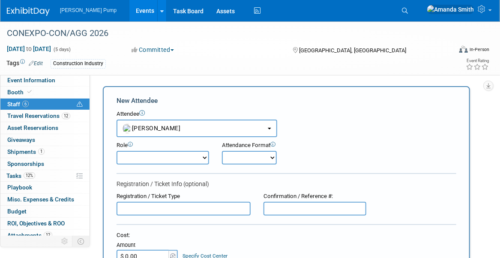
click at [141, 157] on select "Demonstrator Host Planner Presenter Sales Representative Set-up/Dismantle Crew …" at bounding box center [163, 158] width 93 height 14
select select "4"
click at [117, 151] on select "Demonstrator Host Planner Presenter Sales Representative Set-up/Dismantle Crew …" at bounding box center [163, 158] width 93 height 14
click at [236, 156] on select "Onsite Remote" at bounding box center [249, 158] width 55 height 14
select select "1"
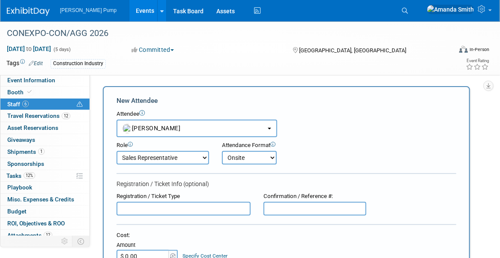
click at [222, 151] on select "Onsite Remote" at bounding box center [249, 158] width 55 height 14
click at [312, 158] on div "Role Demonstrator Host Planner Presenter Sales Representative" at bounding box center [286, 150] width 353 height 27
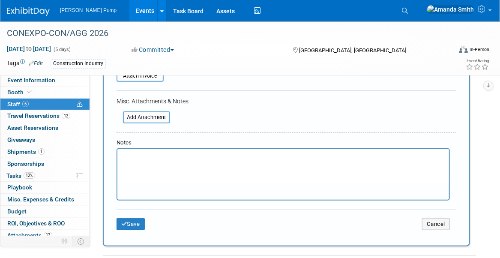
scroll to position [214, 0]
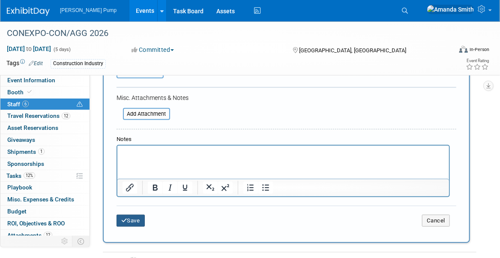
click at [129, 220] on button "Save" at bounding box center [131, 221] width 28 height 12
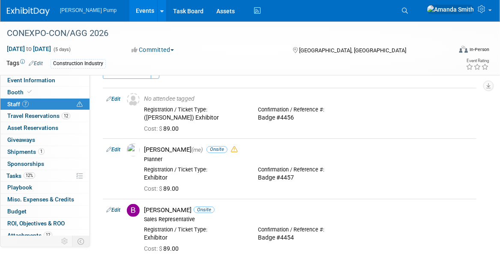
scroll to position [0, 0]
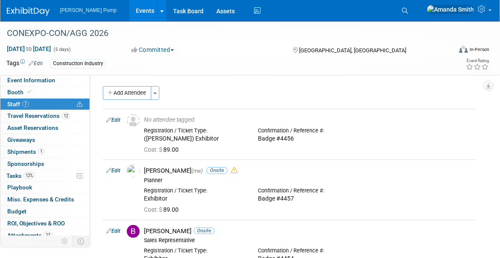
click at [126, 90] on button "Add Attendee" at bounding box center [127, 93] width 48 height 14
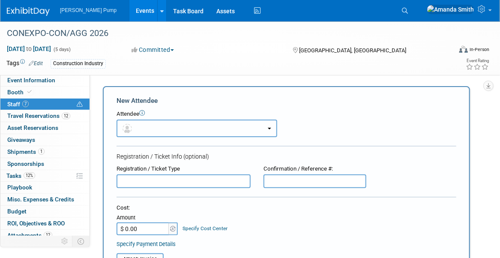
click at [154, 124] on button "button" at bounding box center [197, 129] width 161 height 18
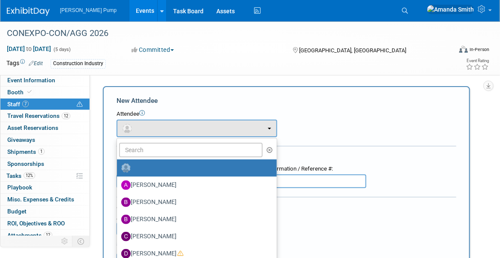
click at [376, 118] on div "Attendee" at bounding box center [287, 114] width 340 height 8
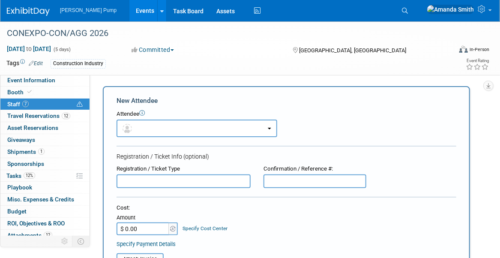
click at [156, 183] on input "text" at bounding box center [184, 181] width 134 height 14
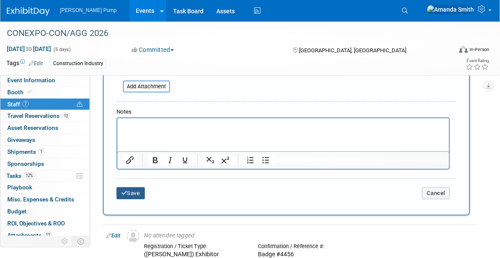
type input "(Mark)"
click at [134, 193] on button "Save" at bounding box center [131, 193] width 28 height 12
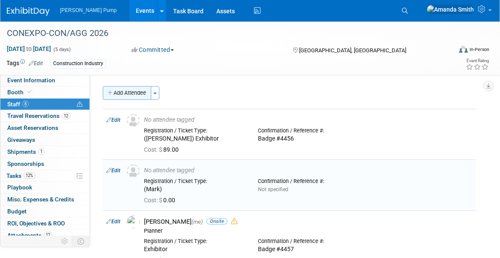
click at [119, 95] on button "Add Attendee" at bounding box center [127, 93] width 48 height 14
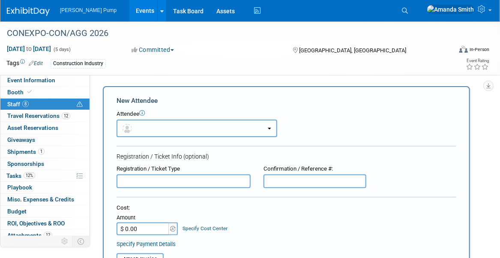
click at [142, 129] on button "button" at bounding box center [197, 129] width 161 height 18
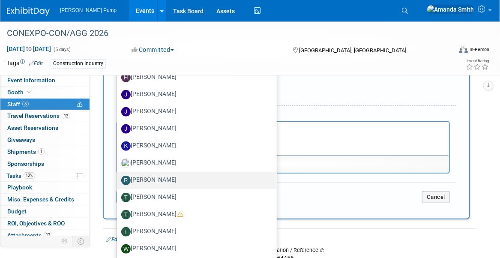
scroll to position [214, 0]
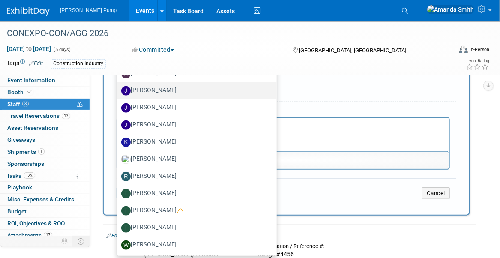
click at [165, 93] on label "[PERSON_NAME]" at bounding box center [194, 91] width 147 height 14
click at [118, 93] on input "[PERSON_NAME]" at bounding box center [116, 90] width 6 height 6
select select "08780ce9-a1ef-4b30-abbe-eca8081247fa"
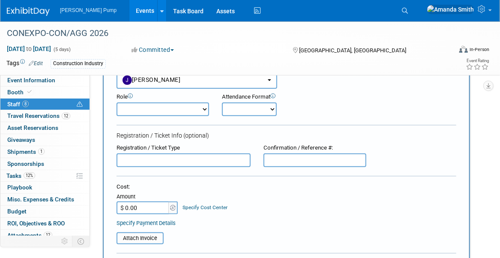
scroll to position [27, 0]
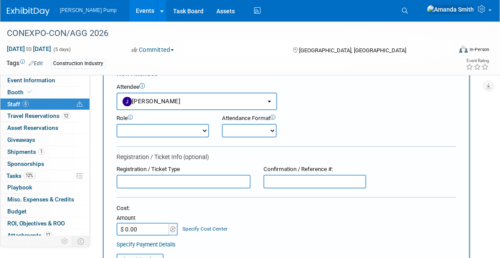
click at [156, 129] on select "Demonstrator Host Planner Presenter Sales Representative Set-up/Dismantle Crew …" at bounding box center [163, 131] width 93 height 14
select select "4"
click at [117, 124] on select "Demonstrator Host Planner Presenter Sales Representative Set-up/Dismantle Crew …" at bounding box center [163, 131] width 93 height 14
click at [257, 131] on select "Onsite Remote" at bounding box center [249, 131] width 55 height 14
select select "1"
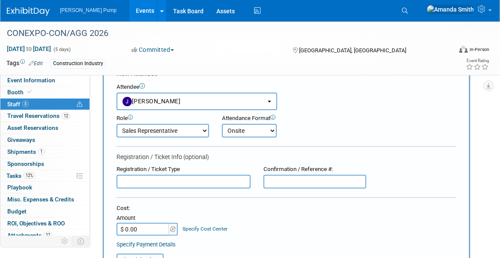
click at [222, 124] on select "Onsite Remote" at bounding box center [249, 131] width 55 height 14
click at [353, 129] on div "Role Demonstrator Host Planner Presenter Sales Representative" at bounding box center [286, 123] width 353 height 27
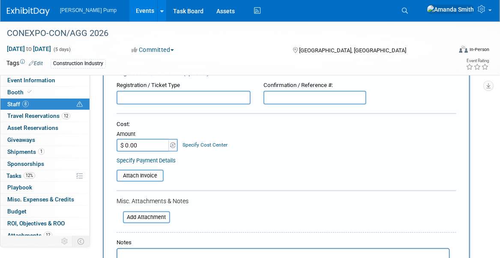
scroll to position [241, 0]
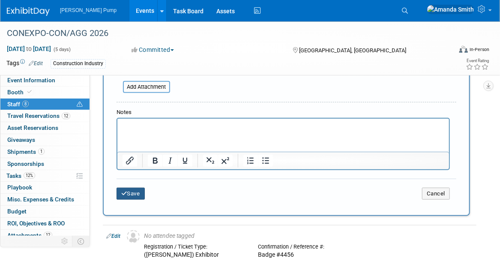
drag, startPoint x: 124, startPoint y: 192, endPoint x: 150, endPoint y: 192, distance: 25.7
click at [125, 192] on icon "submit" at bounding box center [124, 194] width 6 height 6
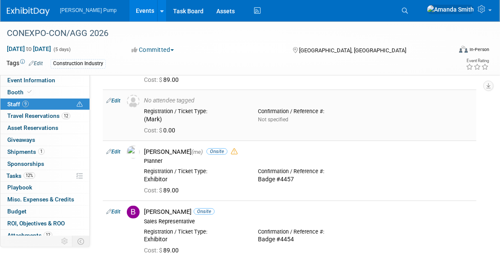
scroll to position [0, 0]
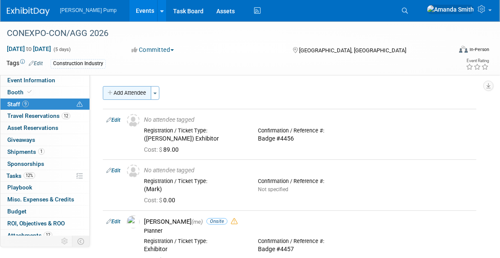
click at [122, 93] on button "Add Attendee" at bounding box center [127, 93] width 48 height 14
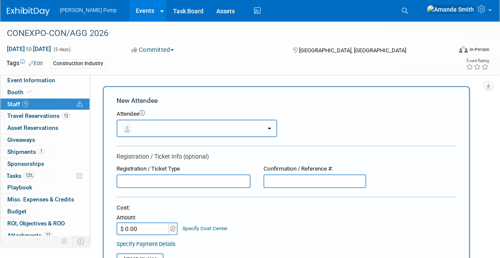
click at [165, 129] on button "button" at bounding box center [197, 129] width 161 height 18
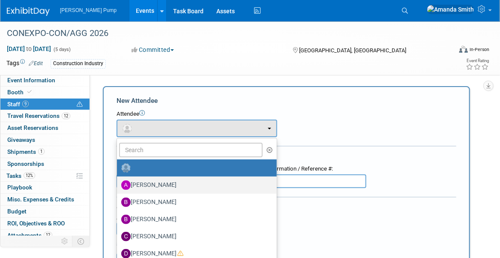
click at [169, 182] on label "[PERSON_NAME]" at bounding box center [194, 185] width 147 height 14
click at [118, 182] on input "[PERSON_NAME]" at bounding box center [116, 184] width 6 height 6
select select "84bd009a-a714-44de-b262-d6c6aceddba9"
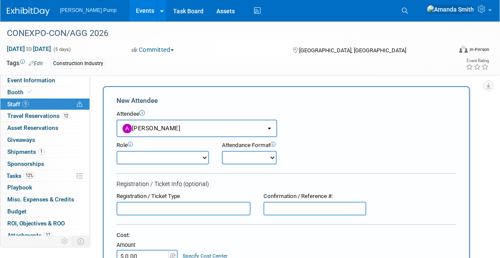
click at [157, 158] on select "Demonstrator Host Planner Presenter Sales Representative Set-up/Dismantle Crew …" at bounding box center [163, 158] width 93 height 14
select select "4"
click at [117, 151] on select "Demonstrator Host Planner Presenter Sales Representative Set-up/Dismantle Crew …" at bounding box center [163, 158] width 93 height 14
click at [238, 155] on select "Onsite Remote" at bounding box center [249, 158] width 55 height 14
select select "1"
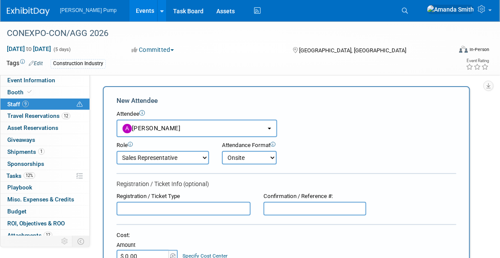
click at [222, 151] on select "Onsite Remote" at bounding box center [249, 158] width 55 height 14
click at [334, 150] on div "Role Demonstrator Host Planner Presenter Sales Representative" at bounding box center [286, 150] width 353 height 27
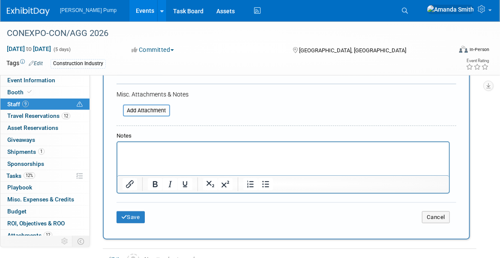
scroll to position [300, 0]
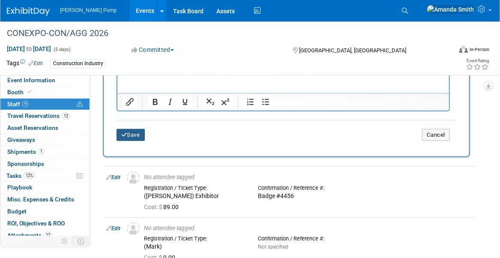
click at [133, 127] on div "Save Cancel" at bounding box center [287, 133] width 340 height 27
click at [134, 129] on button "Save" at bounding box center [131, 135] width 28 height 12
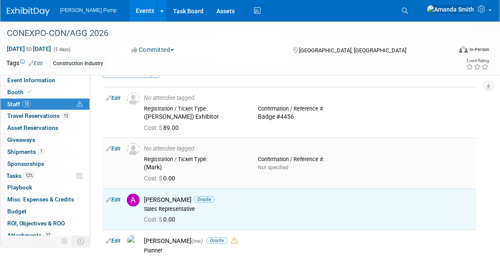
scroll to position [0, 0]
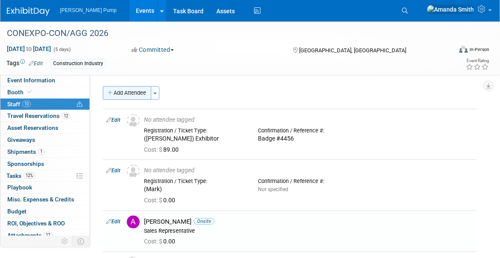
click at [129, 90] on button "Add Attendee" at bounding box center [127, 93] width 48 height 14
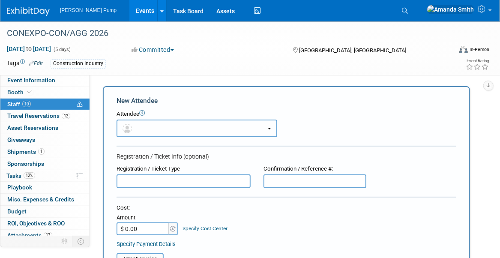
click at [157, 128] on button "button" at bounding box center [197, 129] width 161 height 18
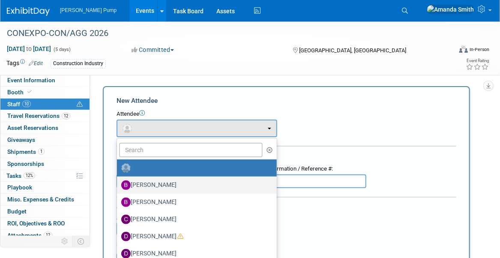
click at [163, 181] on label "[PERSON_NAME]" at bounding box center [194, 185] width 147 height 14
click at [118, 181] on input "[PERSON_NAME]" at bounding box center [116, 184] width 6 height 6
select select "02627190-0cf3-4a39-a42b-2a46e22abdcd"
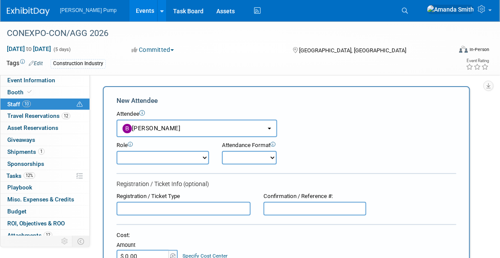
click at [149, 158] on select "Demonstrator Host Planner Presenter Sales Representative Set-up/Dismantle Crew …" at bounding box center [163, 158] width 93 height 14
select select "4"
click at [117, 151] on select "Demonstrator Host Planner Presenter Sales Representative Set-up/Dismantle Crew …" at bounding box center [163, 158] width 93 height 14
click at [235, 159] on select "Onsite Remote" at bounding box center [249, 158] width 55 height 14
select select "1"
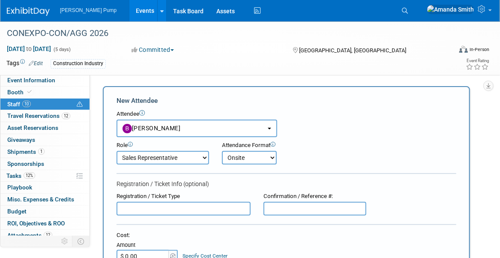
click at [222, 151] on select "Onsite Remote" at bounding box center [249, 158] width 55 height 14
drag, startPoint x: 318, startPoint y: 155, endPoint x: 314, endPoint y: 154, distance: 4.4
click at [318, 155] on div "Role Demonstrator Host Planner Presenter Sales Representative" at bounding box center [286, 150] width 353 height 27
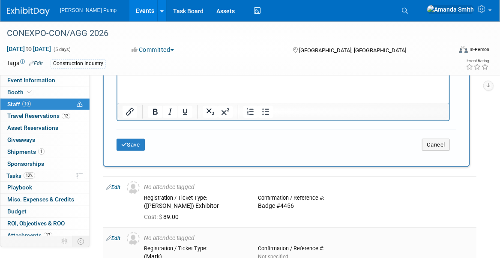
scroll to position [343, 0]
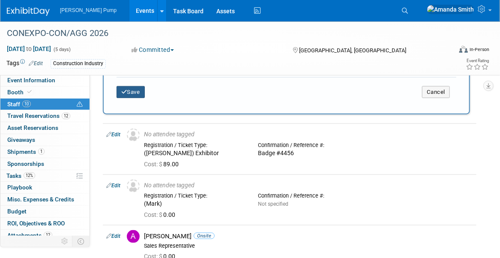
click at [135, 93] on button "Save" at bounding box center [131, 92] width 28 height 12
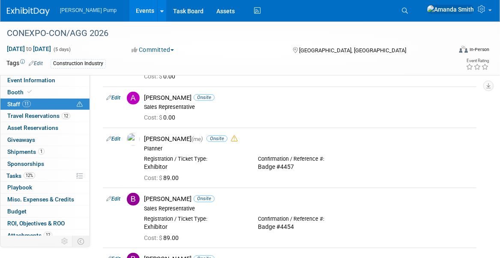
scroll to position [0, 0]
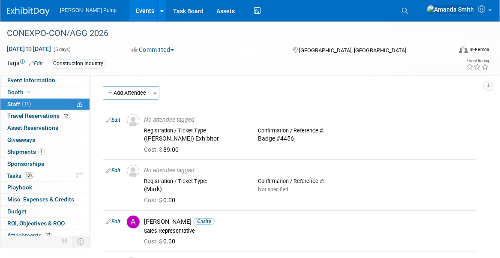
click at [114, 99] on button "Add Attendee" at bounding box center [127, 93] width 48 height 14
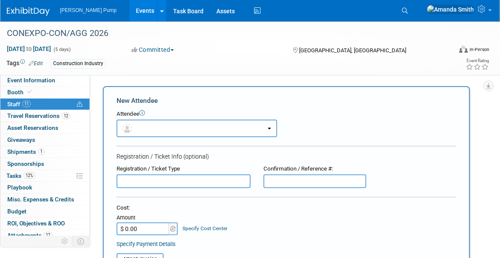
click at [166, 185] on input "text" at bounding box center [184, 181] width 134 height 14
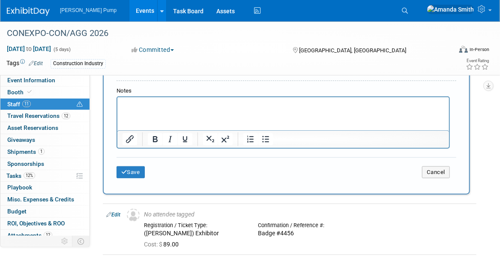
scroll to position [257, 0]
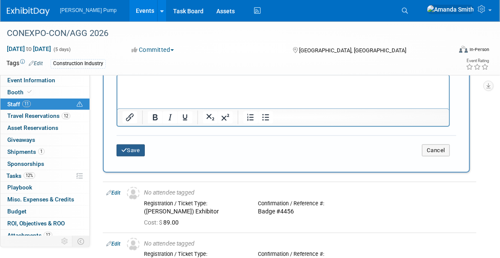
type input "([PERSON_NAME])"
click at [140, 150] on button "Save" at bounding box center [131, 150] width 28 height 12
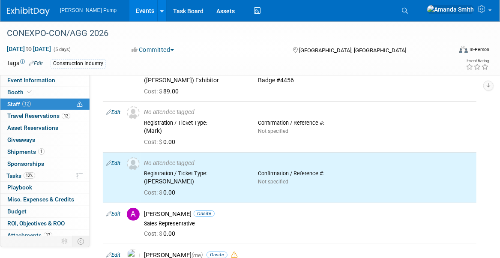
scroll to position [0, 0]
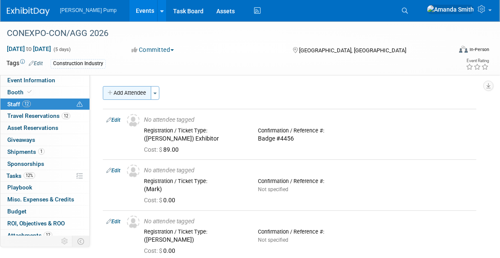
click at [124, 94] on button "Add Attendee" at bounding box center [127, 93] width 48 height 14
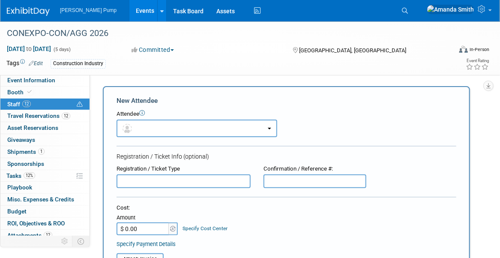
click at [163, 182] on input "text" at bounding box center [184, 181] width 134 height 14
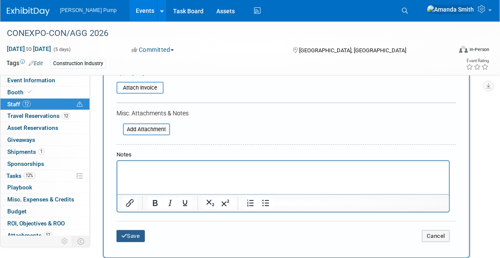
type input "(tbd)"
click at [143, 237] on button "Save" at bounding box center [131, 236] width 28 height 12
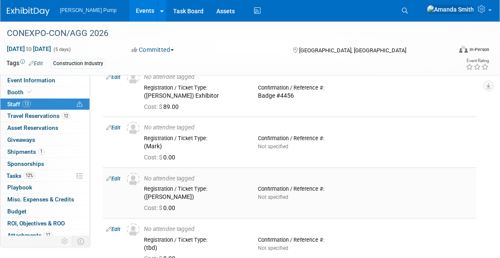
scroll to position [0, 0]
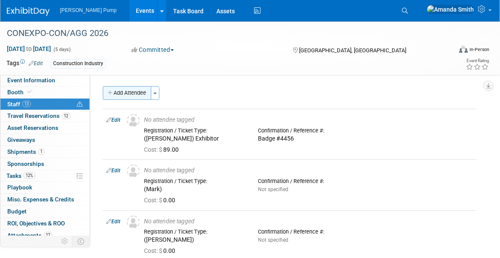
click at [122, 95] on button "Add Attendee" at bounding box center [127, 93] width 48 height 14
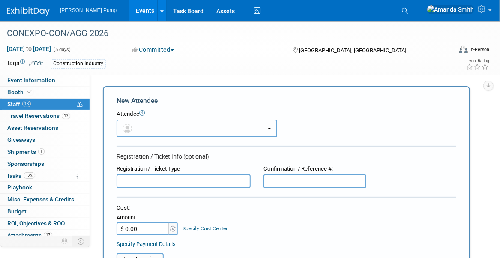
click at [161, 131] on button "button" at bounding box center [197, 129] width 161 height 18
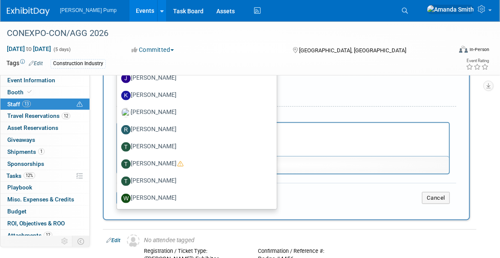
scroll to position [214, 0]
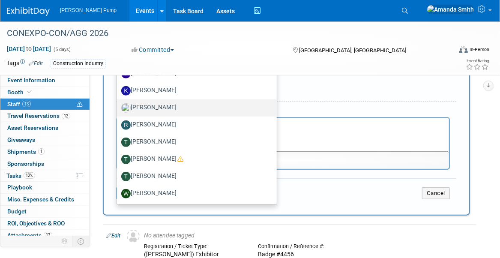
click at [152, 107] on label "[PERSON_NAME]" at bounding box center [194, 108] width 147 height 14
click at [118, 107] on input "[PERSON_NAME]" at bounding box center [116, 107] width 6 height 6
select select "fa6fcfac-0e80-4c8a-abf2-33c8d8d2db9b"
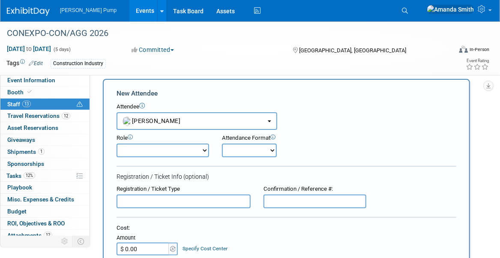
scroll to position [0, 0]
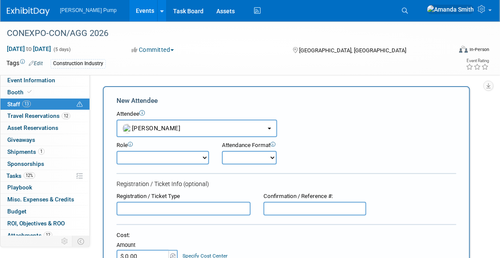
click at [135, 158] on select "Demonstrator Host Planner Presenter Sales Representative Set-up/Dismantle Crew …" at bounding box center [163, 158] width 93 height 14
select select "6"
click at [117, 151] on select "Demonstrator Host Planner Presenter Sales Representative Set-up/Dismantle Crew …" at bounding box center [163, 158] width 93 height 14
click at [238, 154] on select "Onsite Remote" at bounding box center [249, 158] width 55 height 14
select select "1"
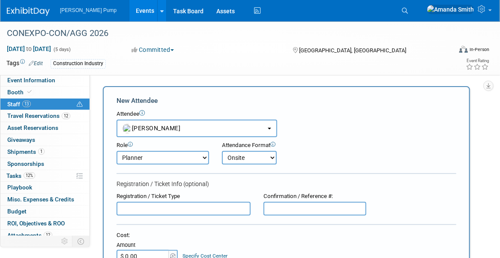
click at [222, 151] on select "Onsite Remote" at bounding box center [249, 158] width 55 height 14
click at [314, 153] on div "Role Demonstrator Host Planner Presenter Sales Representative" at bounding box center [286, 150] width 353 height 27
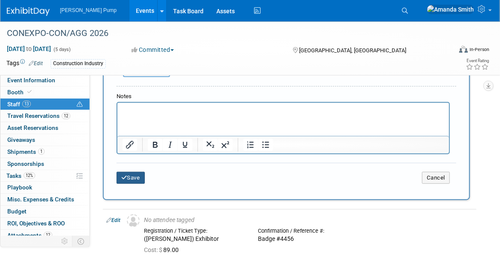
click at [142, 174] on button "Save" at bounding box center [131, 178] width 28 height 12
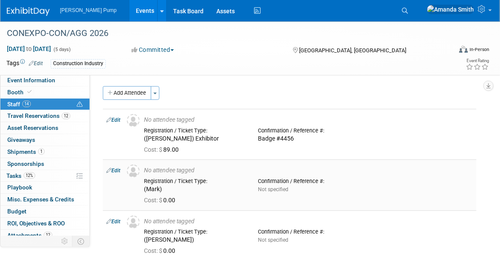
click at [116, 170] on link "Edit" at bounding box center [113, 170] width 14 height 6
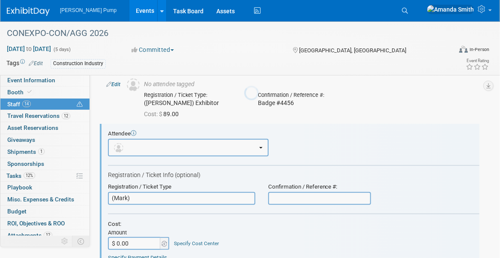
scroll to position [62, 0]
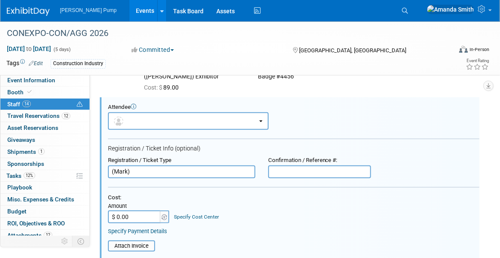
click at [129, 217] on input "$ 0.00" at bounding box center [135, 216] width 54 height 13
type input "$ 89.00"
click at [253, 215] on div "Cost: Amount $ 89.00 Specify Cost Center Cost Center -- Not Specified --" at bounding box center [293, 209] width 371 height 30
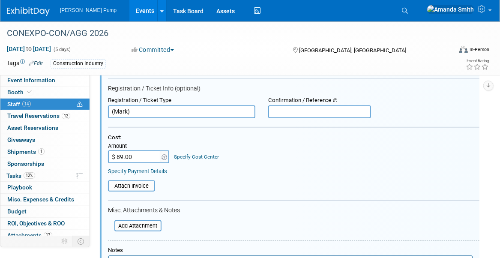
scroll to position [276, 0]
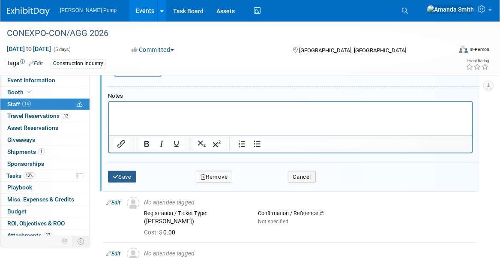
click at [120, 171] on button "Save" at bounding box center [122, 177] width 28 height 12
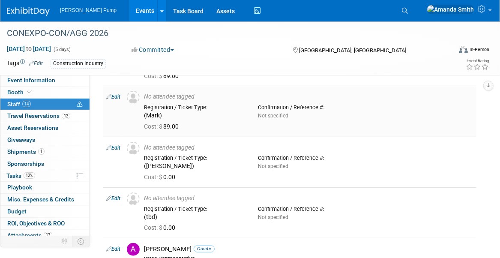
scroll to position [86, 0]
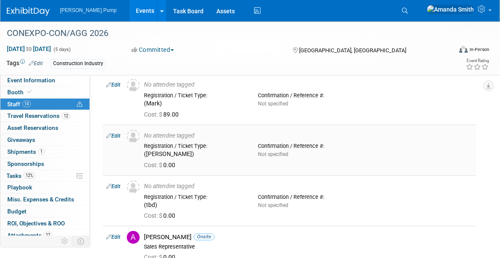
click at [116, 134] on link "Edit" at bounding box center [113, 136] width 14 height 6
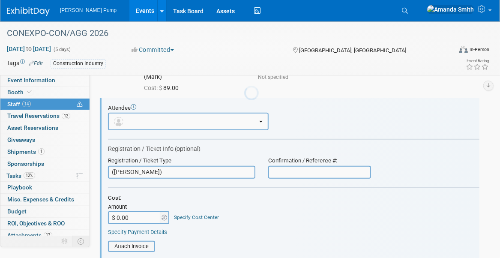
scroll to position [113, 0]
click at [138, 215] on input "$ 0.00" at bounding box center [135, 217] width 54 height 13
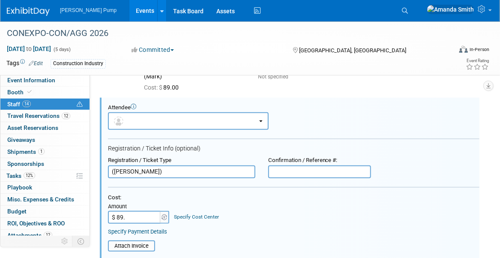
type input "$ 89.00"
click at [203, 204] on td "Specify Cost Center Cost Center -- Not Specified --" at bounding box center [194, 212] width 49 height 22
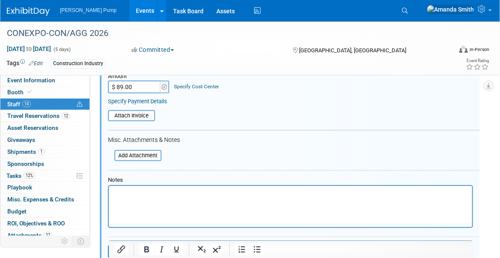
scroll to position [284, 0]
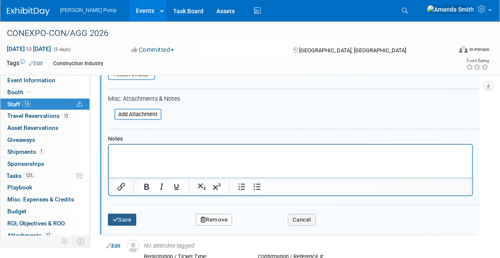
click at [118, 218] on icon "submit" at bounding box center [116, 220] width 6 height 6
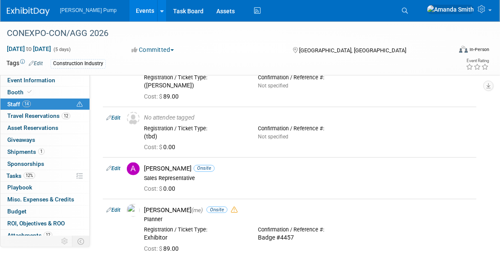
scroll to position [155, 0]
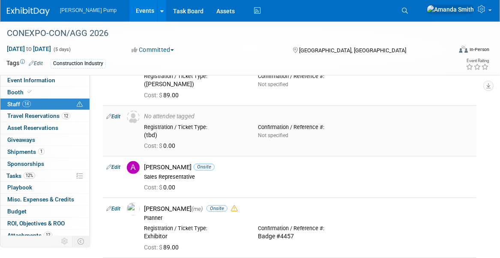
click at [114, 116] on link "Edit" at bounding box center [113, 117] width 14 height 6
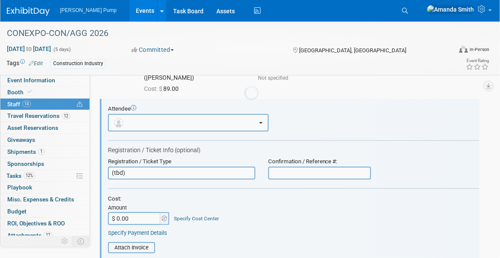
scroll to position [0, 0]
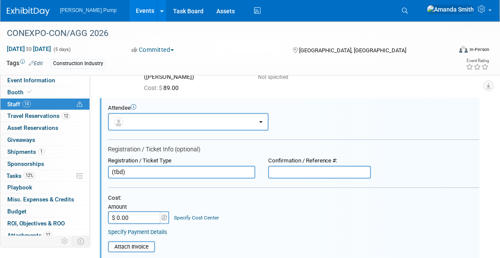
click at [143, 213] on input "$ 0.00" at bounding box center [135, 217] width 54 height 13
type input "$ 89.00"
click at [185, 202] on td "Specify Cost Center Cost Center -- Not Specified --" at bounding box center [194, 213] width 49 height 22
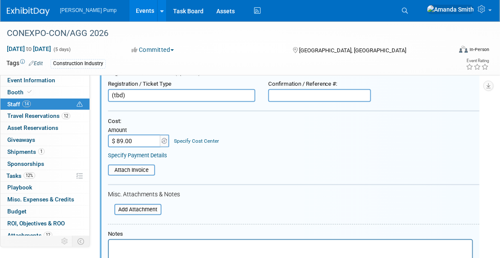
scroll to position [334, 0]
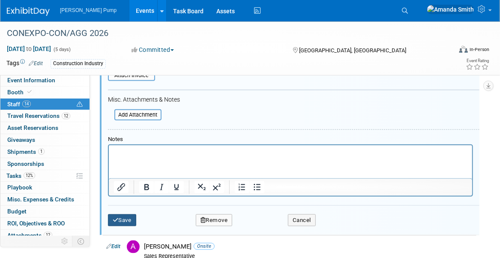
click at [112, 216] on button "Save" at bounding box center [122, 220] width 28 height 12
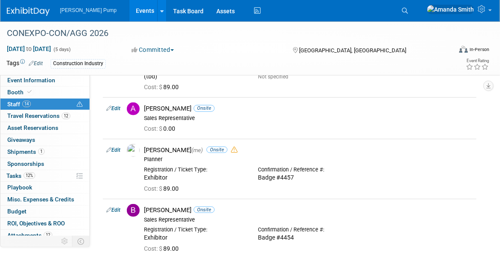
scroll to position [214, 0]
click at [117, 107] on link "Edit" at bounding box center [113, 108] width 14 height 6
select select "84bd009a-a714-44de-b262-d6c6aceddba9"
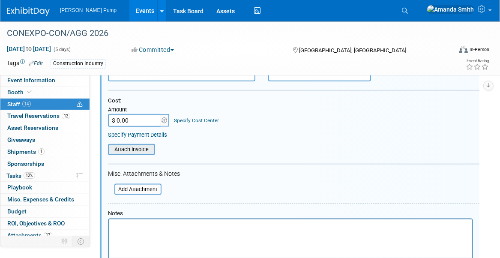
scroll to position [342, 0]
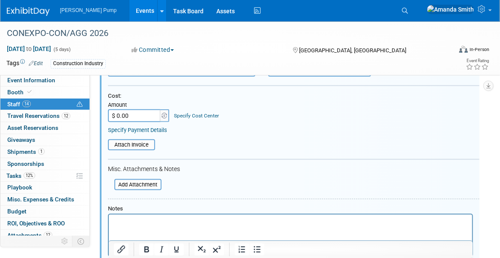
click at [135, 111] on input "$ 0.00" at bounding box center [135, 115] width 54 height 13
type input "$ 89.00"
click at [234, 128] on div "Specify Payment Details" at bounding box center [293, 130] width 371 height 8
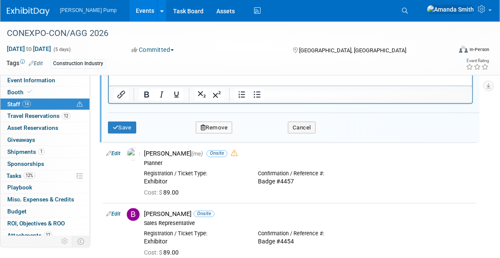
scroll to position [513, 0]
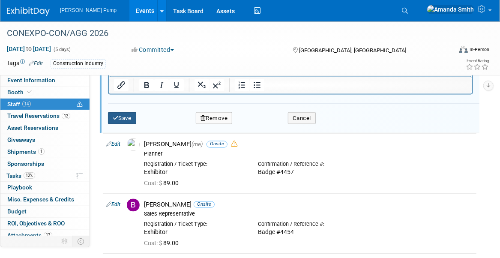
click at [130, 112] on button "Save" at bounding box center [122, 118] width 28 height 12
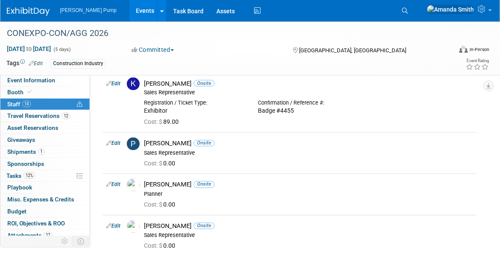
scroll to position [557, 0]
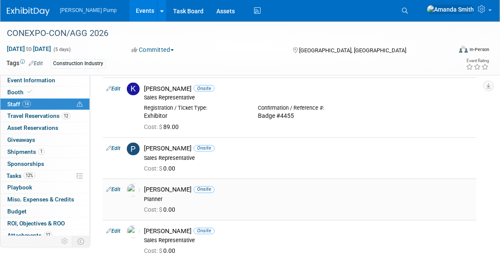
click at [117, 187] on link "Edit" at bounding box center [113, 190] width 14 height 6
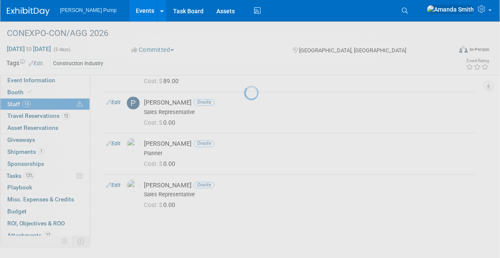
select select "fa6fcfac-0e80-4c8a-abf2-33c8d8d2db9b"
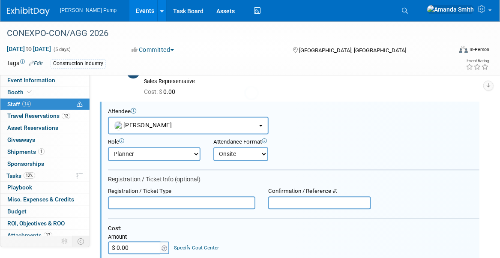
scroll to position [637, 0]
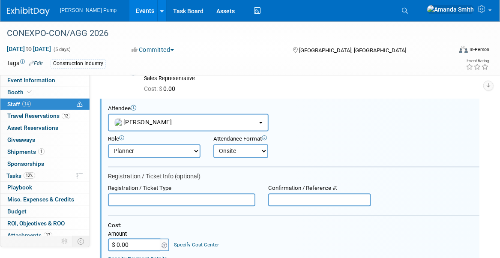
click at [149, 200] on input "text" at bounding box center [181, 200] width 147 height 13
click at [293, 199] on input "text" at bounding box center [319, 200] width 103 height 13
drag, startPoint x: 135, startPoint y: 200, endPoint x: 83, endPoint y: 200, distance: 52.7
type input "Exhibitor"
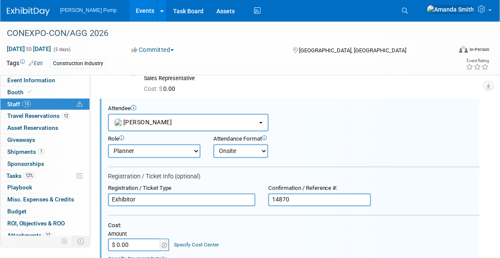
type input "14870"
click at [134, 244] on input "$ 0.00" at bounding box center [135, 245] width 54 height 13
type input "$ 89.00"
click at [192, 229] on td "Specify Cost Center Cost Center -- Not Specified --" at bounding box center [194, 240] width 49 height 22
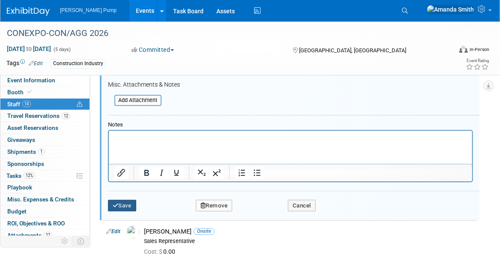
click at [123, 204] on button "Save" at bounding box center [122, 206] width 28 height 12
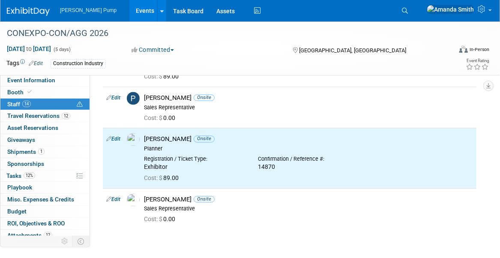
scroll to position [592, 0]
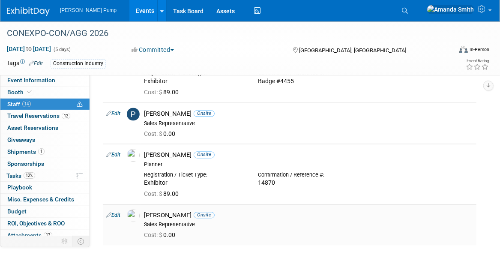
click at [158, 215] on div "Ryan McHugh Onsite" at bounding box center [308, 216] width 329 height 8
click at [135, 214] on img at bounding box center [133, 215] width 13 height 13
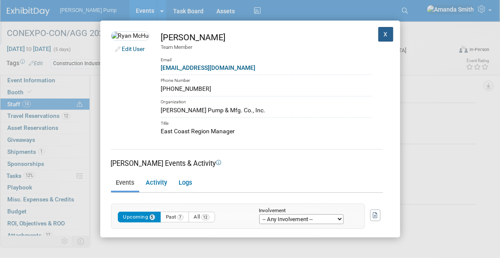
click at [378, 36] on button "X" at bounding box center [385, 34] width 15 height 15
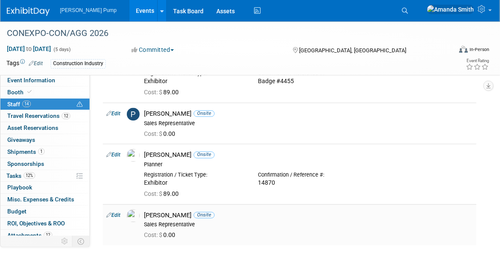
click at [116, 212] on link "Edit" at bounding box center [113, 215] width 14 height 6
select select "87dd80c2-18a7-4b26-9444-8d325254dbc5"
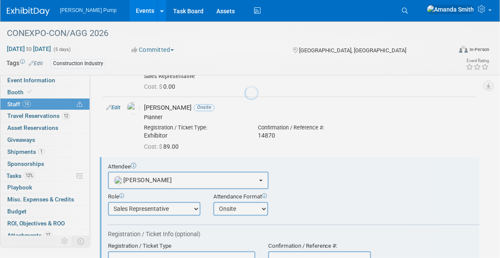
scroll to position [696, 0]
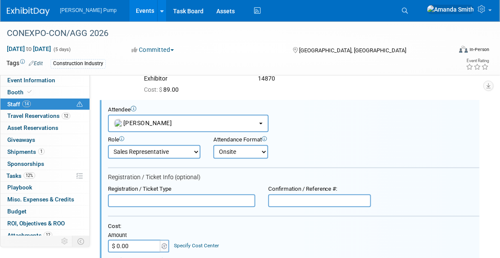
click at [172, 198] on input "text" at bounding box center [181, 200] width 147 height 13
type input "Exhibitor"
type input "14872"
click at [137, 246] on input "$ 0.00" at bounding box center [135, 245] width 54 height 13
type input "$ 89.00"
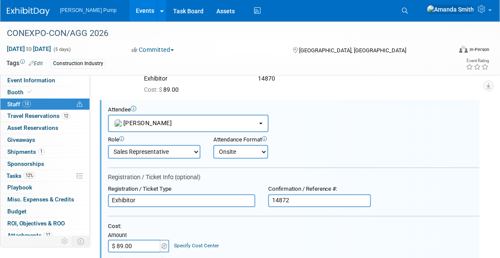
click at [246, 226] on div "Cost:" at bounding box center [293, 226] width 371 height 7
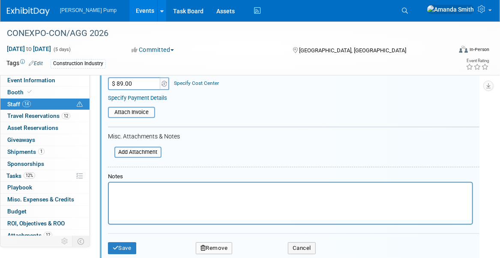
scroll to position [867, 0]
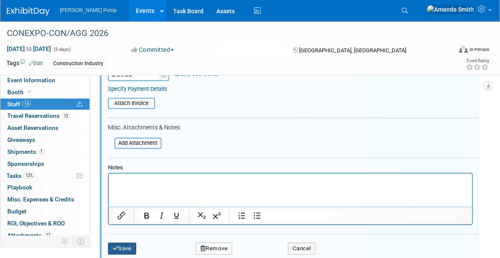
click at [122, 245] on button "Save" at bounding box center [122, 248] width 28 height 12
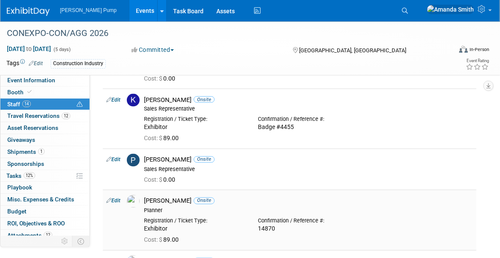
scroll to position [525, 0]
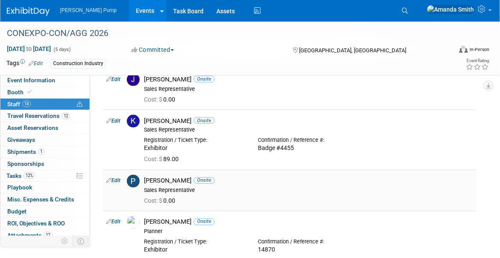
click at [114, 178] on link "Edit" at bounding box center [113, 181] width 14 height 6
select select "0363b888-0321-46b9-914b-98f70a82bc50"
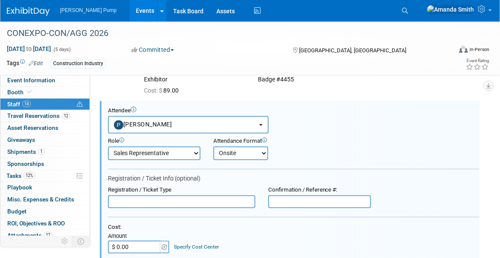
scroll to position [595, 0]
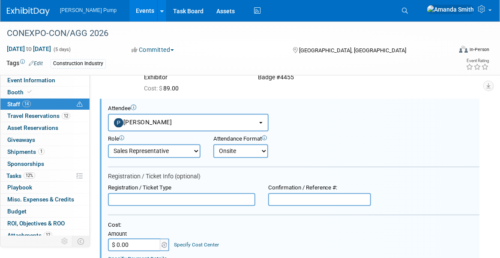
click at [147, 196] on input "text" at bounding box center [181, 199] width 147 height 13
type input "Exhibitor"
type input "14876"
click at [283, 223] on div "Cost:" at bounding box center [293, 225] width 371 height 7
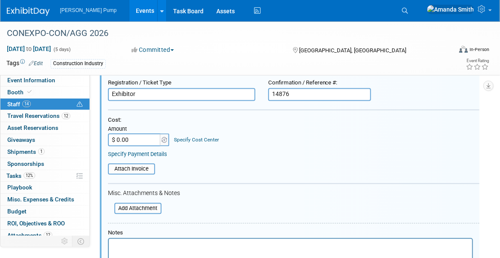
scroll to position [724, 0]
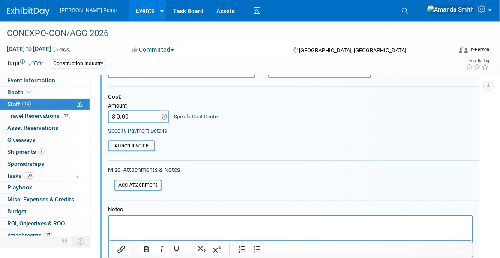
click at [149, 110] on input "$ 0.00" at bounding box center [135, 116] width 54 height 13
type input "$ 89.00"
click at [182, 135] on div "Attach Invoice" at bounding box center [293, 143] width 371 height 17
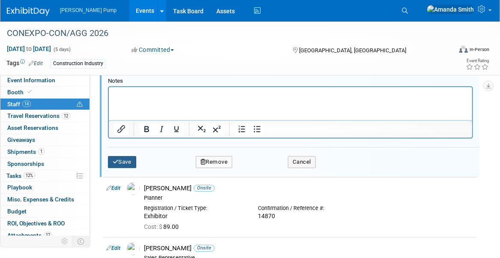
click at [129, 157] on button "Save" at bounding box center [122, 162] width 28 height 12
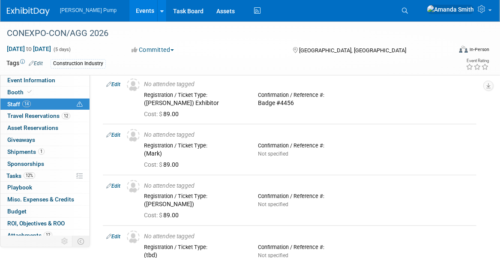
scroll to position [0, 0]
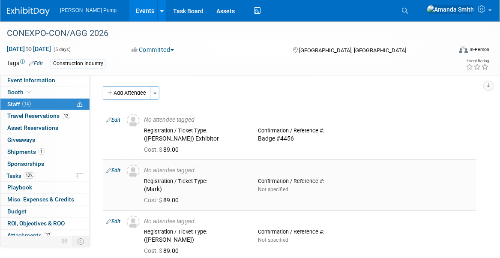
click at [221, 200] on div "Cost: $ 89.00" at bounding box center [308, 201] width 329 height 8
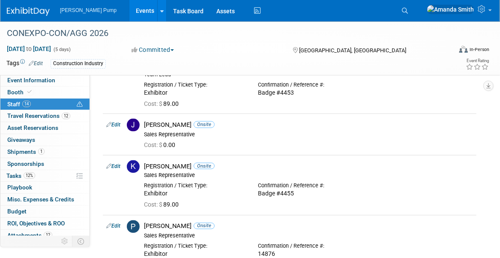
scroll to position [457, 0]
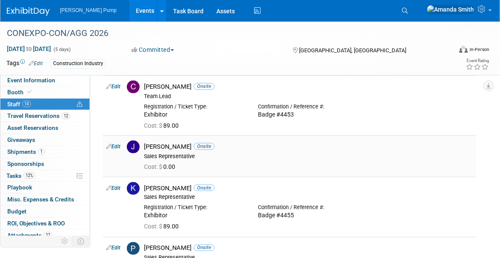
click at [117, 143] on link "Edit" at bounding box center [113, 146] width 14 height 6
select select "08780ce9-a1ef-4b30-abbe-eca8081247fa"
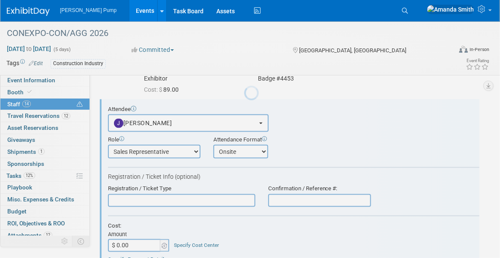
scroll to position [494, 0]
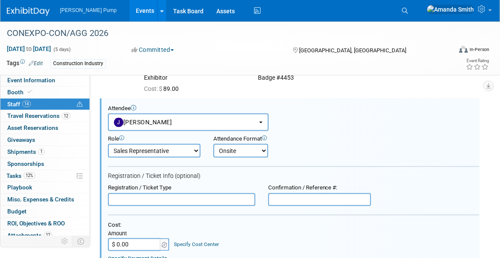
click at [180, 200] on input "text" at bounding box center [181, 199] width 147 height 13
type input "Exhibitor"
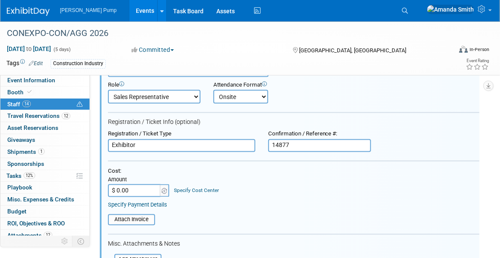
scroll to position [537, 0]
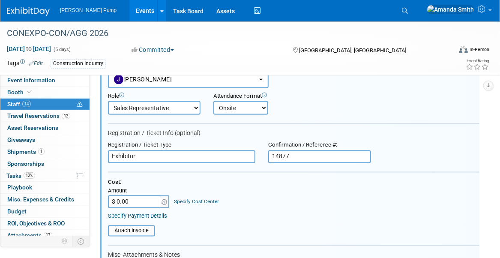
type input "14877"
click at [144, 200] on input "$ 0.00" at bounding box center [135, 201] width 54 height 13
type input "$ 89.00"
click at [262, 205] on div "Cost: Amount $ 89.00 Specify Cost Center Cost Center -- Not Specified --" at bounding box center [293, 194] width 371 height 30
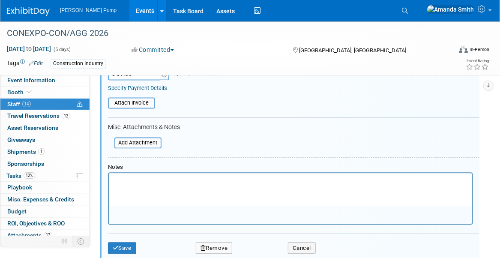
scroll to position [666, 0]
click at [117, 245] on icon "submit" at bounding box center [116, 248] width 6 height 6
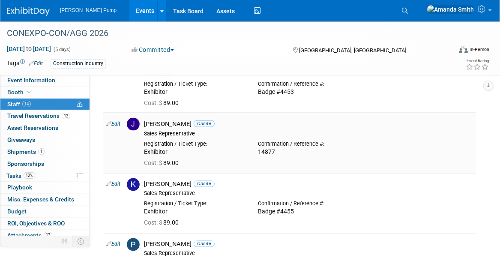
scroll to position [494, 0]
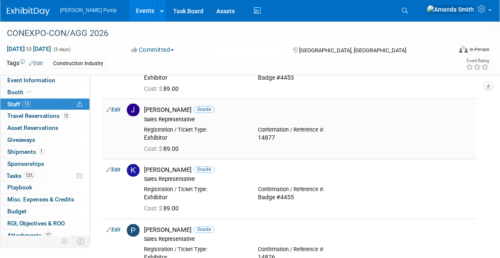
click at [119, 108] on link "Edit" at bounding box center [113, 110] width 14 height 6
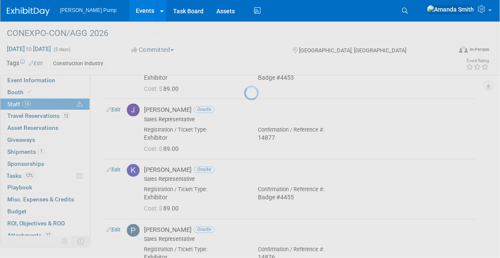
select select "08780ce9-a1ef-4b30-abbe-eca8081247fa"
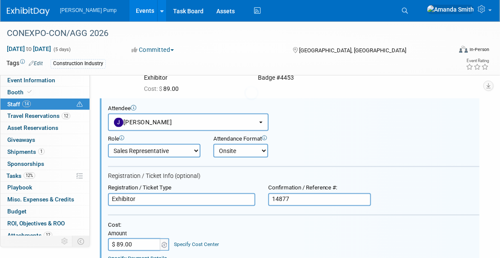
scroll to position [0, 0]
click at [271, 197] on input "14877" at bounding box center [319, 199] width 103 height 13
type input "Badge #14877"
click at [279, 236] on div "Cost: Amount $ 89.00 Specify Cost Center Cost Center -- Not Specified --" at bounding box center [293, 237] width 371 height 30
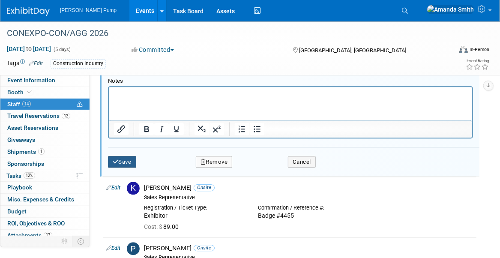
click at [120, 156] on button "Save" at bounding box center [122, 162] width 28 height 12
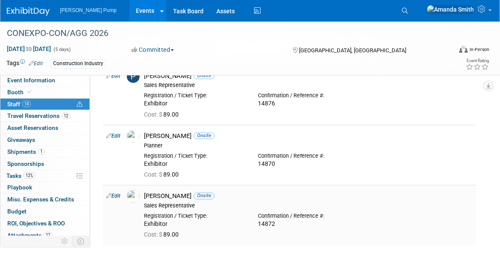
click at [119, 193] on link "Edit" at bounding box center [113, 196] width 14 height 6
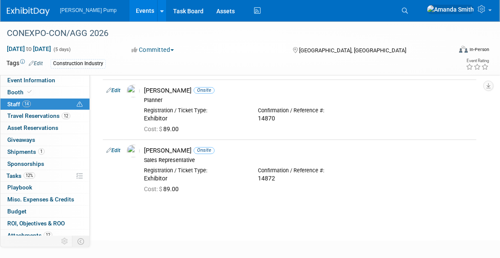
select select "87dd80c2-18a7-4b26-9444-8d325254dbc5"
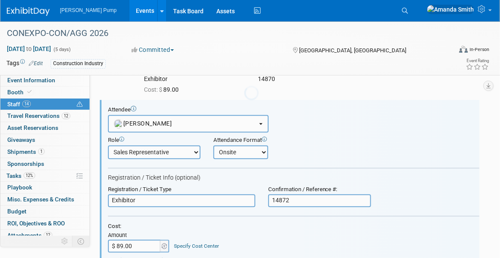
scroll to position [734, 0]
click at [272, 197] on input "14872" at bounding box center [319, 200] width 103 height 13
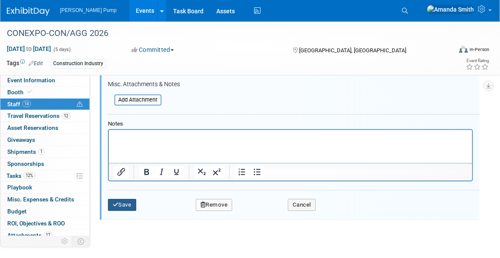
type input "Badge #14872"
click at [132, 203] on button "Save" at bounding box center [122, 205] width 28 height 12
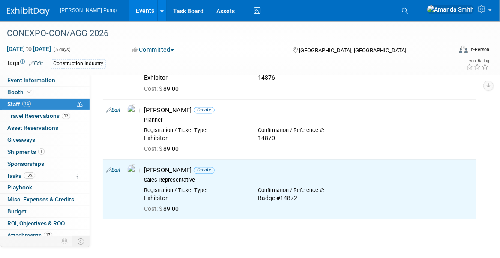
scroll to position [648, 0]
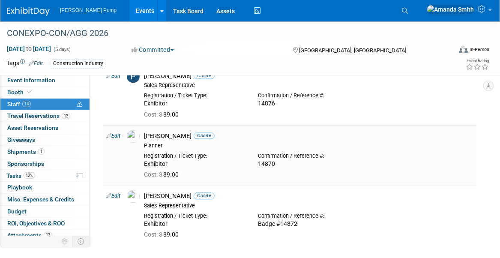
click at [119, 135] on link "Edit" at bounding box center [113, 136] width 14 height 6
select select "fa6fcfac-0e80-4c8a-abf2-33c8d8d2db9b"
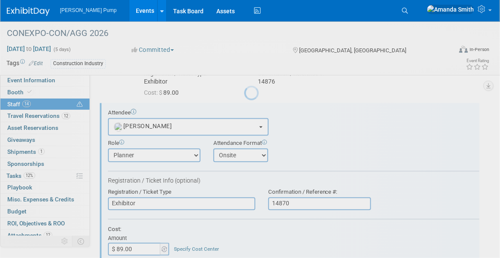
scroll to position [674, 0]
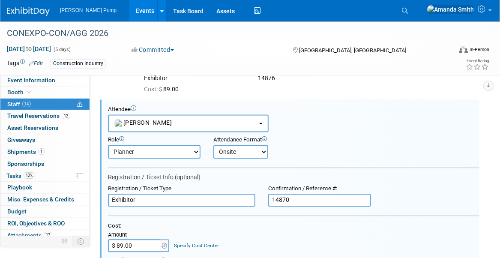
click at [272, 194] on input "14870" at bounding box center [319, 200] width 103 height 13
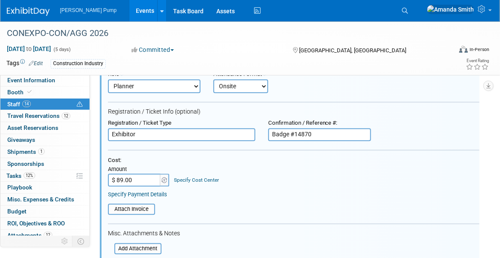
scroll to position [759, 0]
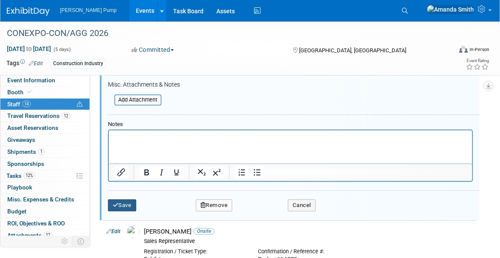
type input "Badge #14870"
click at [132, 199] on button "Save" at bounding box center [122, 205] width 28 height 12
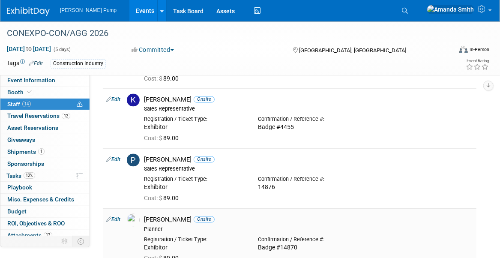
scroll to position [562, 0]
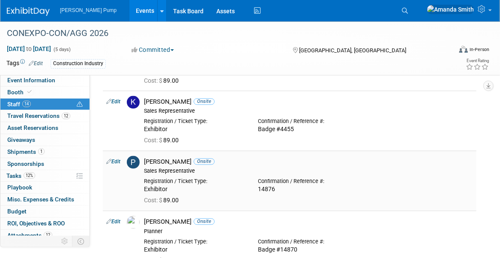
click at [117, 159] on link "Edit" at bounding box center [113, 162] width 14 height 6
select select "0363b888-0321-46b9-914b-98f70a82bc50"
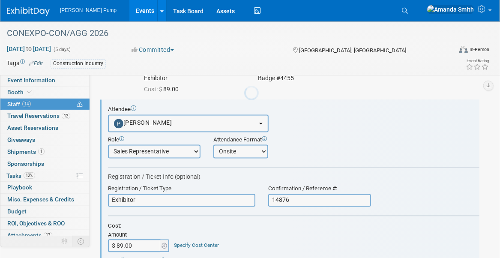
scroll to position [614, 0]
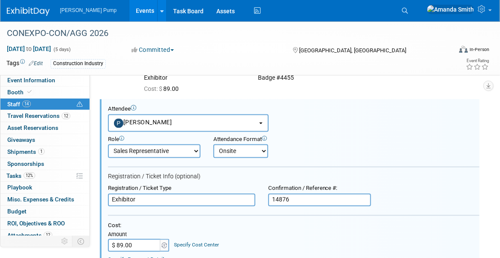
click at [270, 198] on input "14876" at bounding box center [319, 200] width 103 height 13
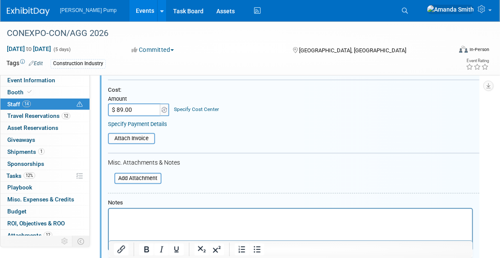
scroll to position [785, 0]
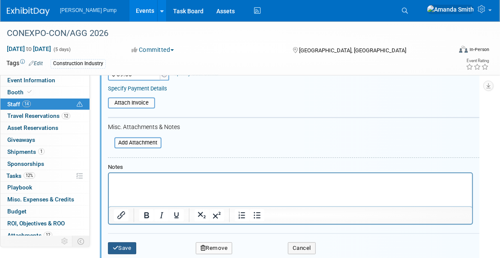
type input "Badge #14876"
click at [132, 242] on button "Save" at bounding box center [122, 248] width 28 height 12
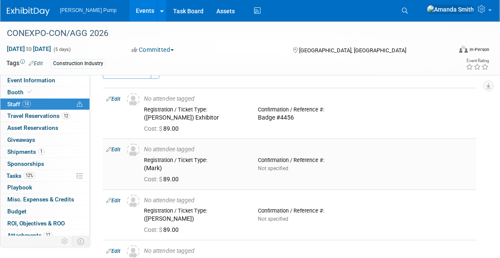
scroll to position [43, 0]
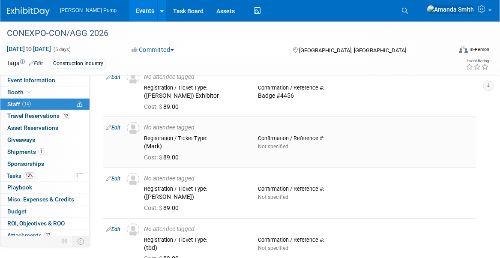
click at [118, 127] on link "Edit" at bounding box center [113, 128] width 14 height 6
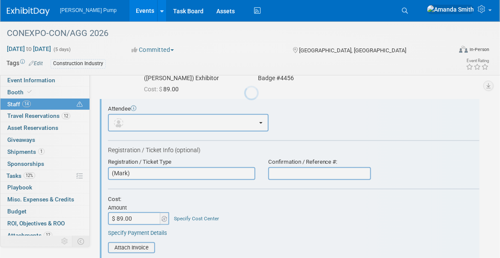
scroll to position [0, 0]
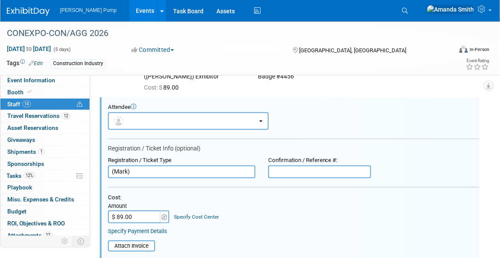
click at [274, 173] on input "text" at bounding box center [319, 171] width 103 height 13
type input "Badge #14881"
click at [368, 207] on div "Cost: Amount $ 89.00 Specify Cost Center Cost Center -- Not Specified --" at bounding box center [293, 209] width 371 height 30
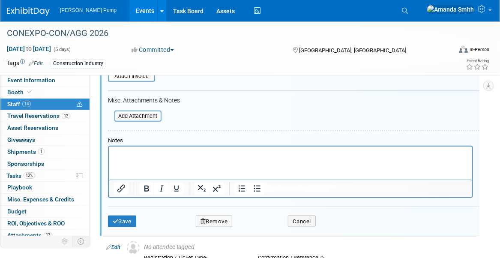
scroll to position [233, 0]
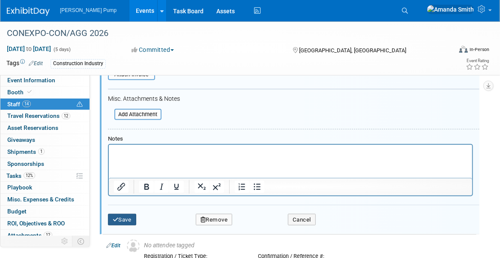
click at [125, 221] on button "Save" at bounding box center [122, 220] width 28 height 12
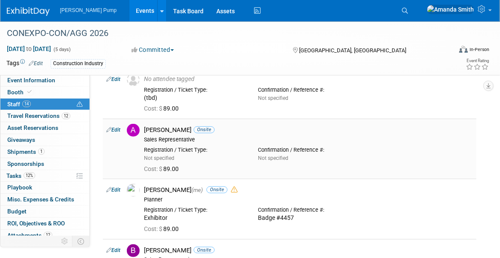
scroll to position [171, 0]
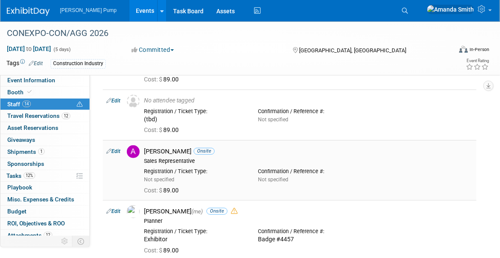
click at [119, 150] on link "Edit" at bounding box center [113, 151] width 14 height 6
select select "84bd009a-a714-44de-b262-d6c6aceddba9"
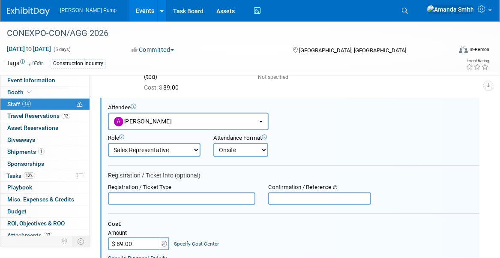
scroll to position [0, 0]
click at [170, 195] on input "text" at bounding box center [181, 198] width 147 height 13
type input "Exhibitor"
type input "Badge #14886"
click at [286, 237] on div "Cost: Amount $ 89.00 Specify Cost Center Cost Center -- Not Specified --" at bounding box center [293, 236] width 371 height 30
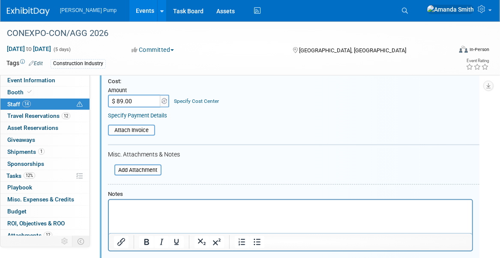
scroll to position [385, 0]
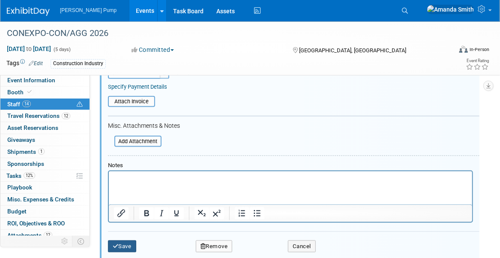
click at [130, 243] on button "Save" at bounding box center [122, 246] width 28 height 12
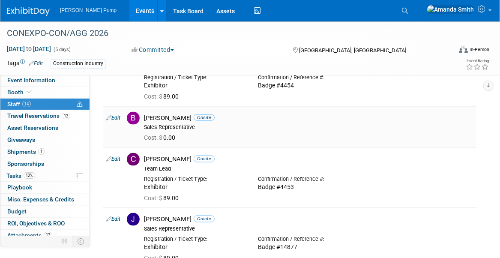
click at [114, 116] on link "Edit" at bounding box center [113, 118] width 14 height 6
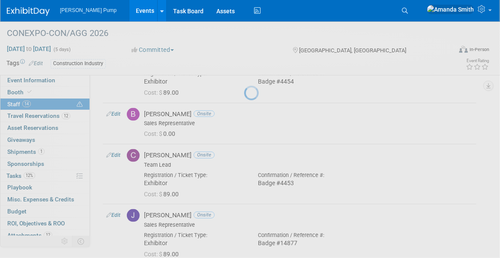
select select "02627190-0cf3-4a39-a42b-2a46e22abdcd"
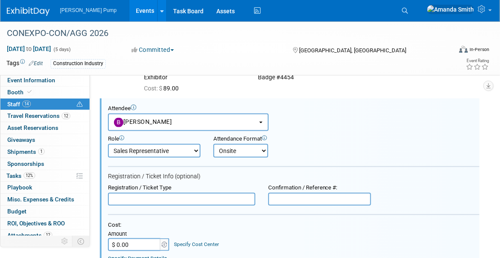
scroll to position [0, 0]
click at [164, 199] on input "text" at bounding box center [181, 199] width 147 height 13
type input "Exhibitor"
type input "Badge #14887"
click at [275, 226] on div "Cost:" at bounding box center [293, 224] width 371 height 7
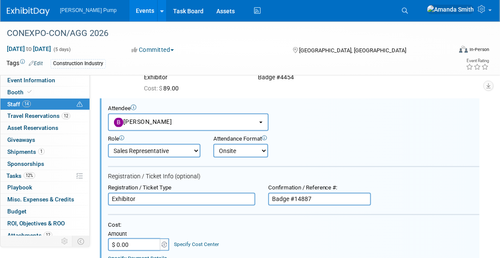
click at [143, 244] on input "$ 0.00" at bounding box center [135, 244] width 54 height 13
type input "$ 89.00"
click at [221, 224] on div "Cost:" at bounding box center [293, 224] width 371 height 7
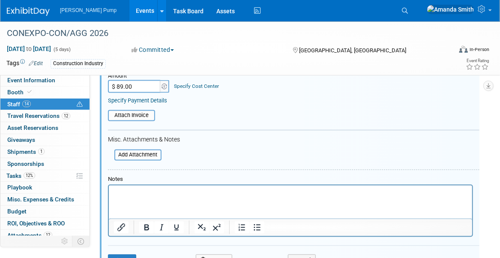
scroll to position [565, 0]
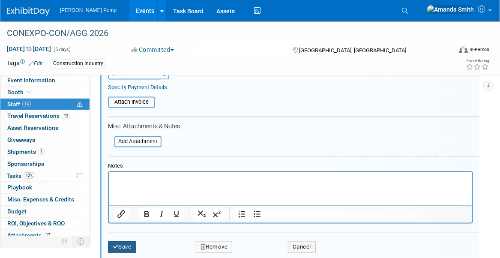
click at [118, 245] on button "Save" at bounding box center [122, 247] width 28 height 12
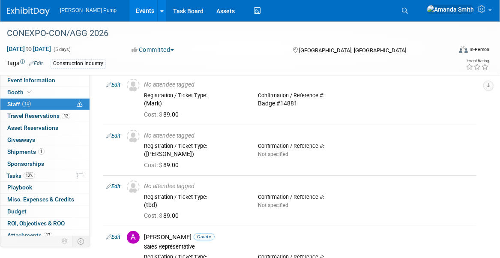
scroll to position [0, 0]
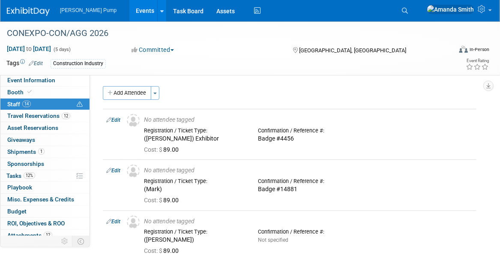
click at [129, 11] on link "Events" at bounding box center [144, 10] width 31 height 21
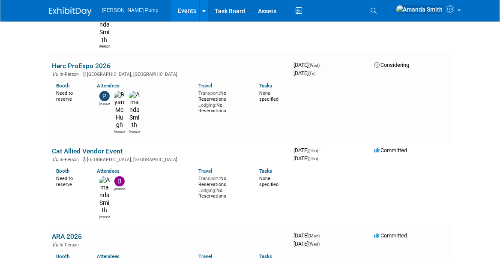
scroll to position [1071, 0]
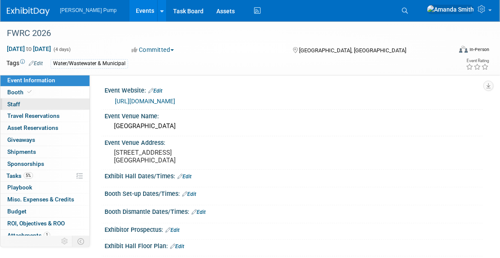
click at [24, 102] on link "0 Staff 0" at bounding box center [44, 105] width 89 height 12
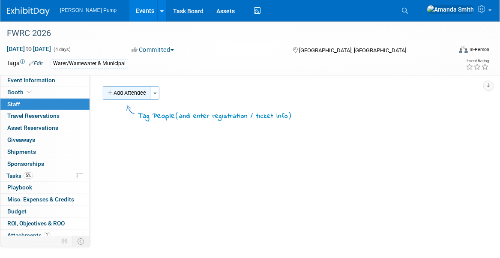
click at [135, 93] on button "Add Attendee" at bounding box center [127, 93] width 48 height 14
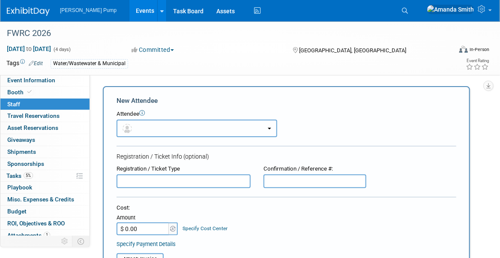
click at [146, 129] on button "button" at bounding box center [197, 129] width 161 height 18
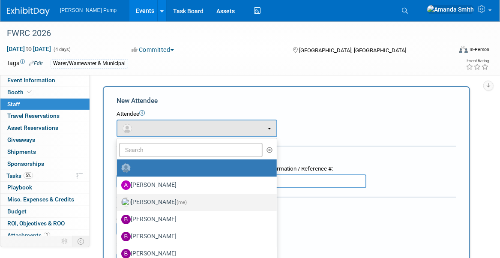
click at [153, 203] on label "[PERSON_NAME] (me)" at bounding box center [194, 202] width 147 height 14
click at [118, 203] on input "[PERSON_NAME] (me)" at bounding box center [116, 201] width 6 height 6
select select "498b8e7a-004b-40fd-bfca-d11e74525cf6"
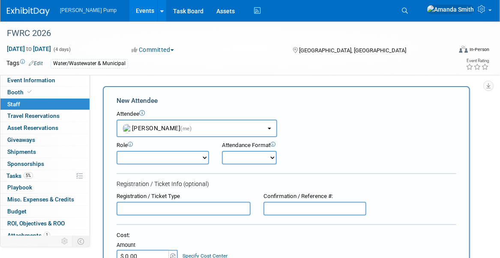
click at [149, 158] on select "Demonstrator Host Planner Presenter Sales Representative Set-up/Dismantle Crew …" at bounding box center [163, 158] width 93 height 14
select select "6"
click at [117, 151] on select "Demonstrator Host Planner Presenter Sales Representative Set-up/Dismantle Crew …" at bounding box center [163, 158] width 93 height 14
click at [233, 158] on select "Onsite Remote" at bounding box center [249, 158] width 55 height 14
select select "1"
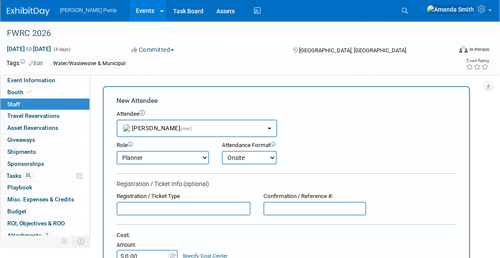
click at [222, 151] on select "Onsite Remote" at bounding box center [249, 158] width 55 height 14
click at [300, 160] on div "Attendance Format Onsite Remote" at bounding box center [259, 152] width 88 height 23
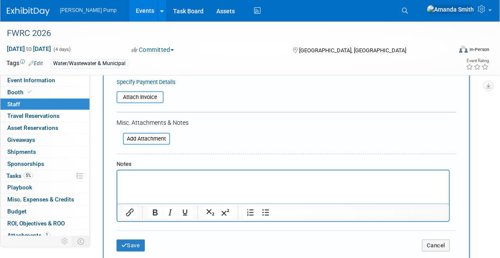
scroll to position [214, 0]
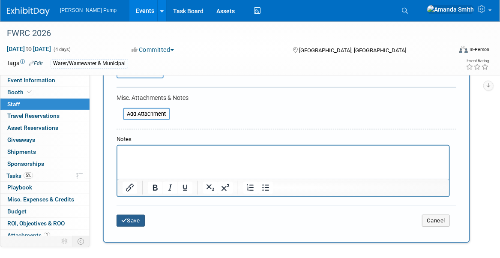
drag, startPoint x: 136, startPoint y: 221, endPoint x: 135, endPoint y: 198, distance: 23.2
click at [136, 221] on button "Save" at bounding box center [131, 221] width 28 height 12
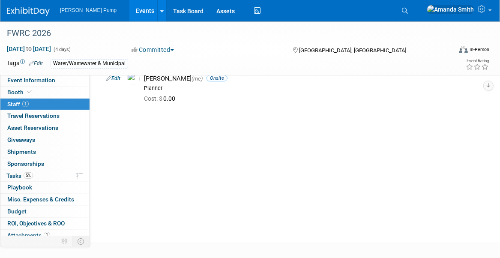
scroll to position [0, 0]
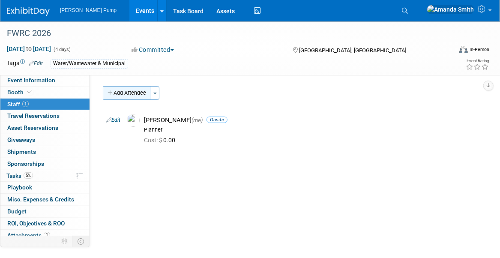
click at [134, 93] on button "Add Attendee" at bounding box center [127, 93] width 48 height 14
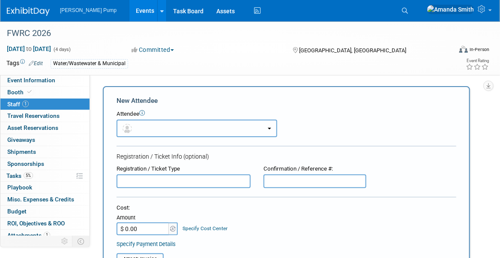
click at [196, 130] on button "button" at bounding box center [197, 129] width 161 height 18
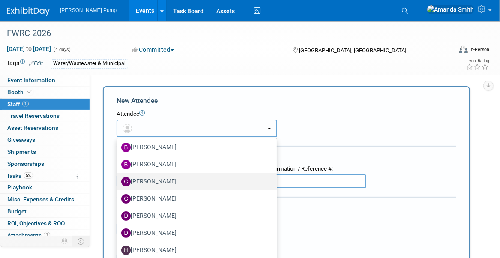
scroll to position [75, 0]
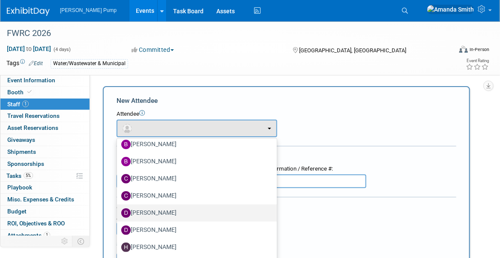
click at [148, 209] on label "[PERSON_NAME]" at bounding box center [194, 213] width 147 height 14
click at [118, 209] on input "[PERSON_NAME]" at bounding box center [116, 212] width 6 height 6
select select "b713f332-9393-483c-a8f0-cfecc99e9683"
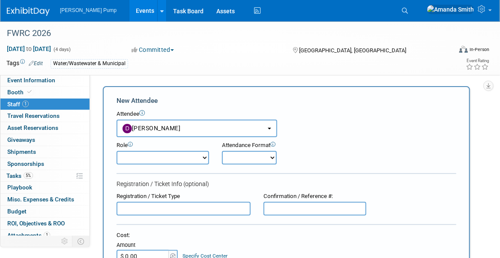
click at [168, 157] on select "Demonstrator Host Planner Presenter Sales Representative Set-up/Dismantle Crew …" at bounding box center [163, 158] width 93 height 14
select select "2"
click at [117, 151] on select "Demonstrator Host Planner Presenter Sales Representative Set-up/Dismantle Crew …" at bounding box center [163, 158] width 93 height 14
click at [230, 160] on select "Onsite Remote" at bounding box center [249, 158] width 55 height 14
select select "1"
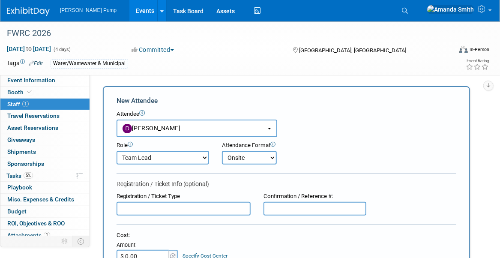
click at [222, 151] on select "Onsite Remote" at bounding box center [249, 158] width 55 height 14
click at [303, 163] on div "Role Demonstrator Host Planner Presenter Sales Representative" at bounding box center [286, 150] width 353 height 27
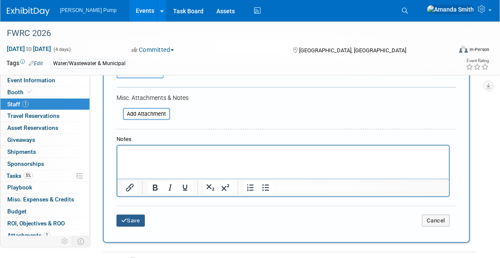
click at [135, 220] on button "Save" at bounding box center [131, 221] width 28 height 12
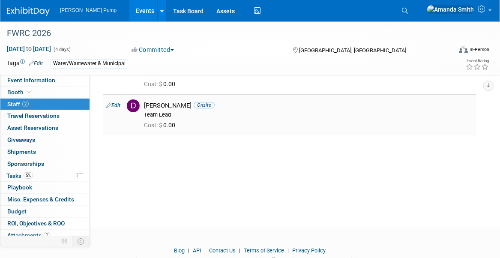
scroll to position [0, 0]
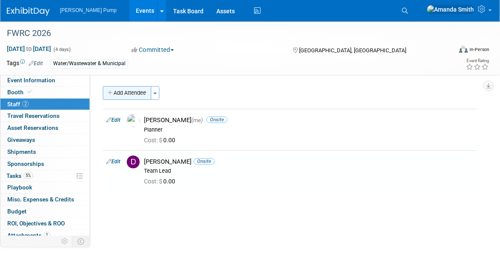
click at [126, 94] on button "Add Attendee" at bounding box center [127, 93] width 48 height 14
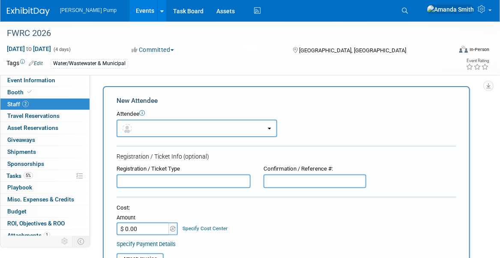
click at [151, 127] on button "button" at bounding box center [197, 129] width 161 height 18
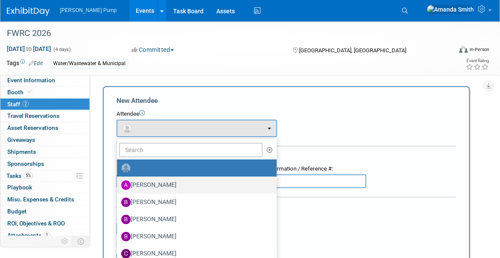
click at [155, 183] on label "[PERSON_NAME]" at bounding box center [194, 185] width 147 height 14
click at [118, 183] on input "[PERSON_NAME]" at bounding box center [116, 184] width 6 height 6
select select "84bd009a-a714-44de-b262-d6c6aceddba9"
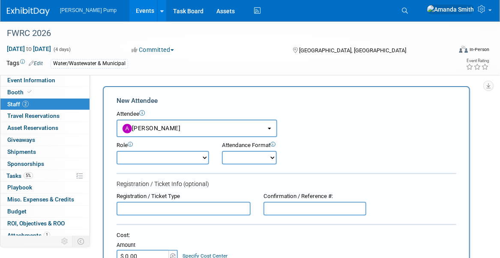
click at [156, 158] on select "Demonstrator Host Planner Presenter Sales Representative Set-up/Dismantle Crew …" at bounding box center [163, 158] width 93 height 14
select select "4"
click at [117, 151] on select "Demonstrator Host Planner Presenter Sales Representative Set-up/Dismantle Crew …" at bounding box center [163, 158] width 93 height 14
click at [231, 156] on select "Onsite Remote" at bounding box center [249, 158] width 55 height 14
select select "1"
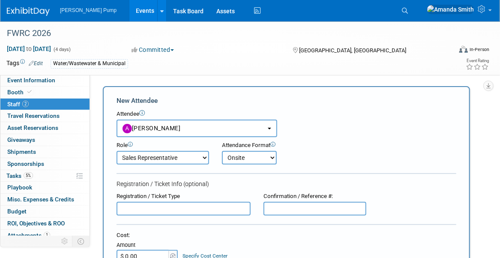
click at [222, 151] on select "Onsite Remote" at bounding box center [249, 158] width 55 height 14
click at [297, 147] on div "Attendance Format Onsite Remote" at bounding box center [259, 152] width 88 height 23
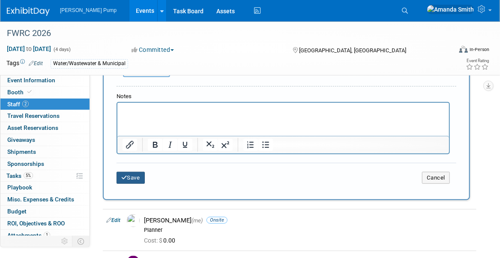
click at [134, 177] on button "Save" at bounding box center [131, 178] width 28 height 12
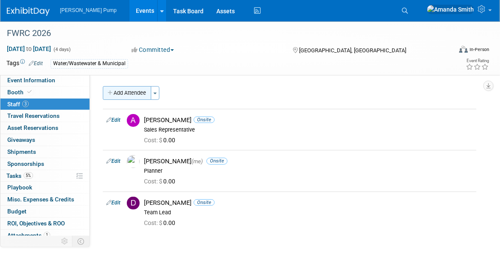
click at [129, 93] on button "Add Attendee" at bounding box center [127, 93] width 48 height 14
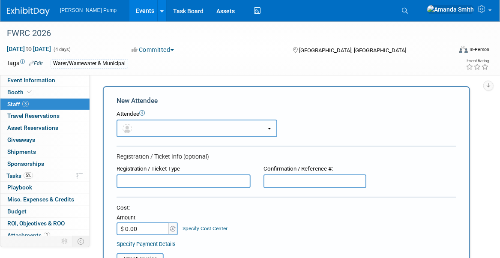
click at [158, 126] on button "button" at bounding box center [197, 129] width 161 height 18
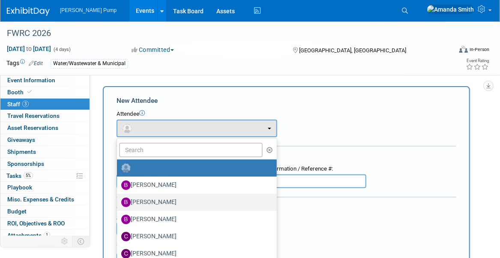
click at [161, 200] on label "[PERSON_NAME]" at bounding box center [194, 202] width 147 height 14
click at [118, 200] on input "[PERSON_NAME]" at bounding box center [116, 201] width 6 height 6
select select "02627190-0cf3-4a39-a42b-2a46e22abdcd"
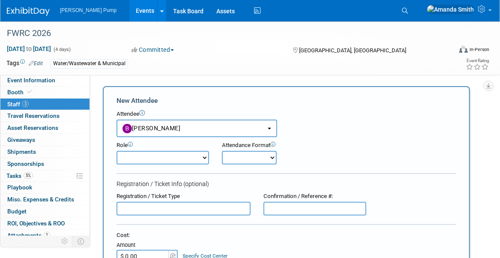
click at [164, 157] on select "Demonstrator Host Planner Presenter Sales Representative Set-up/Dismantle Crew …" at bounding box center [163, 158] width 93 height 14
select select "4"
click at [117, 151] on select "Demonstrator Host Planner Presenter Sales Representative Set-up/Dismantle Crew …" at bounding box center [163, 158] width 93 height 14
click at [238, 154] on select "Onsite Remote" at bounding box center [249, 158] width 55 height 14
select select "1"
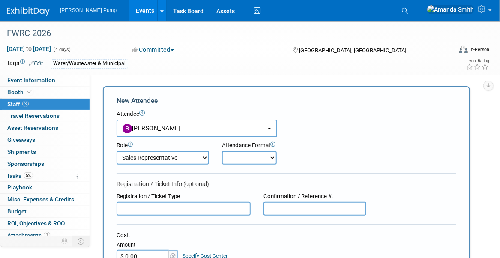
click at [222, 151] on select "Onsite Remote" at bounding box center [249, 158] width 55 height 14
click at [317, 153] on div "Role Demonstrator Host Planner Presenter Sales Representative" at bounding box center [286, 150] width 353 height 27
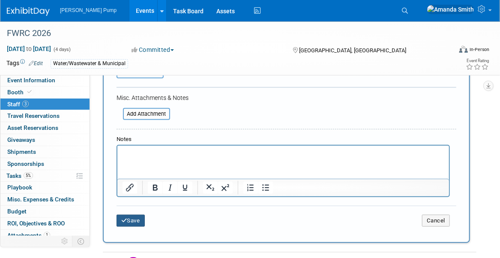
click at [138, 219] on button "Save" at bounding box center [131, 221] width 28 height 12
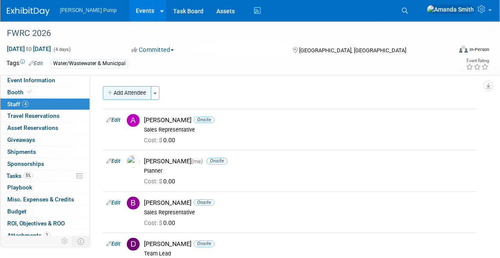
click at [128, 95] on button "Add Attendee" at bounding box center [127, 93] width 48 height 14
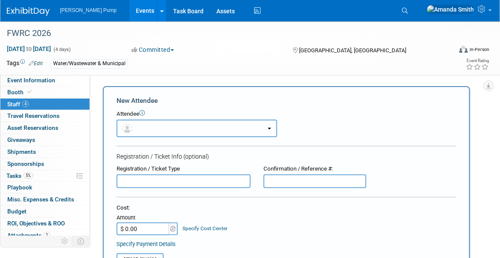
click at [148, 129] on button "button" at bounding box center [197, 129] width 161 height 18
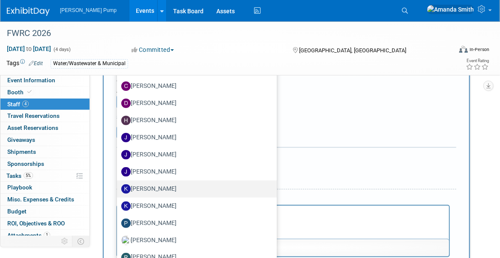
scroll to position [129, 0]
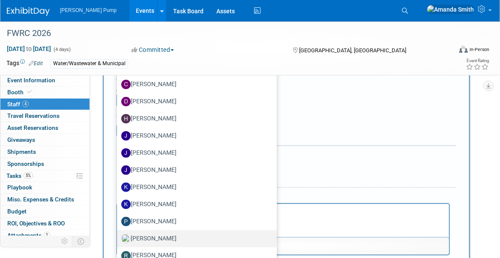
click at [150, 238] on label "[PERSON_NAME]" at bounding box center [194, 239] width 147 height 14
click at [118, 238] on input "[PERSON_NAME]" at bounding box center [116, 238] width 6 height 6
select select "fa6fcfac-0e80-4c8a-abf2-33c8d8d2db9b"
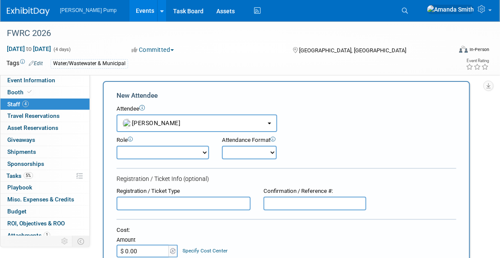
scroll to position [0, 0]
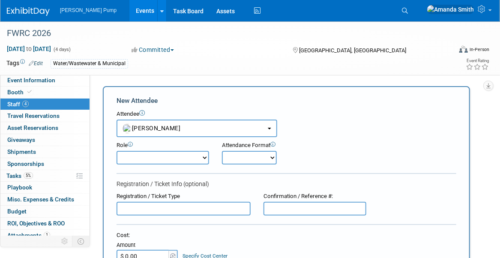
click at [141, 159] on select "Demonstrator Host Planner Presenter Sales Representative Set-up/Dismantle Crew …" at bounding box center [163, 158] width 93 height 14
select select "6"
click at [117, 151] on select "Demonstrator Host Planner Presenter Sales Representative Set-up/Dismantle Crew …" at bounding box center [163, 158] width 93 height 14
click at [237, 154] on select "Onsite Remote" at bounding box center [249, 158] width 55 height 14
select select "1"
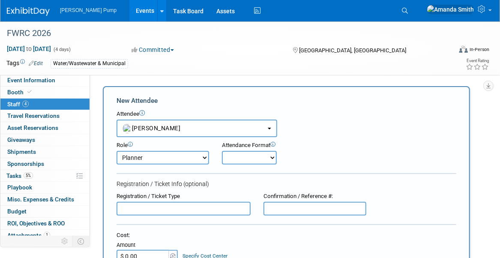
click at [222, 151] on select "Onsite Remote" at bounding box center [249, 158] width 55 height 14
click at [311, 155] on div "Role Demonstrator Host Planner Presenter Sales Representative" at bounding box center [286, 150] width 353 height 27
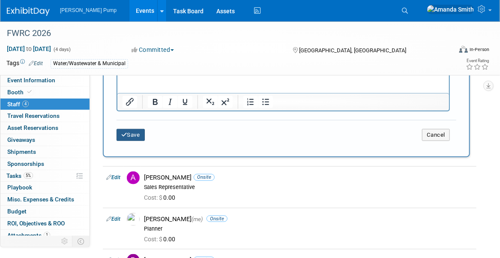
click at [140, 129] on button "Save" at bounding box center [131, 135] width 28 height 12
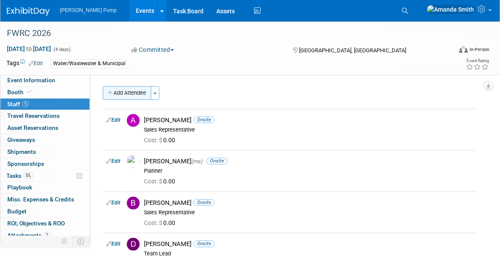
click at [120, 89] on button "Add Attendee" at bounding box center [127, 93] width 48 height 14
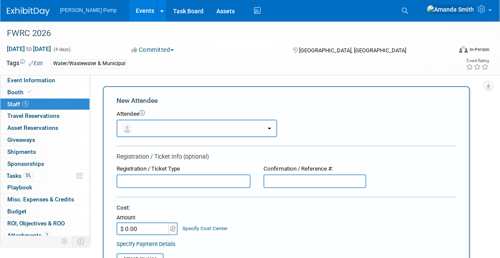
click at [160, 127] on button "button" at bounding box center [197, 129] width 161 height 18
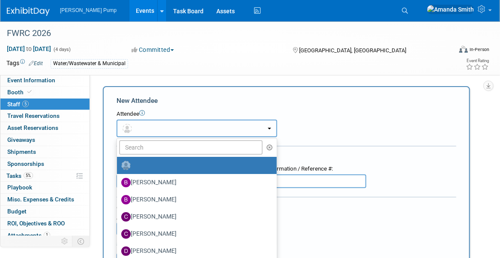
scroll to position [6, 0]
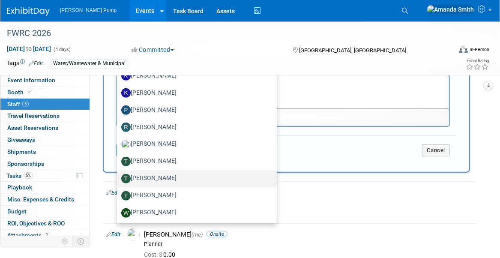
click at [166, 179] on label "[PERSON_NAME]" at bounding box center [194, 179] width 147 height 14
click at [118, 179] on input "[PERSON_NAME]" at bounding box center [116, 178] width 6 height 6
select select "e3643b5a-a2d7-4b3f-abc3-d8a10b73d7f9"
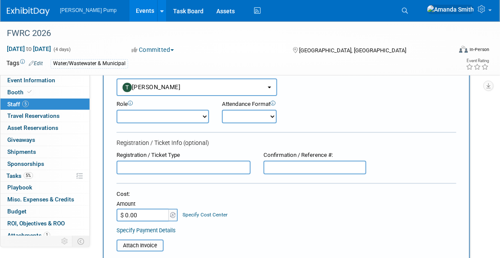
scroll to position [27, 0]
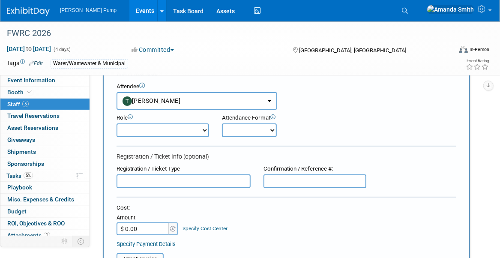
click at [176, 132] on select "Demonstrator Host Planner Presenter Sales Representative Set-up/Dismantle Crew …" at bounding box center [163, 130] width 93 height 14
select select "4"
click at [117, 123] on select "Demonstrator Host Planner Presenter Sales Representative Set-up/Dismantle Crew …" at bounding box center [163, 130] width 93 height 14
click at [240, 131] on select "Onsite Remote" at bounding box center [249, 130] width 55 height 14
select select "1"
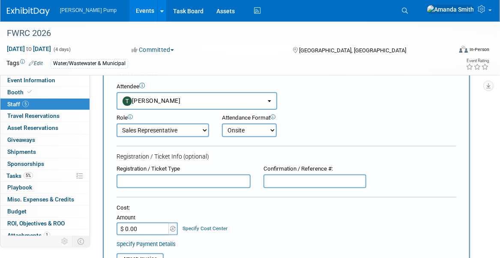
click at [222, 123] on select "Onsite Remote" at bounding box center [249, 130] width 55 height 14
click at [322, 129] on div "Role Demonstrator Host Planner Presenter Sales Representative" at bounding box center [286, 123] width 353 height 27
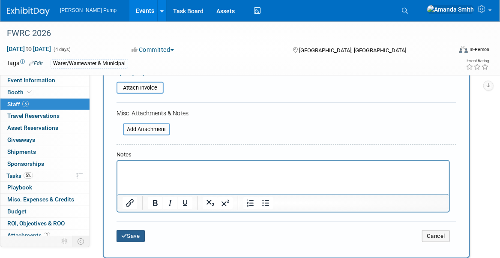
click at [131, 236] on button "Save" at bounding box center [131, 236] width 28 height 12
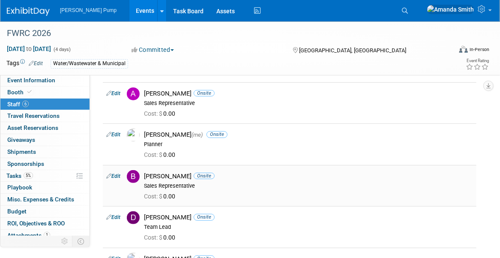
scroll to position [0, 0]
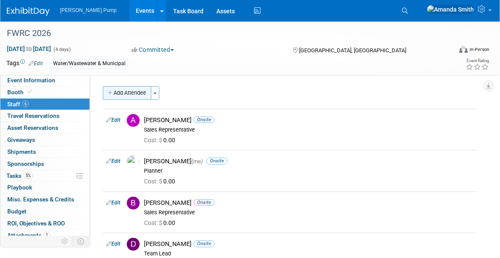
click at [117, 93] on button "Add Attendee" at bounding box center [127, 93] width 48 height 14
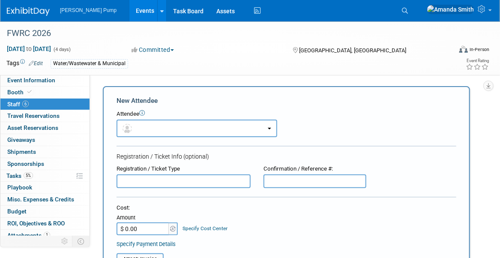
click at [141, 186] on input "text" at bounding box center [184, 181] width 134 height 14
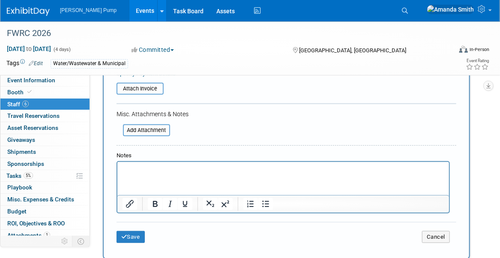
scroll to position [171, 0]
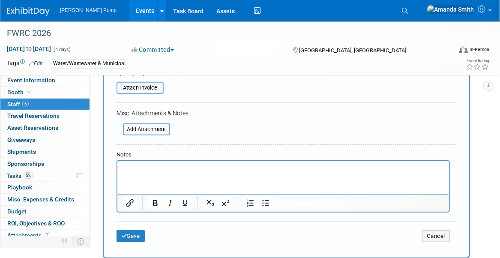
type input "([PERSON_NAME])"
click at [133, 230] on button "Save" at bounding box center [131, 236] width 28 height 12
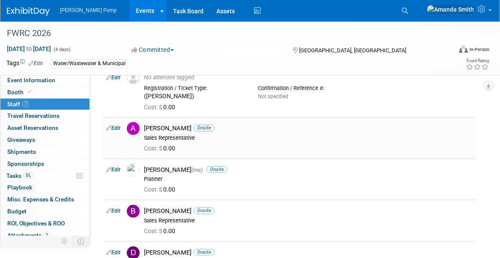
scroll to position [43, 0]
drag, startPoint x: 127, startPoint y: 9, endPoint x: 136, endPoint y: 22, distance: 15.6
click at [129, 9] on link "Events" at bounding box center [144, 10] width 31 height 21
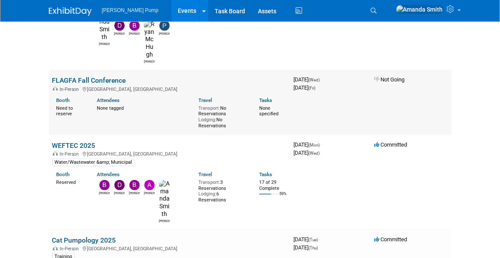
scroll to position [214, 0]
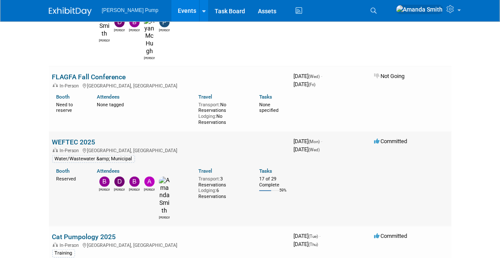
click at [76, 138] on link "WEFTEC 2025" at bounding box center [73, 142] width 43 height 8
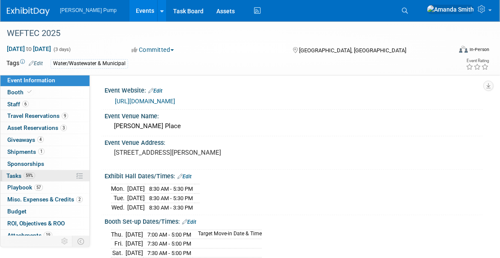
click at [12, 175] on span "Tasks 59%" at bounding box center [20, 175] width 29 height 7
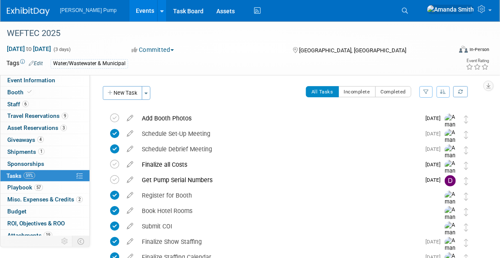
click at [442, 93] on icon "button" at bounding box center [443, 91] width 6 height 5
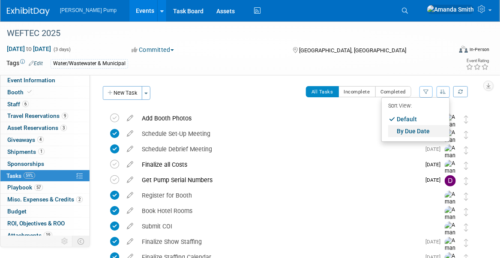
click at [415, 130] on link "By Due Date" at bounding box center [418, 131] width 61 height 12
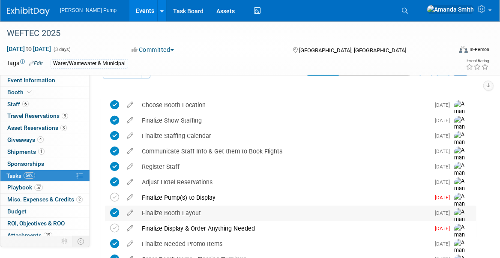
scroll to position [86, 0]
